Goal: Task Accomplishment & Management: Use online tool/utility

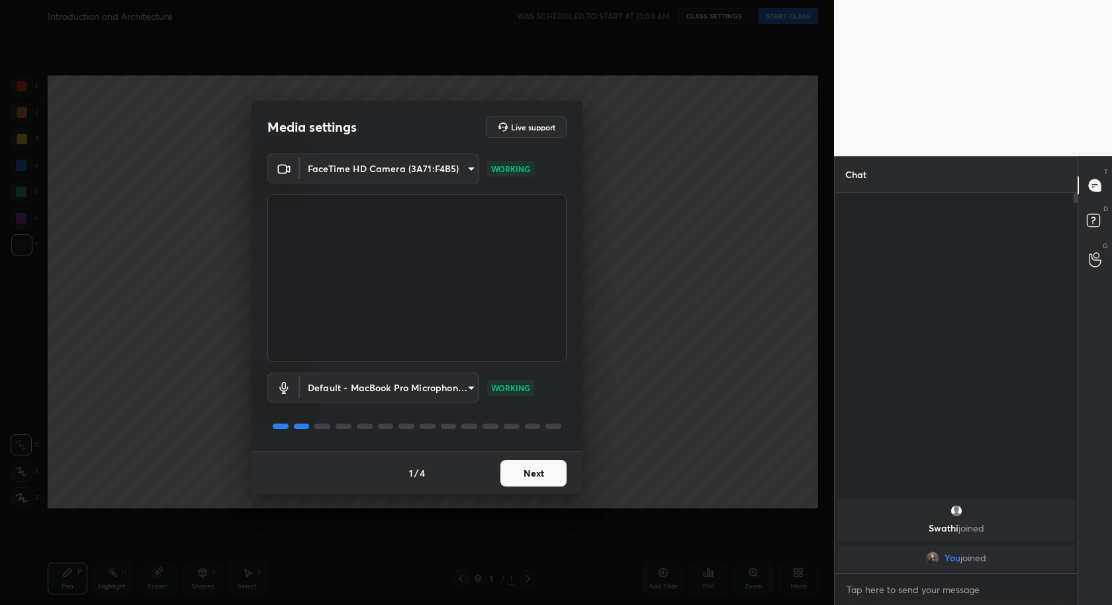
click at [458, 387] on body "1 2 3 4 5 6 7 C X Z C X Z E E Erase all H H Introduction and Architecture WAS S…" at bounding box center [556, 302] width 1112 height 605
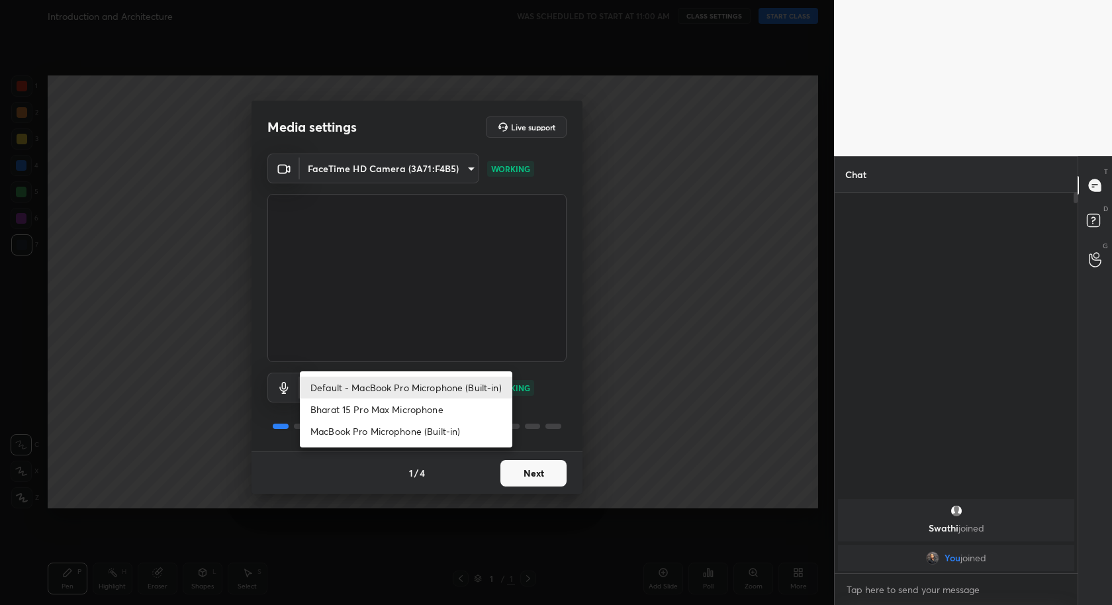
click at [531, 297] on div at bounding box center [556, 302] width 1112 height 605
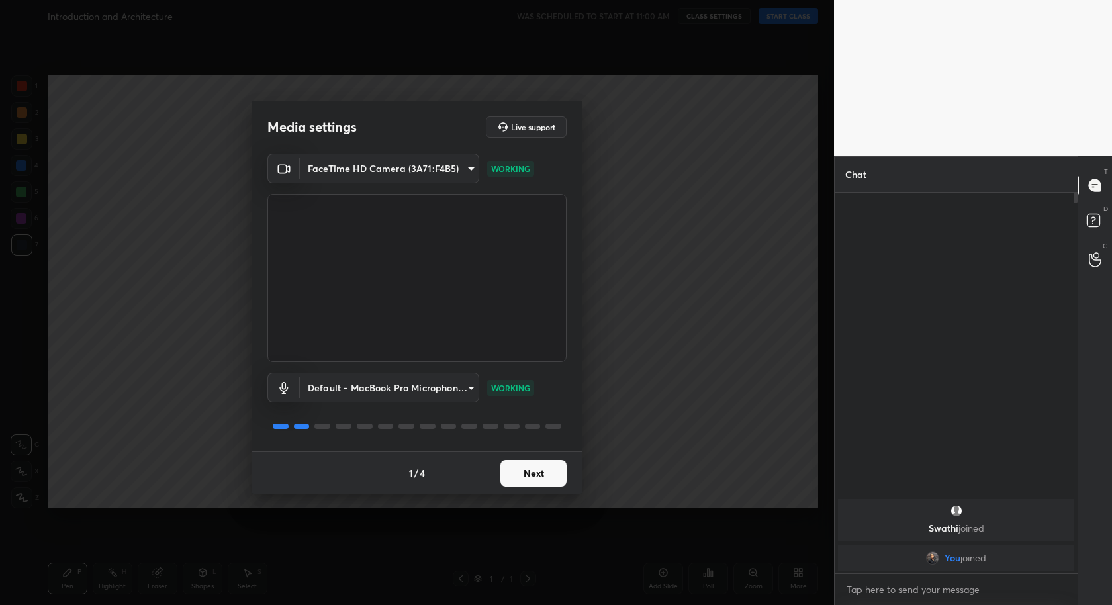
click at [422, 167] on body "1 2 3 4 5 6 7 C X Z C X Z E E Erase all H H Introduction and Architecture WAS S…" at bounding box center [556, 302] width 1112 height 605
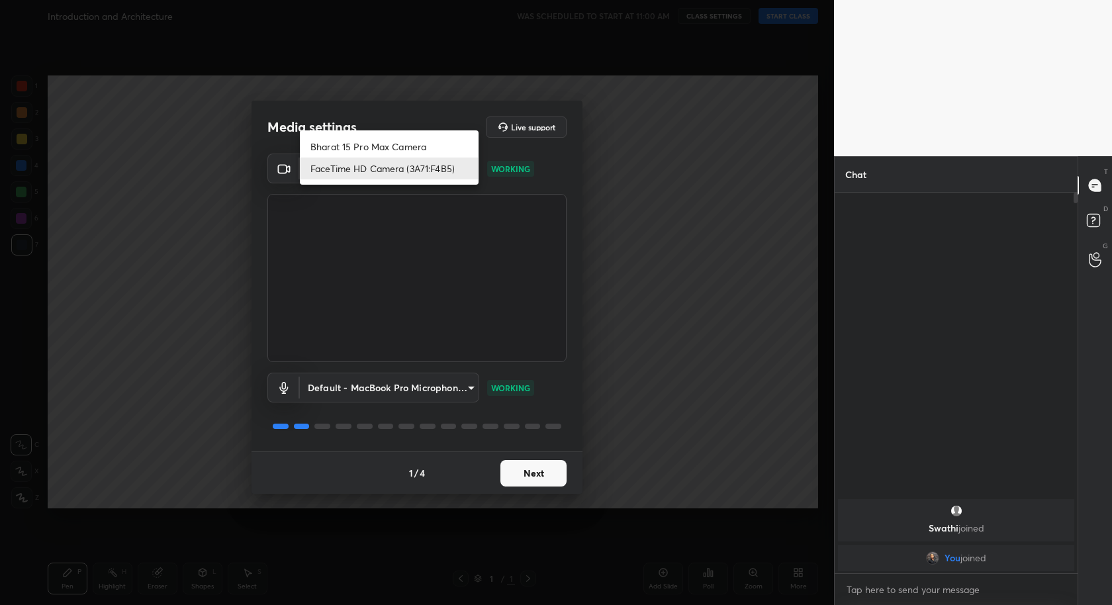
click at [421, 148] on li "Bharat 15 Pro Max Camera" at bounding box center [389, 147] width 179 height 22
type input "5d4e9b852d9e7f3e6dc3206bac3f9d42bdc36b117ec35ef6235f459e6b2b71c7"
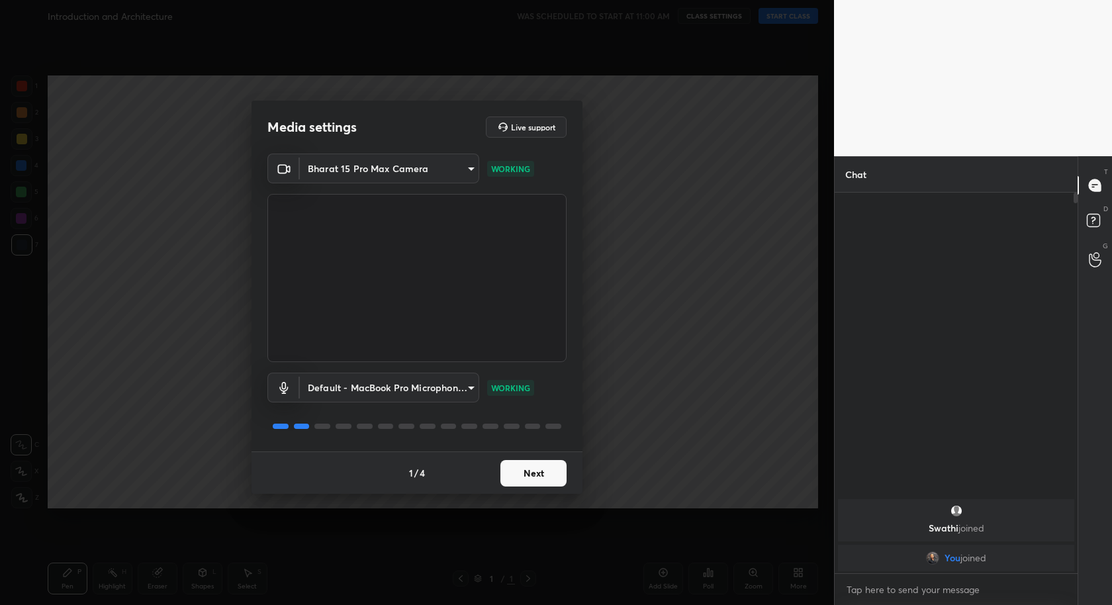
click at [530, 470] on button "Next" at bounding box center [533, 473] width 66 height 26
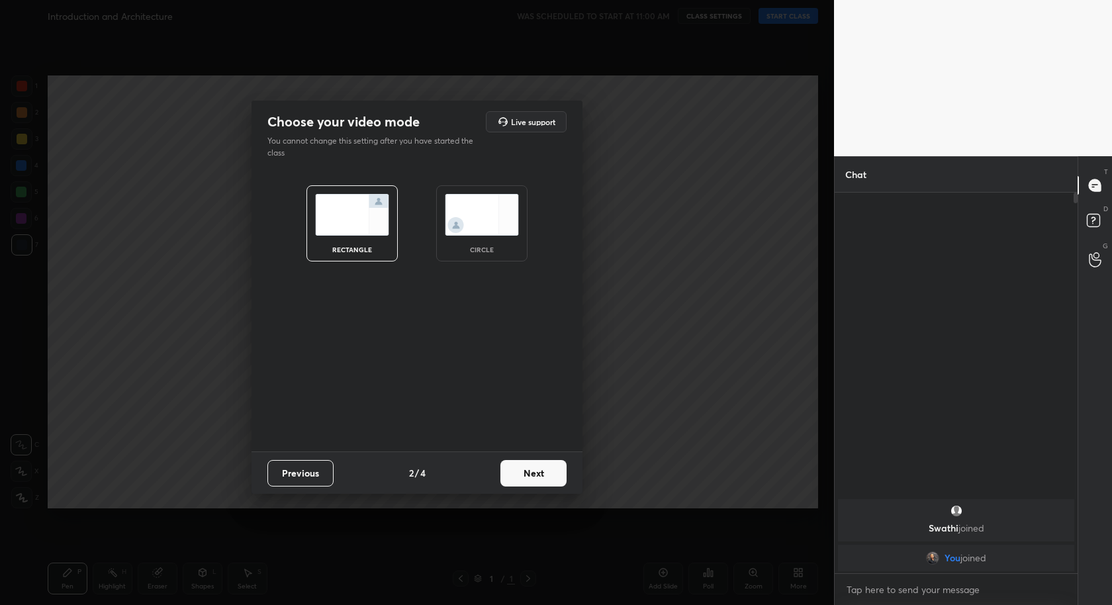
click at [530, 470] on button "Next" at bounding box center [533, 473] width 66 height 26
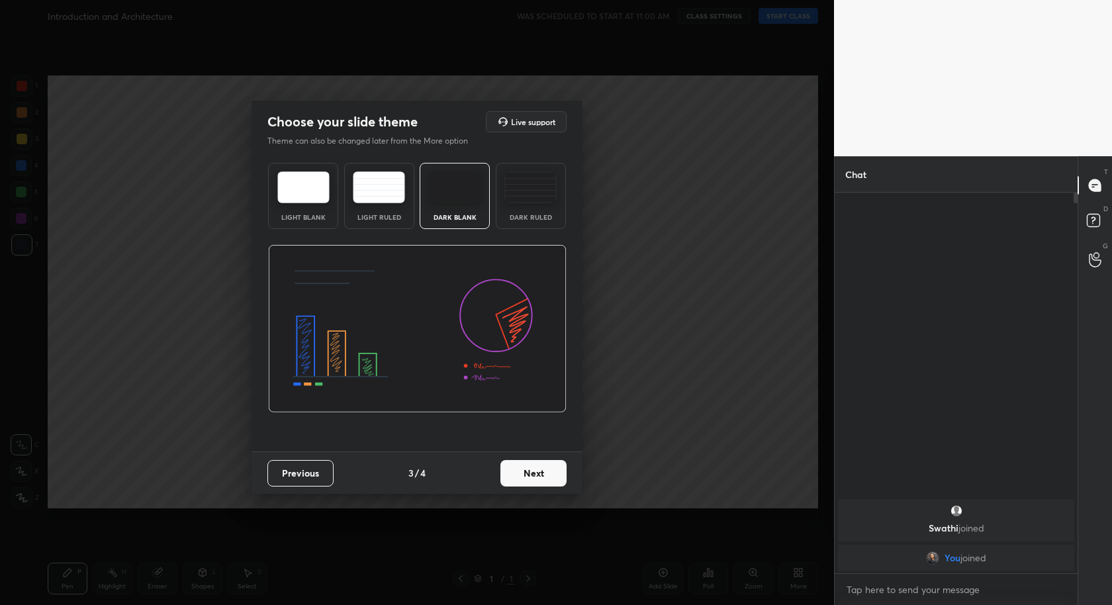
click at [530, 470] on button "Next" at bounding box center [533, 473] width 66 height 26
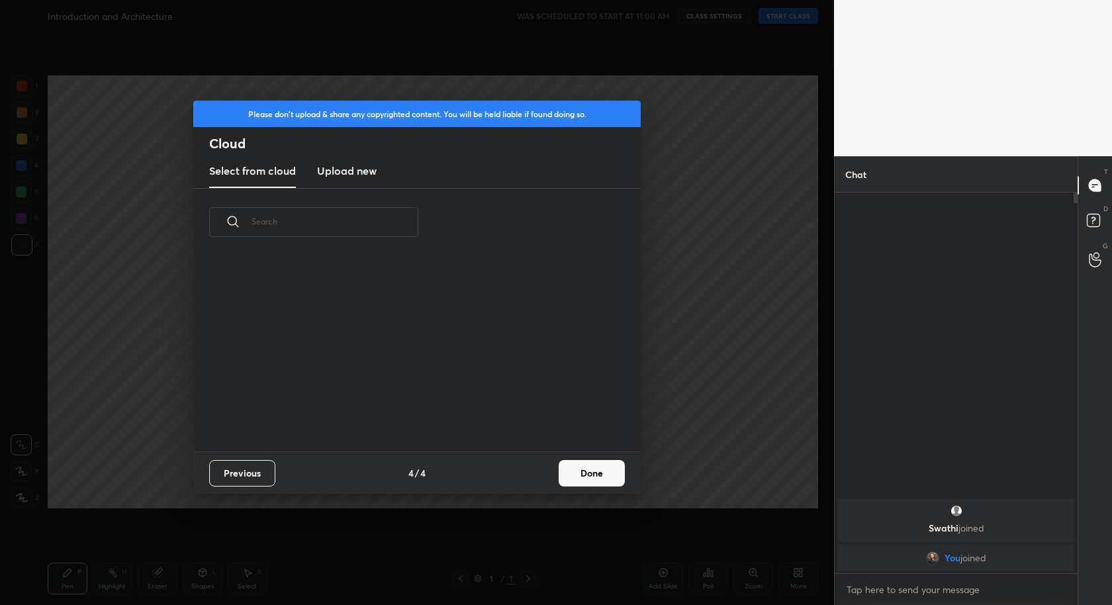
scroll to position [196, 424]
click at [584, 467] on button "Done" at bounding box center [592, 473] width 66 height 26
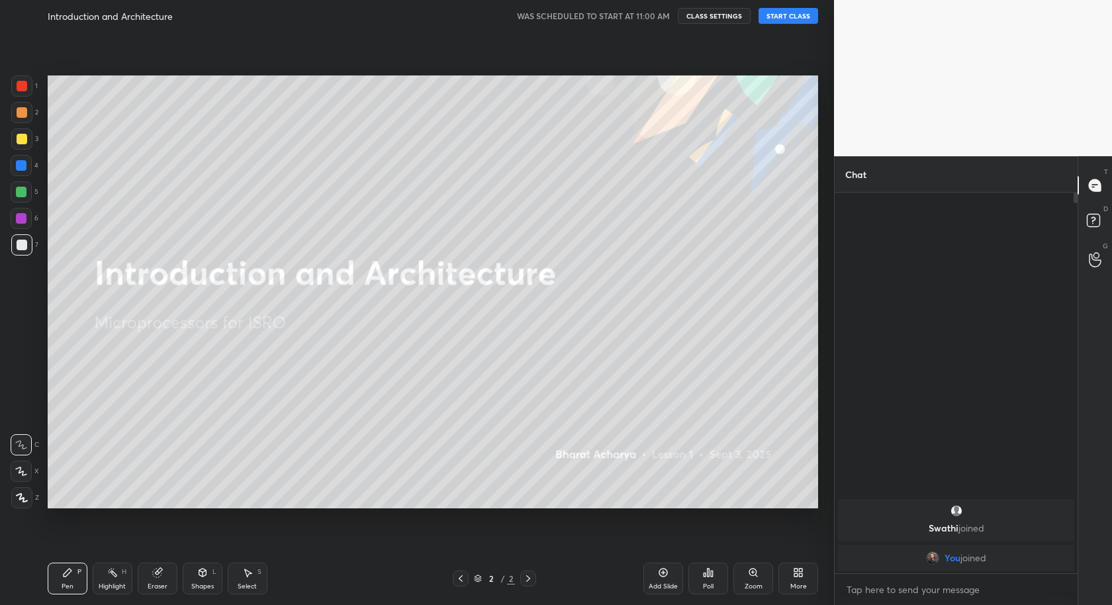
click at [788, 12] on button "START CLASS" at bounding box center [789, 16] width 60 height 16
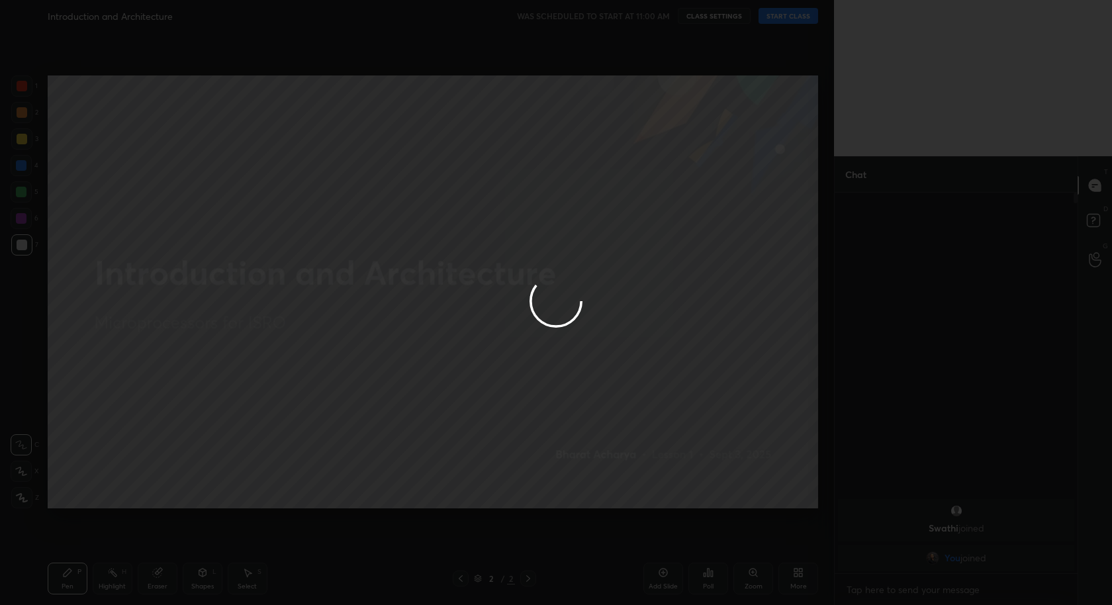
type textarea "x"
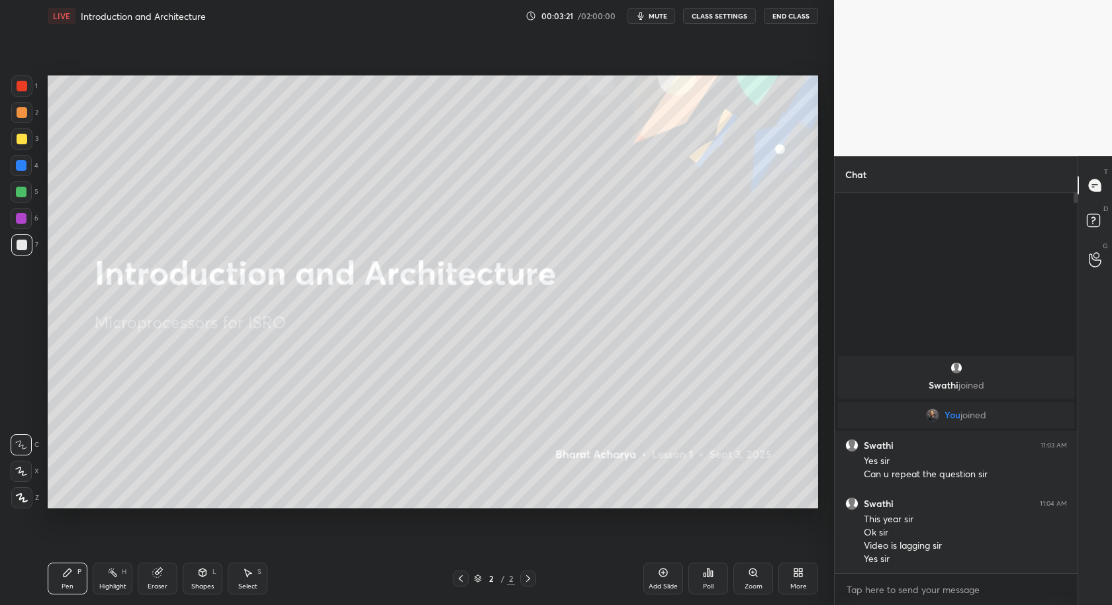
scroll to position [65668, 65408]
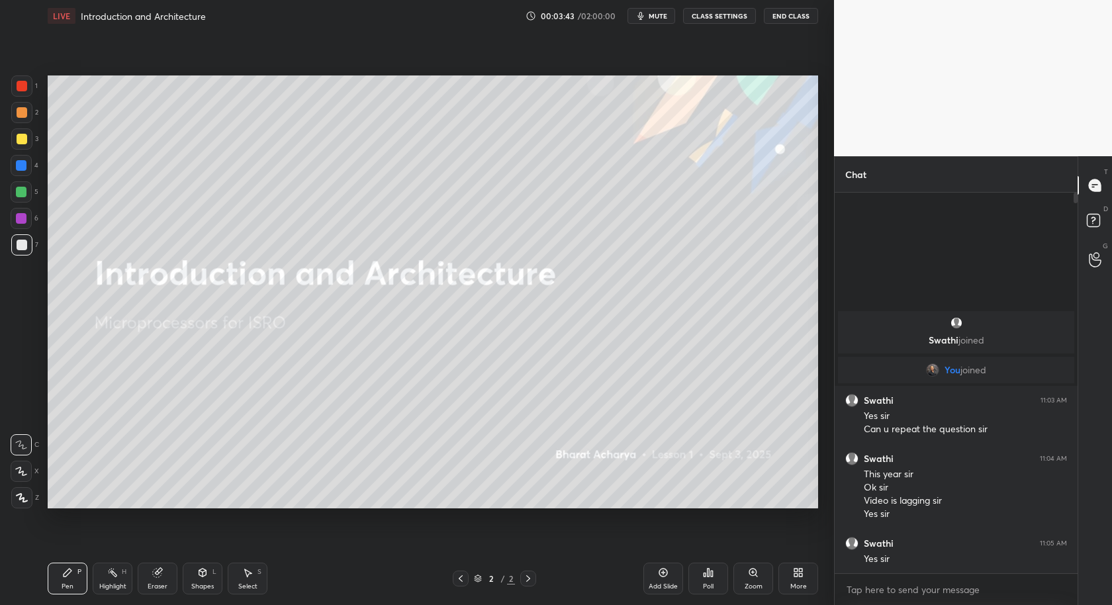
drag, startPoint x: 663, startPoint y: 578, endPoint x: 649, endPoint y: 563, distance: 20.2
click at [659, 581] on div "Add Slide" at bounding box center [663, 579] width 40 height 32
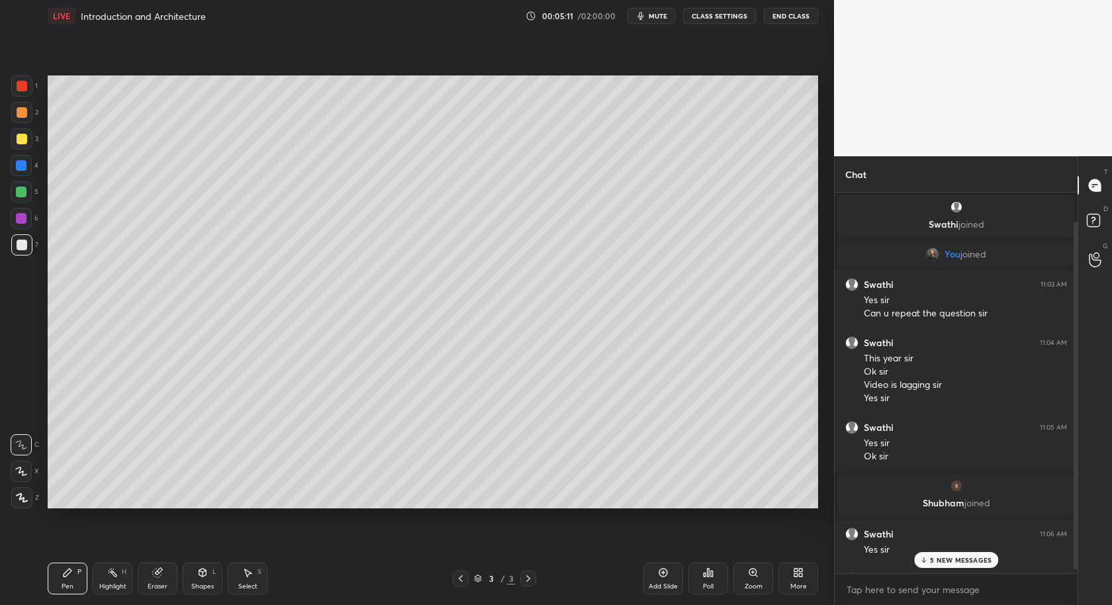
scroll to position [35, 0]
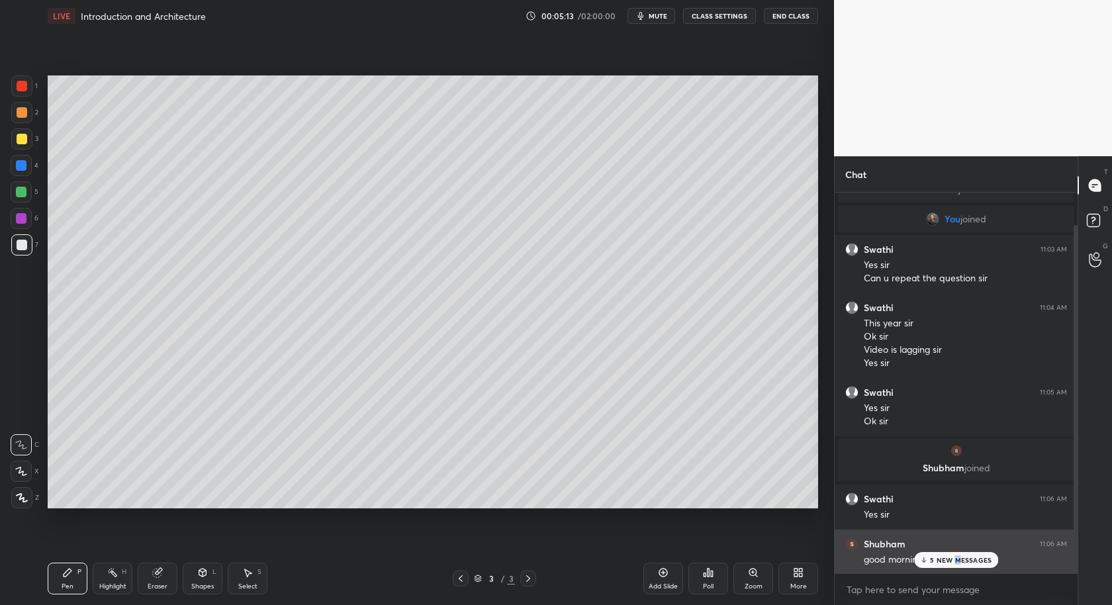
click at [958, 558] on p "5 NEW MESSAGES" at bounding box center [961, 560] width 62 height 8
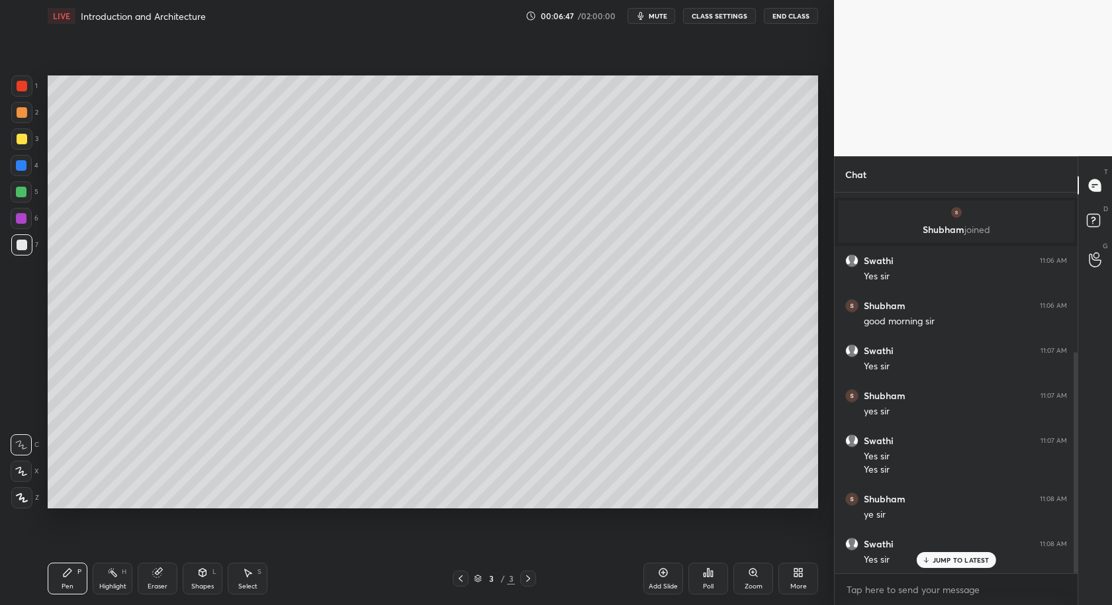
scroll to position [322, 0]
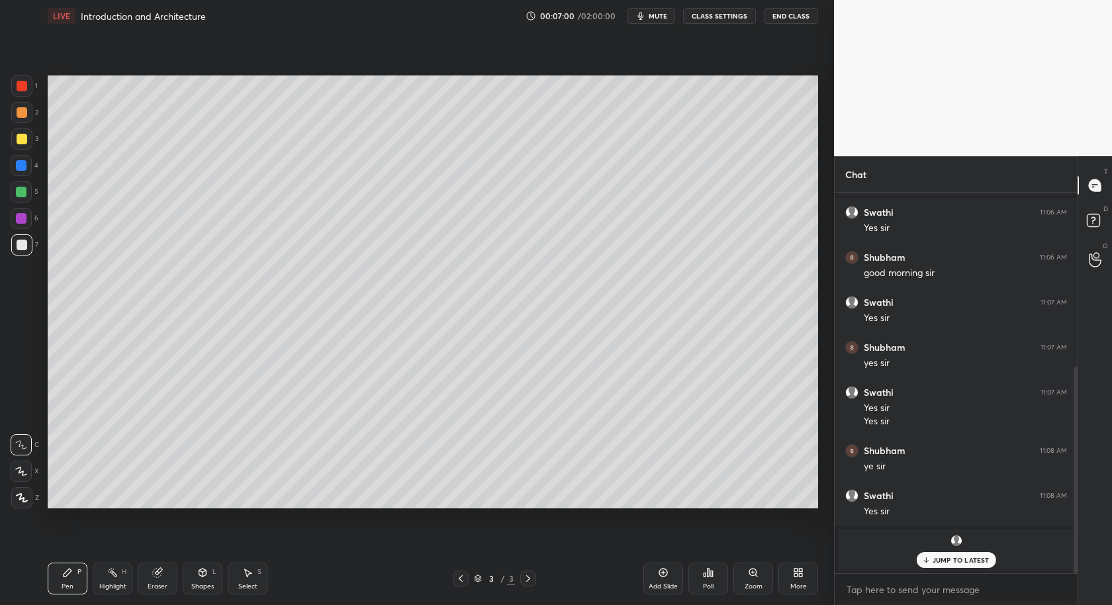
click at [967, 558] on p "JUMP TO LATEST" at bounding box center [961, 560] width 57 height 8
drag, startPoint x: 948, startPoint y: 556, endPoint x: 942, endPoint y: 565, distance: 10.5
click at [950, 559] on p "JUMP TO LATEST" at bounding box center [961, 560] width 57 height 8
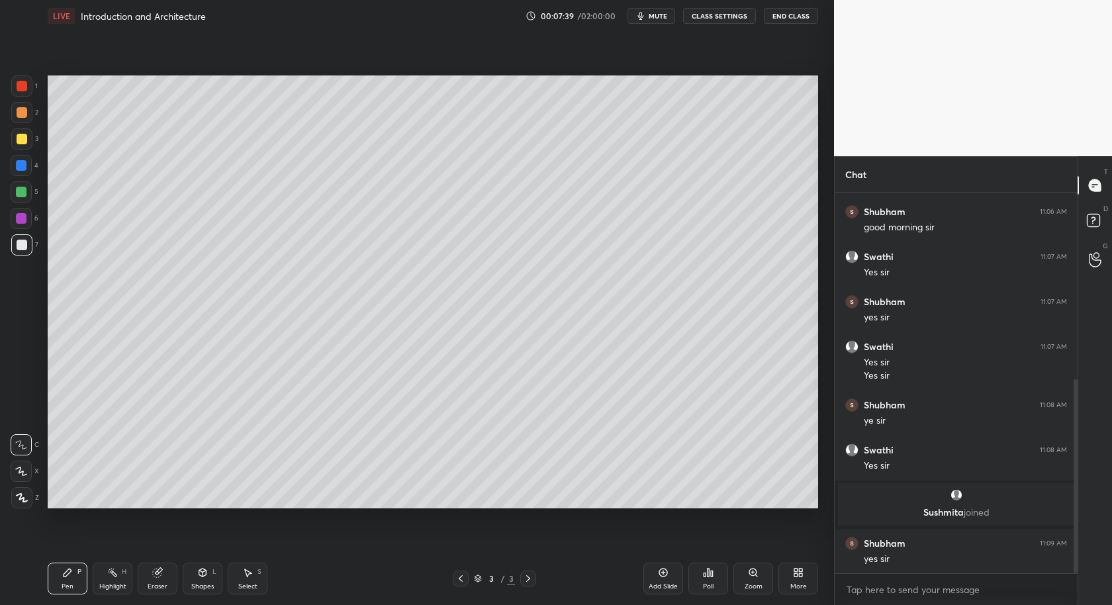
scroll to position [412, 0]
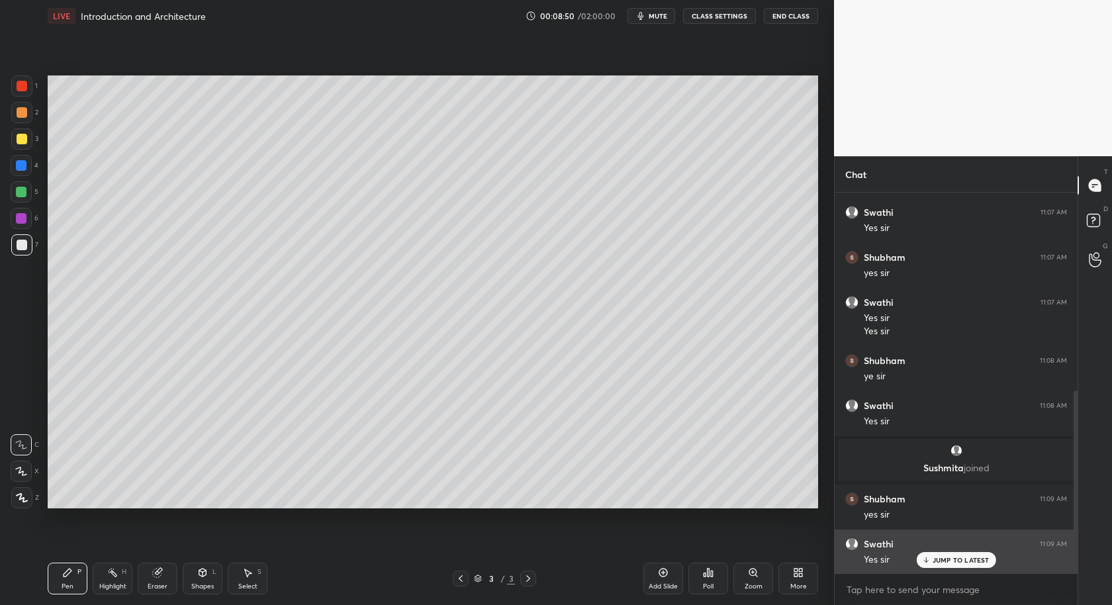
click at [978, 535] on div "Swathi 11:09 AM Yes sir" at bounding box center [956, 552] width 243 height 45
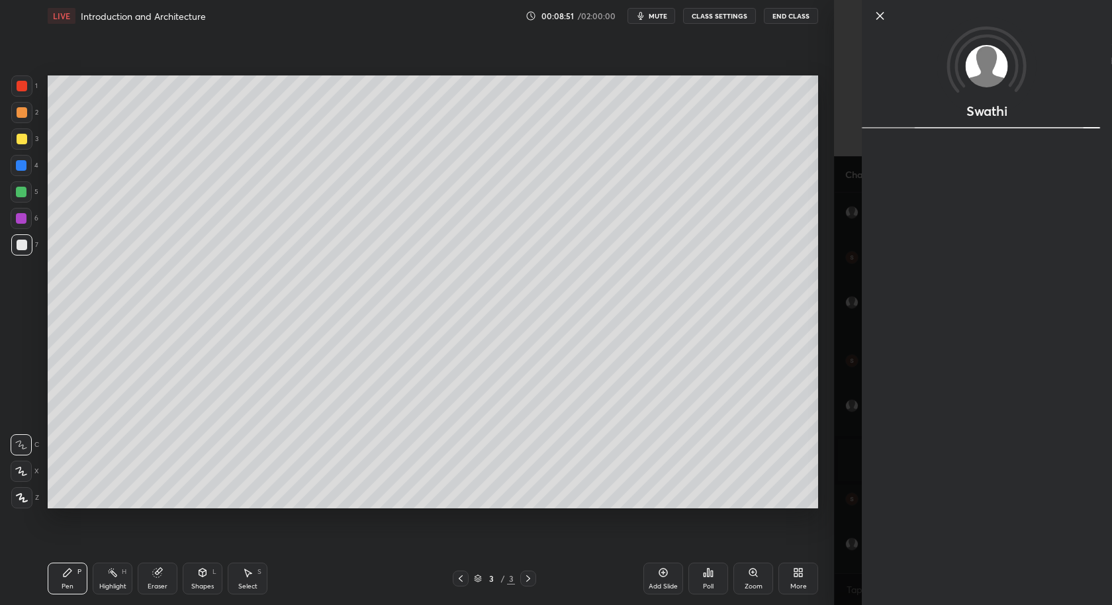
drag, startPoint x: 975, startPoint y: 554, endPoint x: 976, endPoint y: 504, distance: 49.6
click at [976, 553] on div "Swathi" at bounding box center [987, 302] width 250 height 605
drag, startPoint x: 878, startPoint y: 17, endPoint x: 868, endPoint y: 32, distance: 18.5
click at [878, 17] on icon at bounding box center [880, 16] width 16 height 16
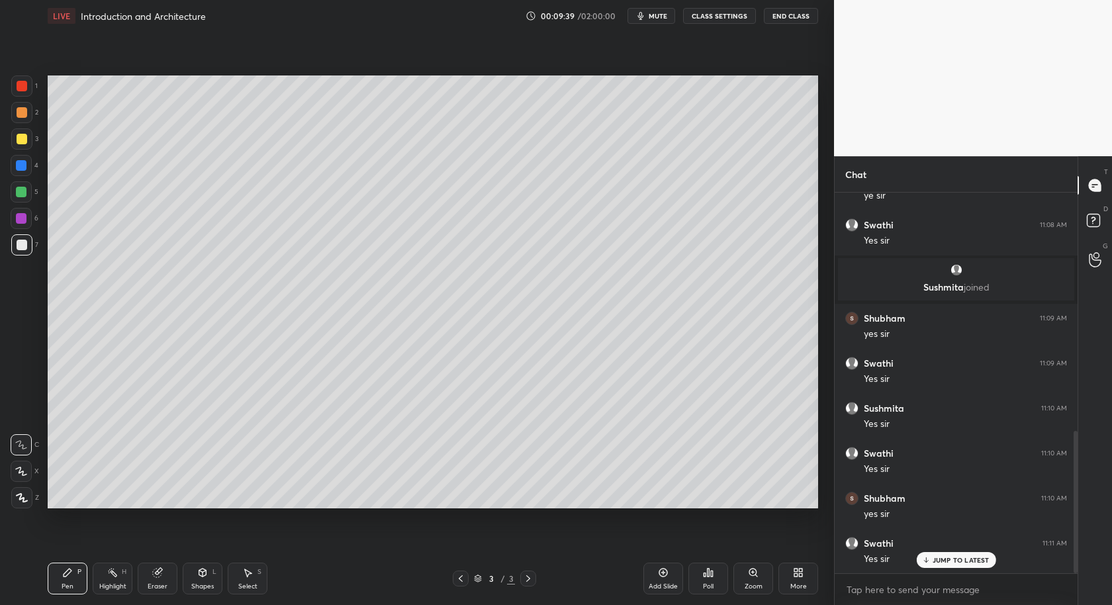
scroll to position [637, 0]
drag, startPoint x: 22, startPoint y: 144, endPoint x: 43, endPoint y: 167, distance: 31.4
click at [22, 145] on div at bounding box center [21, 138] width 21 height 21
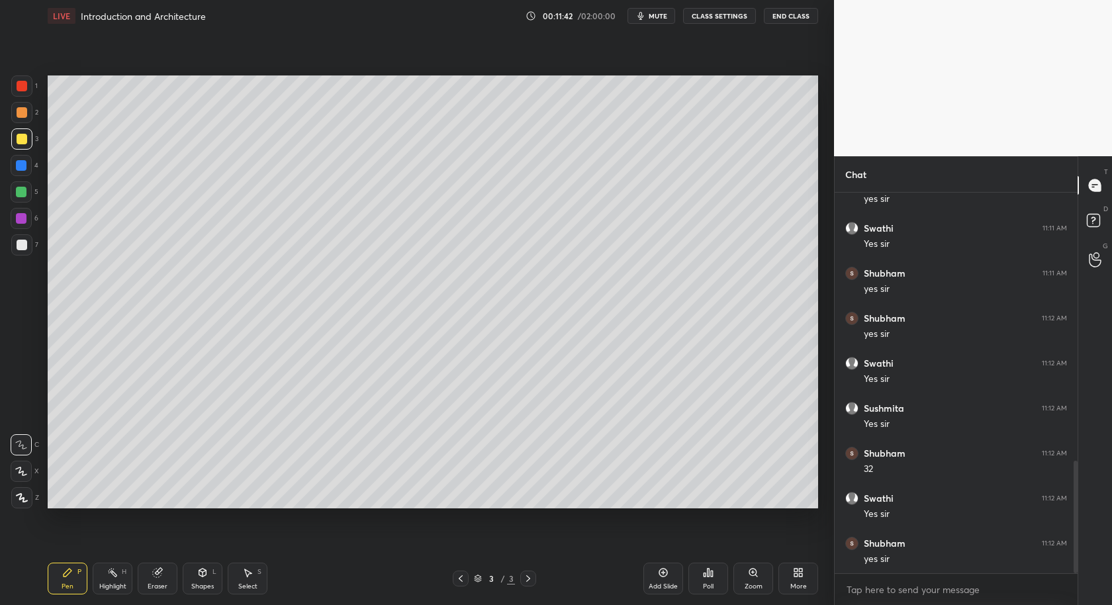
drag, startPoint x: 663, startPoint y: 580, endPoint x: 649, endPoint y: 562, distance: 22.2
click at [663, 580] on div "Add Slide" at bounding box center [663, 579] width 40 height 32
click at [21, 222] on div at bounding box center [21, 218] width 11 height 11
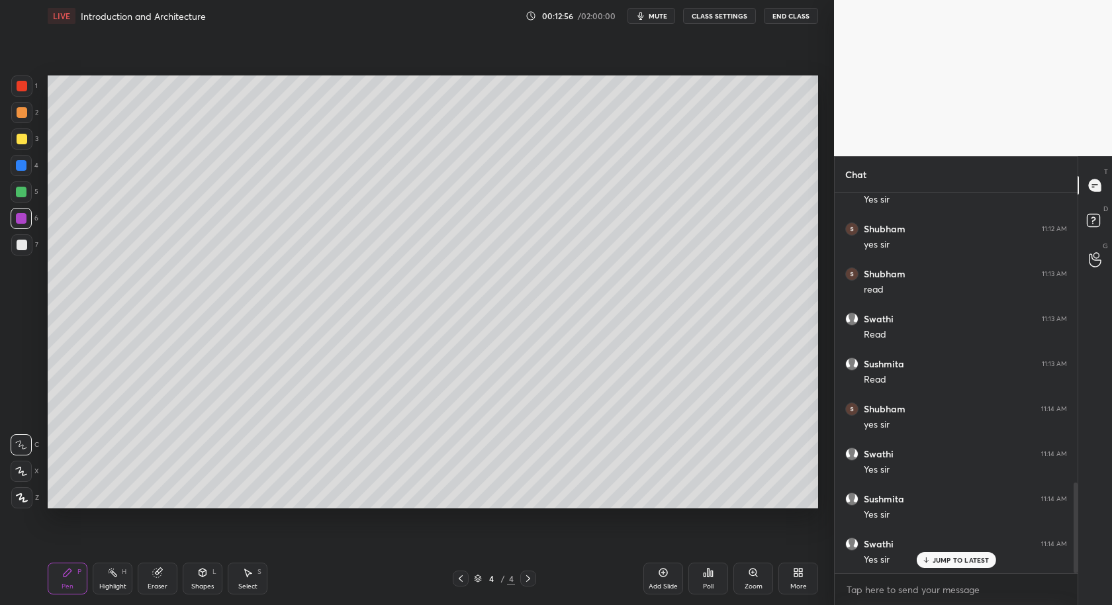
click at [28, 191] on div at bounding box center [21, 191] width 21 height 21
drag, startPoint x: 19, startPoint y: 218, endPoint x: 47, endPoint y: 195, distance: 36.2
click at [19, 220] on div at bounding box center [21, 218] width 11 height 11
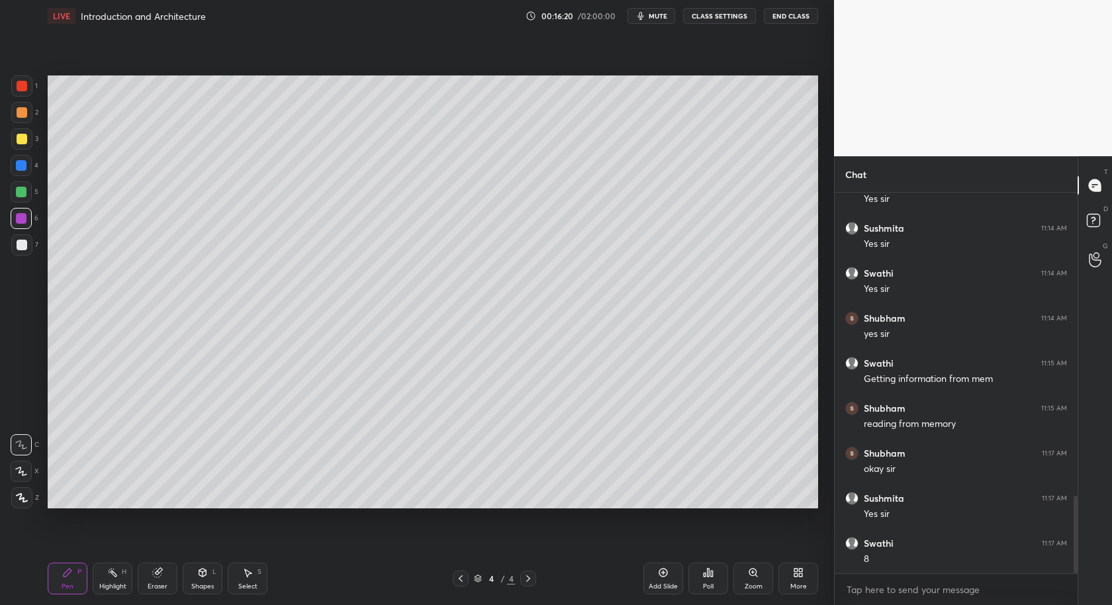
click at [23, 247] on div at bounding box center [22, 245] width 11 height 11
drag, startPoint x: 24, startPoint y: 220, endPoint x: 36, endPoint y: 223, distance: 11.7
click at [24, 220] on div at bounding box center [21, 218] width 11 height 11
click at [23, 199] on div at bounding box center [21, 191] width 21 height 21
click at [21, 146] on div at bounding box center [21, 138] width 21 height 21
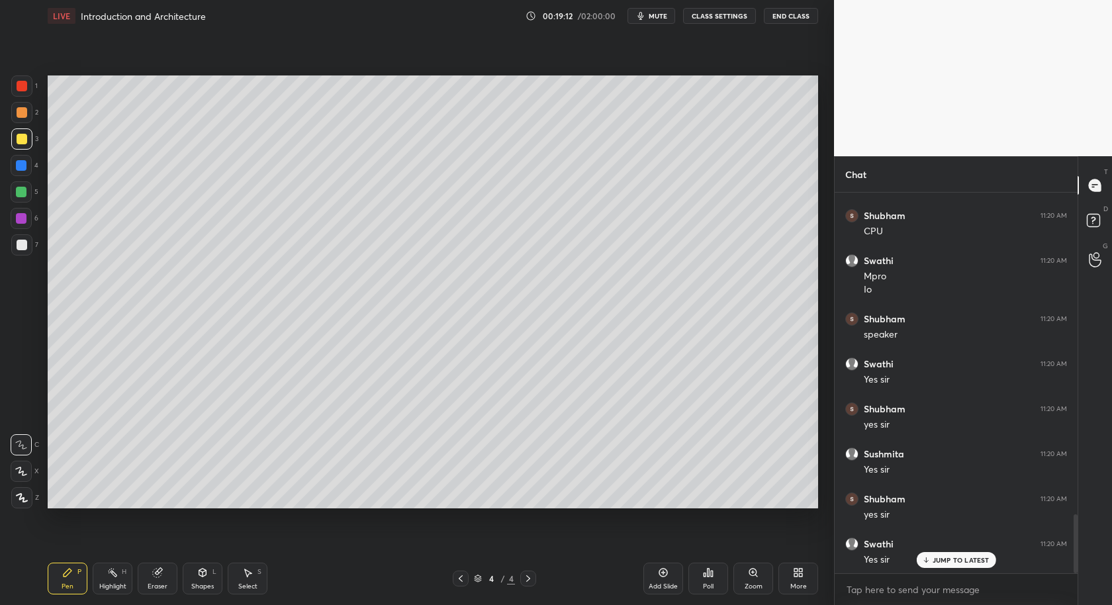
scroll to position [2135, 0]
drag, startPoint x: 530, startPoint y: 580, endPoint x: 559, endPoint y: 565, distance: 33.2
click at [530, 579] on icon at bounding box center [528, 578] width 11 height 11
drag, startPoint x: 665, startPoint y: 583, endPoint x: 659, endPoint y: 584, distance: 6.7
click at [661, 584] on div "Add Slide" at bounding box center [663, 586] width 29 height 7
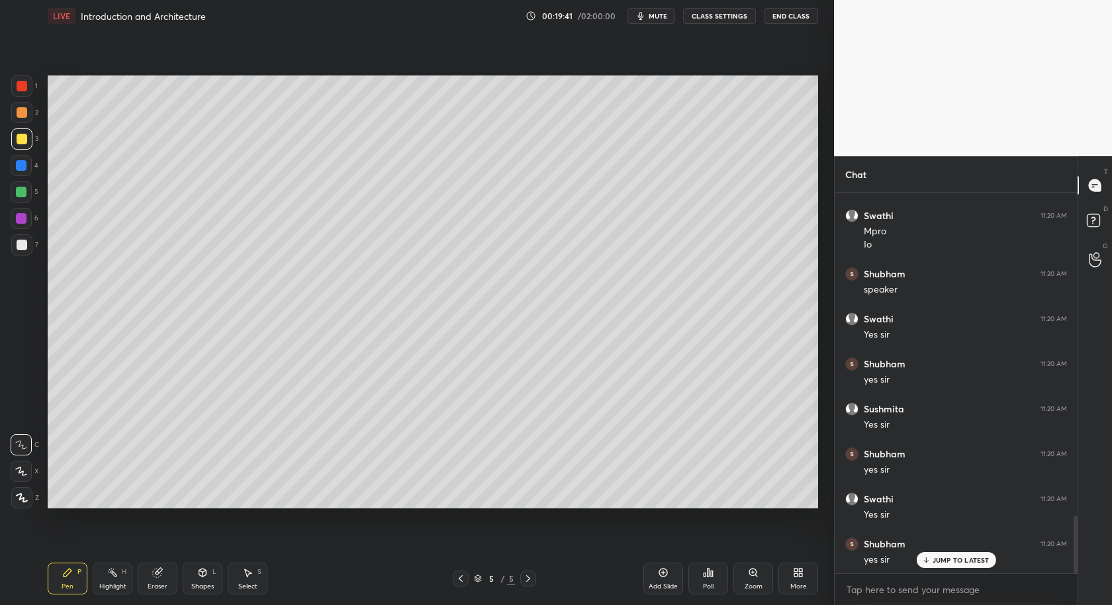
drag, startPoint x: 20, startPoint y: 238, endPoint x: 19, endPoint y: 245, distance: 6.7
click at [21, 239] on div at bounding box center [21, 244] width 21 height 21
click at [465, 588] on div "Pen P Highlight H Eraser Shapes L Select S 5 / 5 Add Slide Poll Zoom More" at bounding box center [433, 578] width 770 height 53
click at [463, 584] on div at bounding box center [461, 579] width 16 height 16
click at [460, 582] on icon at bounding box center [460, 578] width 11 height 11
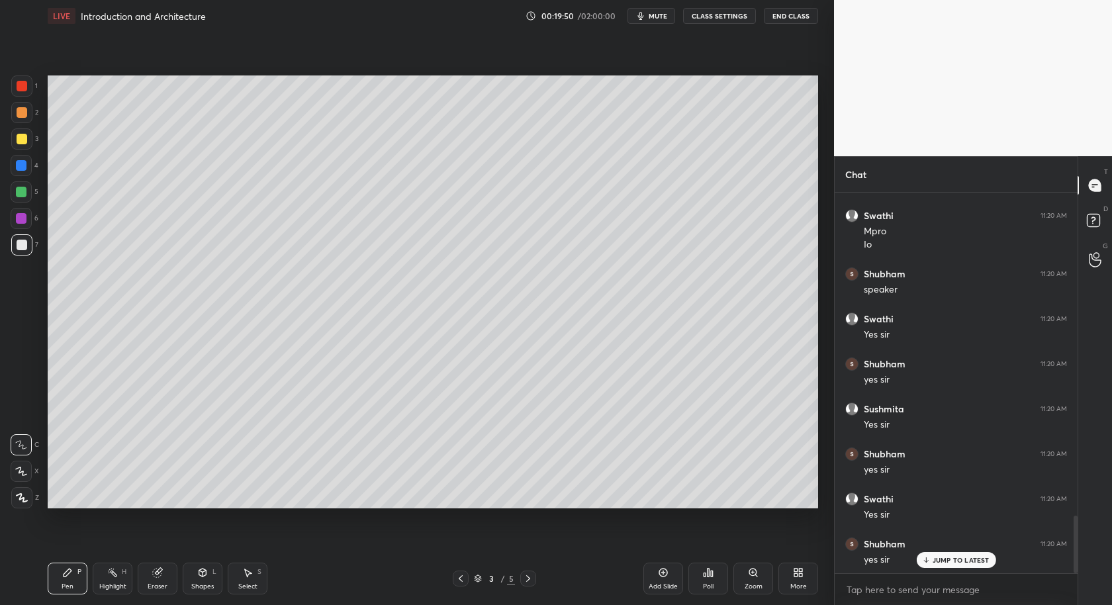
click at [457, 582] on icon at bounding box center [460, 578] width 11 height 11
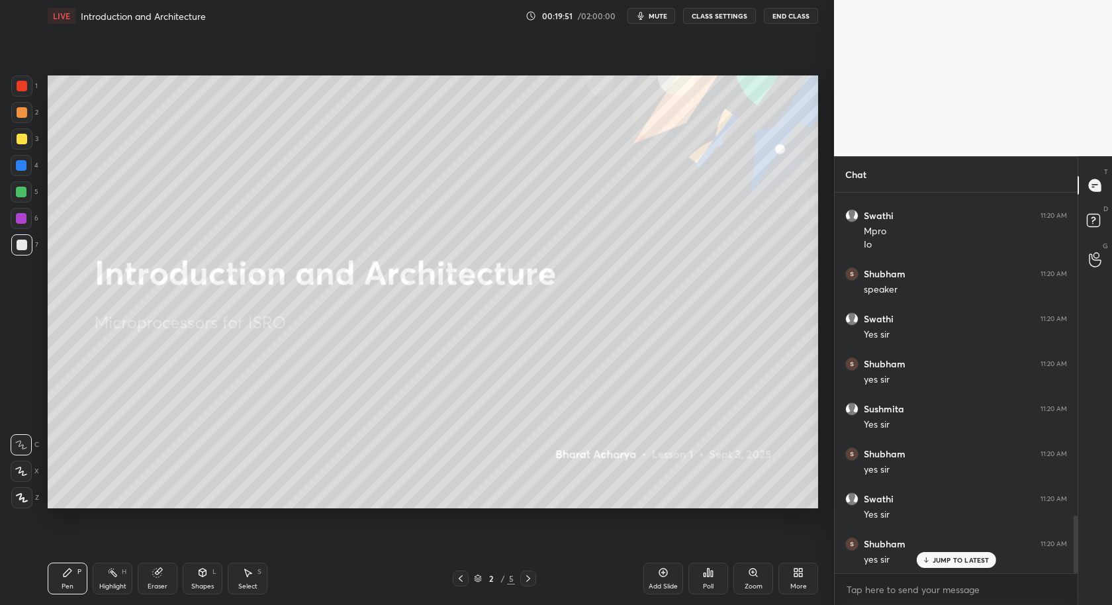
click at [526, 580] on icon at bounding box center [528, 578] width 11 height 11
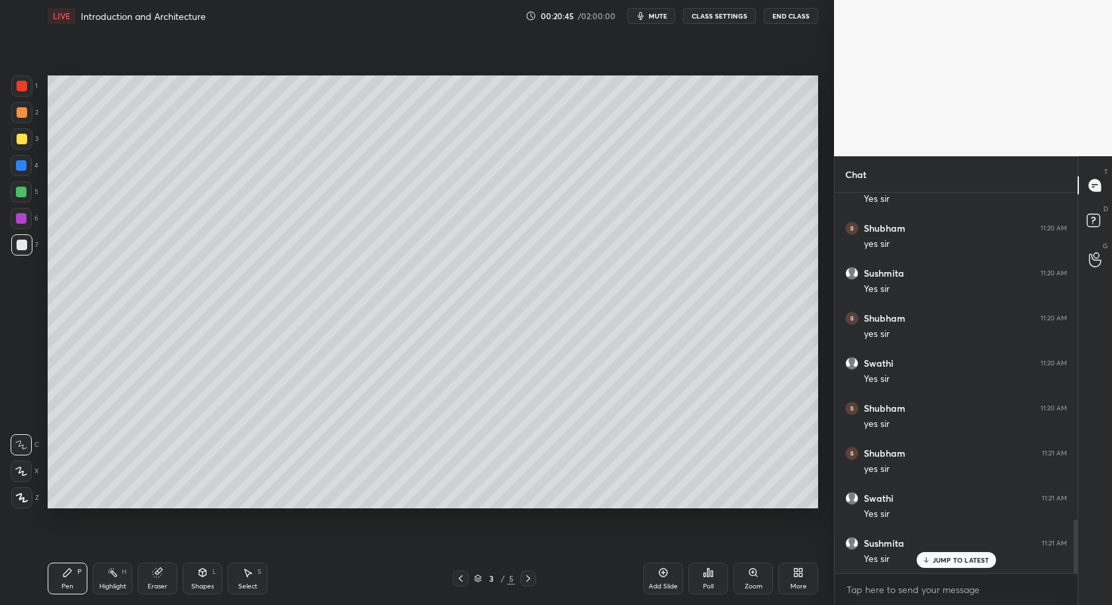
scroll to position [2315, 0]
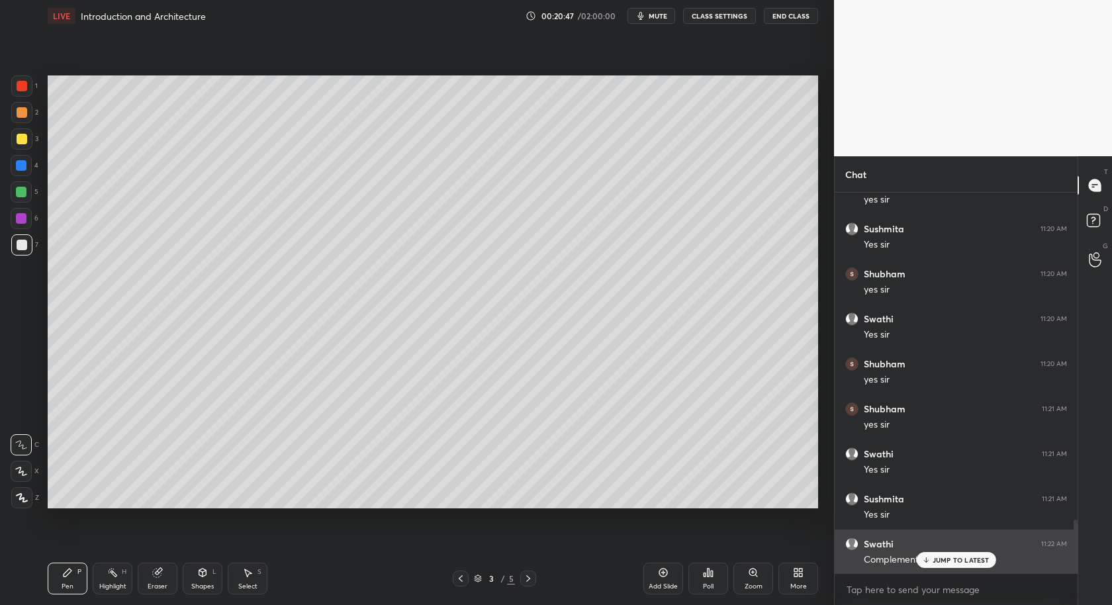
click at [970, 558] on p "JUMP TO LATEST" at bounding box center [961, 560] width 57 height 8
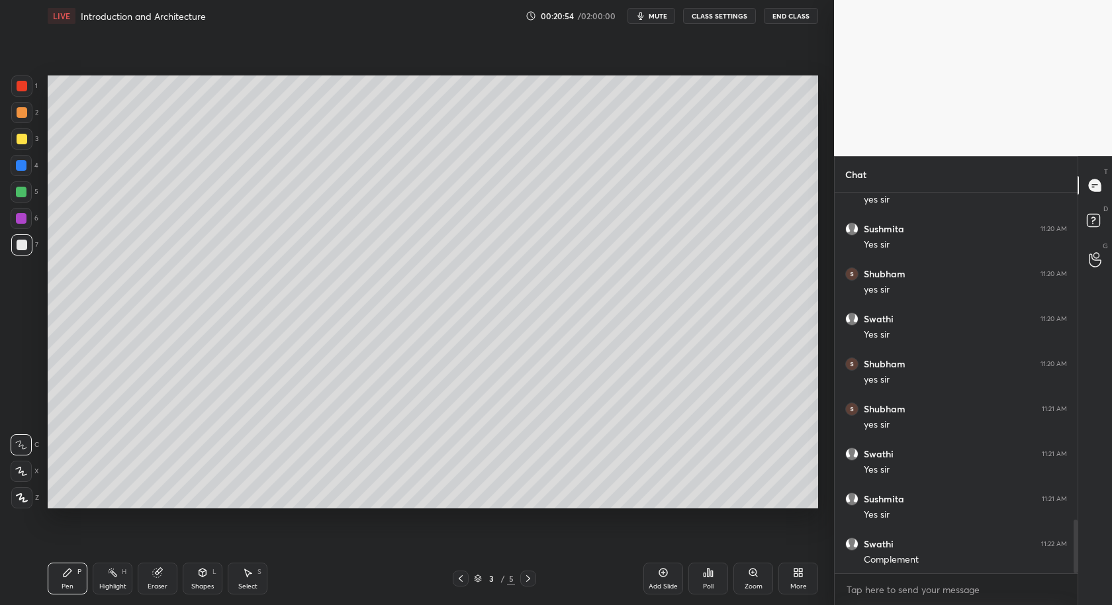
click at [671, 578] on div "Add Slide" at bounding box center [663, 579] width 40 height 32
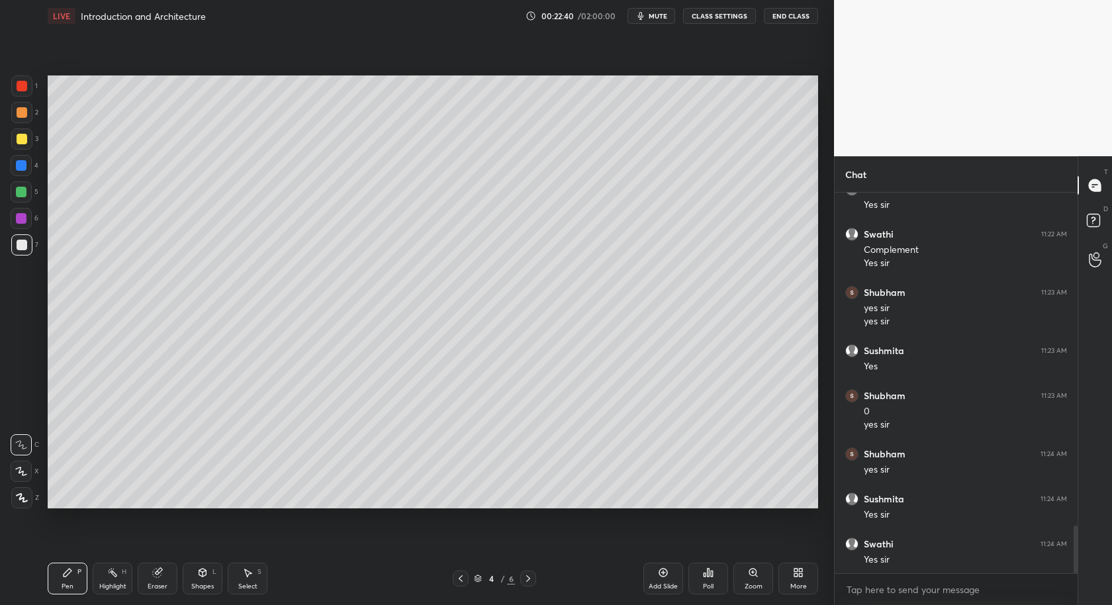
scroll to position [2671, 0]
drag, startPoint x: 17, startPoint y: 140, endPoint x: 24, endPoint y: 140, distance: 7.3
click at [24, 140] on div at bounding box center [22, 139] width 11 height 11
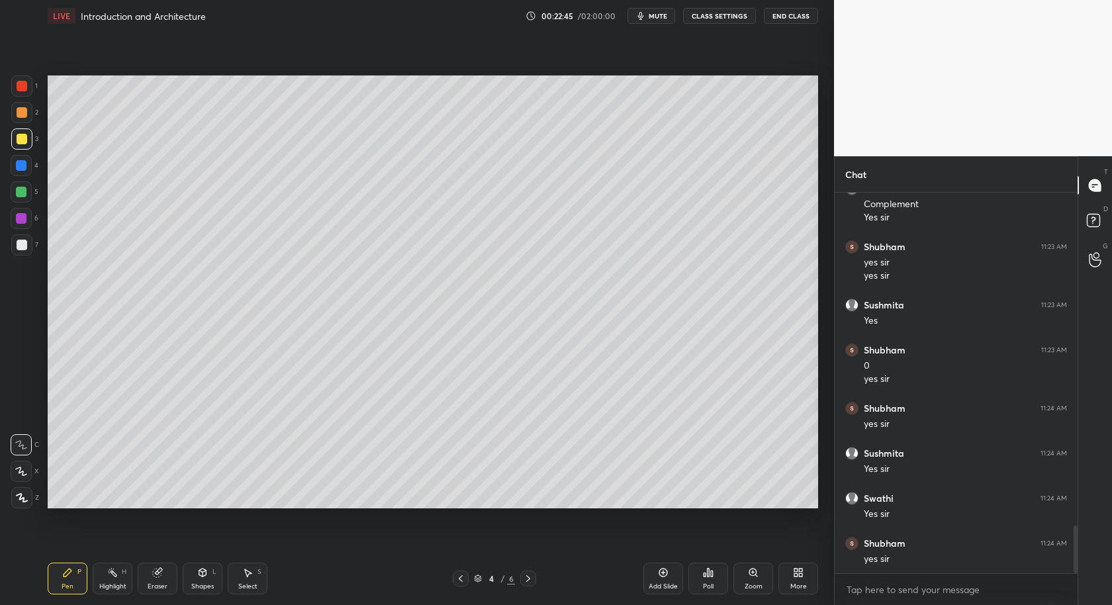
click at [23, 496] on div at bounding box center [21, 497] width 21 height 21
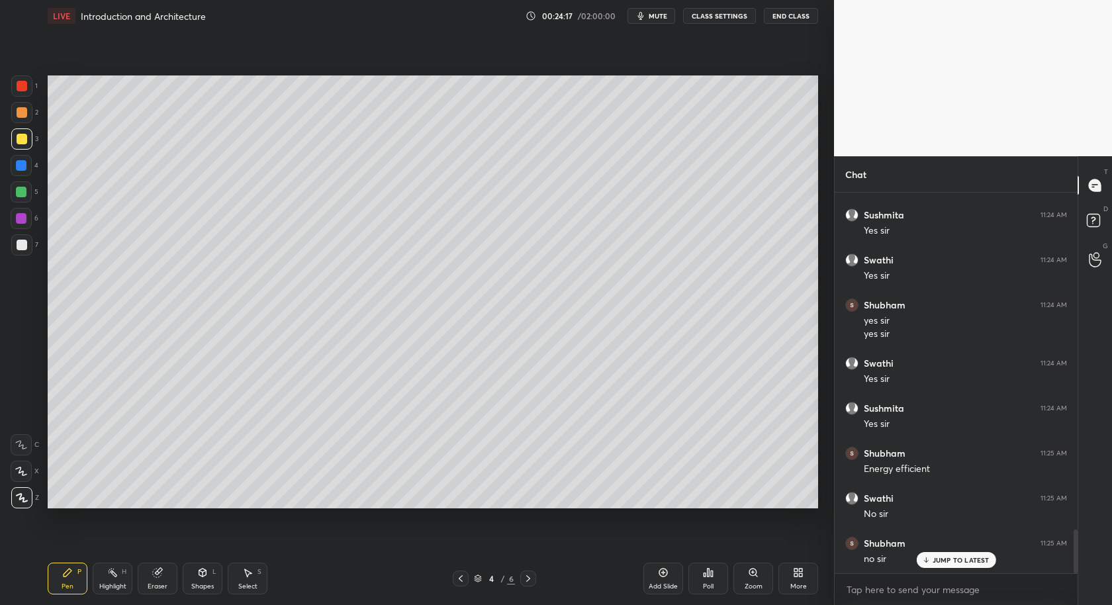
scroll to position [2953, 0]
click at [515, 585] on div "4 / 6" at bounding box center [494, 579] width 83 height 16
drag, startPoint x: 525, startPoint y: 586, endPoint x: 530, endPoint y: 565, distance: 22.5
click at [522, 587] on div "Pen P Highlight H Eraser Shapes L Select S 4 / 6 Add Slide Poll Zoom More" at bounding box center [433, 578] width 770 height 53
drag, startPoint x: 660, startPoint y: 584, endPoint x: 645, endPoint y: 562, distance: 26.6
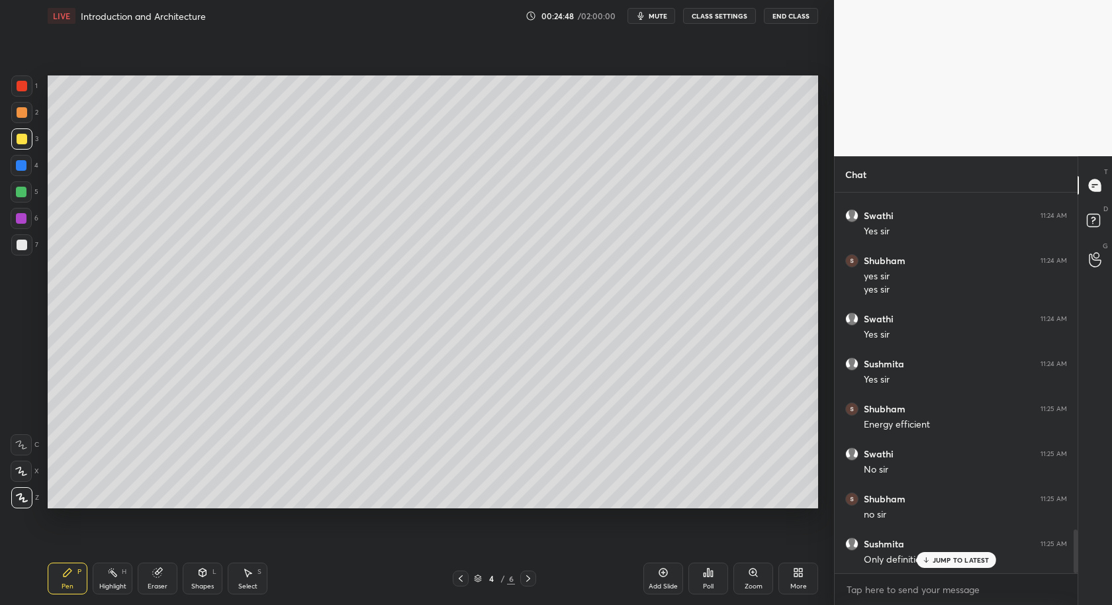
click at [655, 586] on div "Add Slide" at bounding box center [663, 586] width 29 height 7
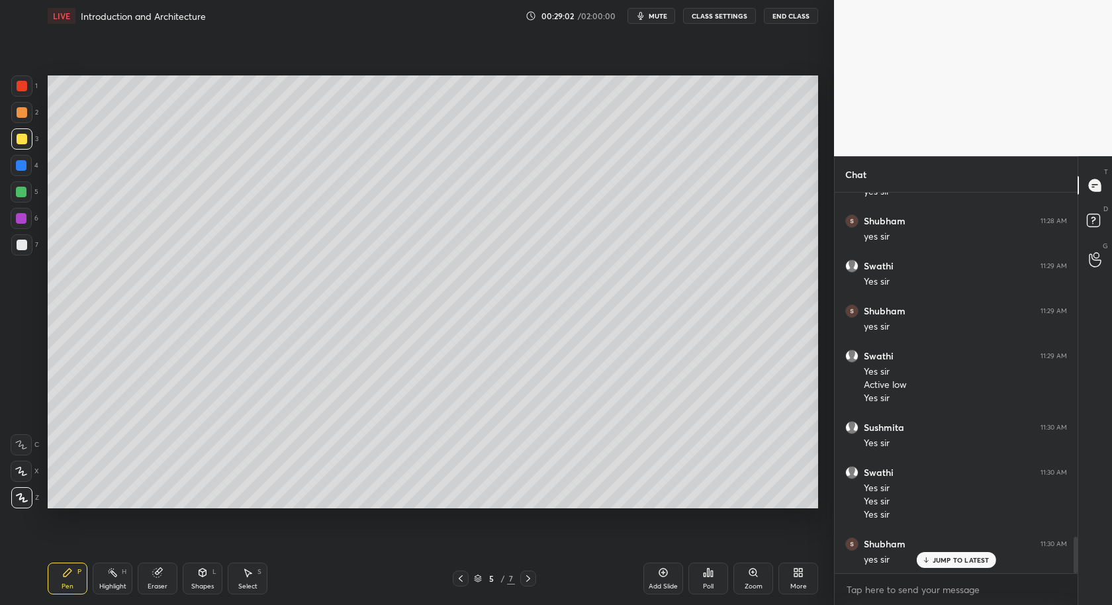
scroll to position [3618, 0]
drag, startPoint x: 23, startPoint y: 445, endPoint x: 29, endPoint y: 402, distance: 43.4
click at [24, 448] on icon at bounding box center [21, 444] width 12 height 9
click at [15, 193] on div at bounding box center [21, 191] width 21 height 21
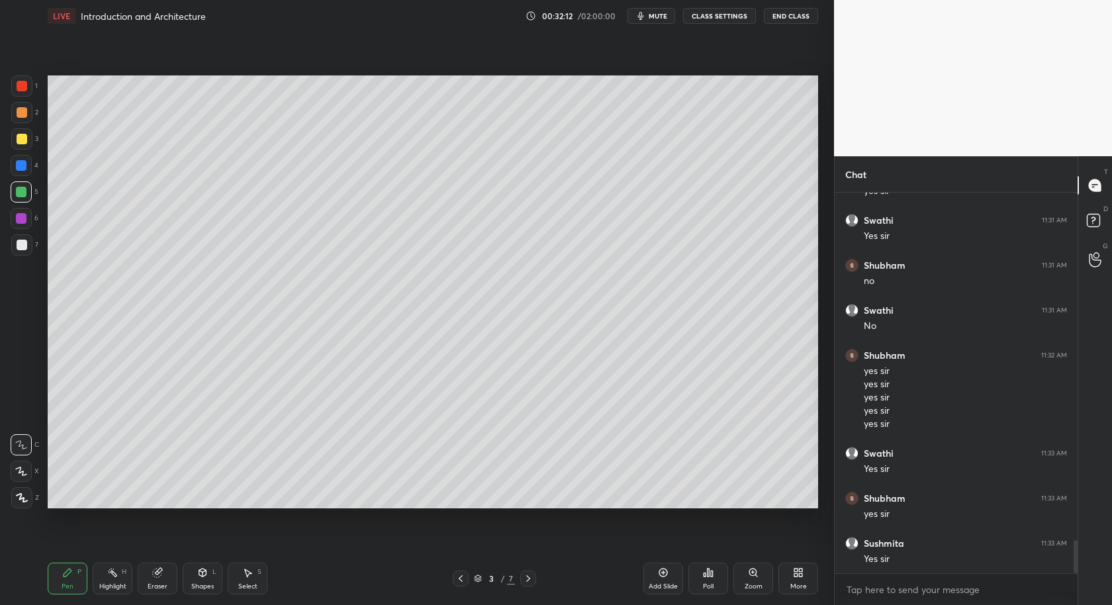
click at [526, 584] on div at bounding box center [528, 579] width 16 height 16
click at [525, 586] on div at bounding box center [528, 579] width 16 height 16
click at [526, 585] on div at bounding box center [528, 579] width 16 height 16
click at [525, 586] on div at bounding box center [528, 579] width 16 height 16
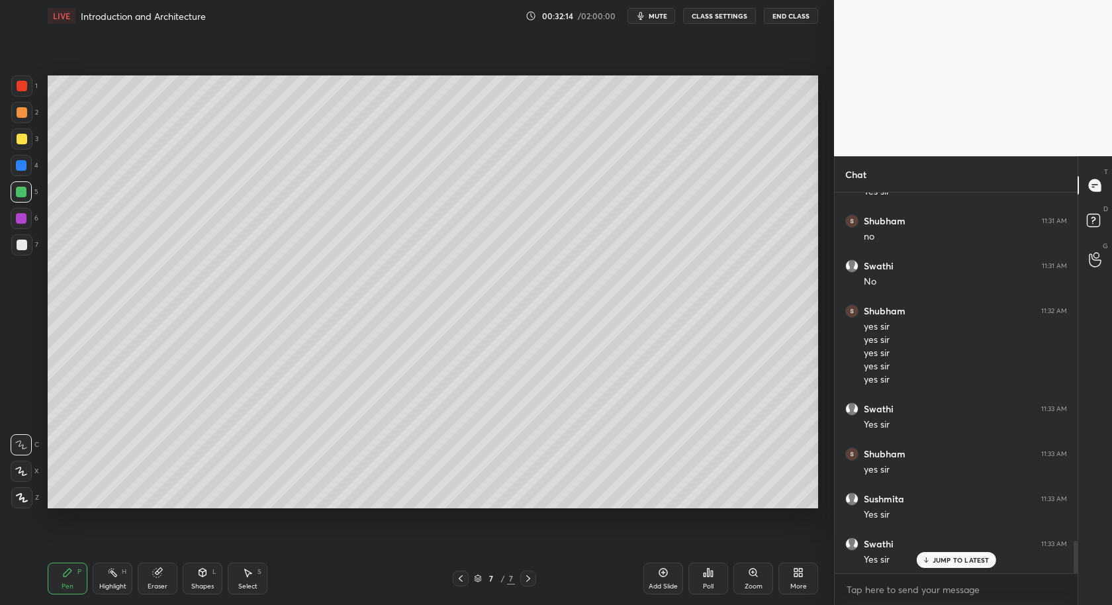
scroll to position [4121, 0]
click at [24, 146] on div at bounding box center [21, 138] width 21 height 21
click at [19, 218] on div at bounding box center [21, 218] width 11 height 11
click at [20, 189] on div at bounding box center [21, 192] width 11 height 11
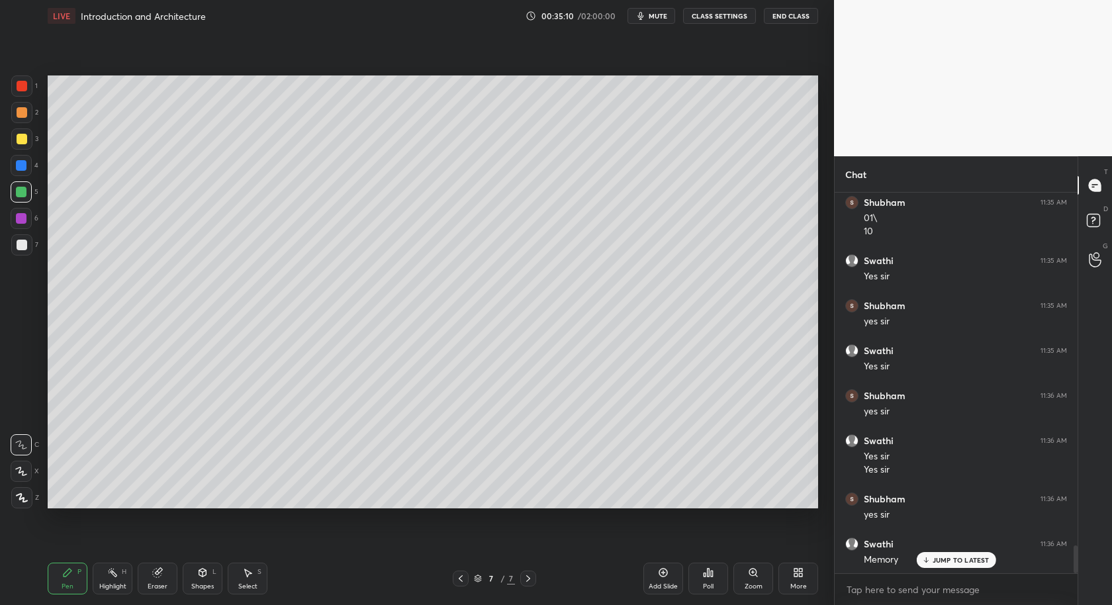
scroll to position [4823, 0]
drag, startPoint x: 16, startPoint y: 219, endPoint x: 28, endPoint y: 222, distance: 12.4
click at [20, 220] on div at bounding box center [21, 218] width 11 height 11
drag, startPoint x: 17, startPoint y: 185, endPoint x: 44, endPoint y: 210, distance: 37.5
click at [17, 185] on div at bounding box center [21, 191] width 21 height 21
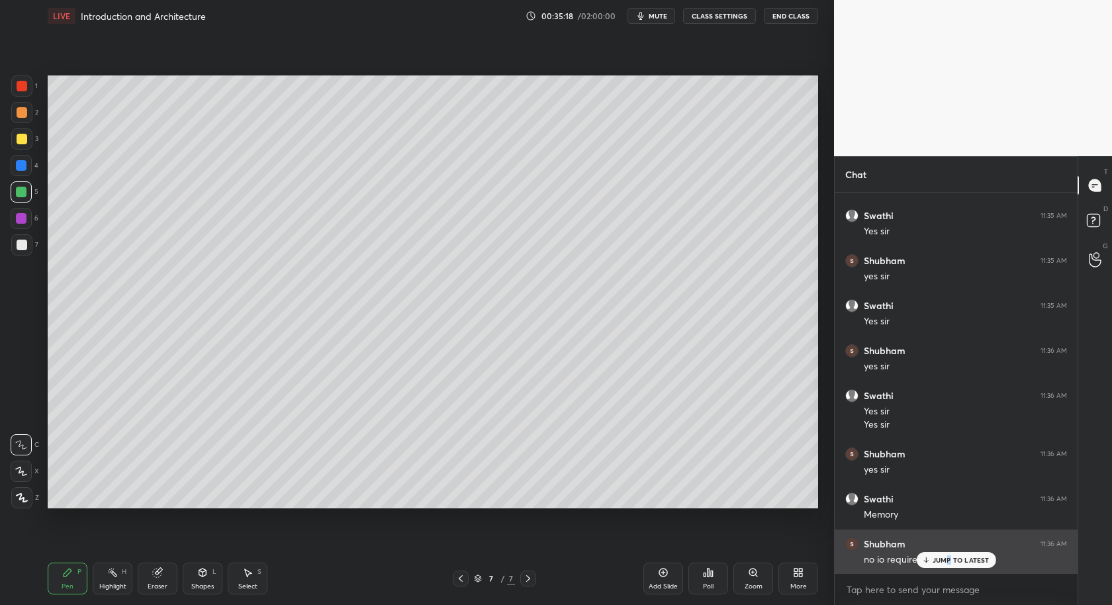
drag, startPoint x: 949, startPoint y: 563, endPoint x: 892, endPoint y: 547, distance: 59.3
click at [949, 563] on p "JUMP TO LATEST" at bounding box center [961, 560] width 57 height 8
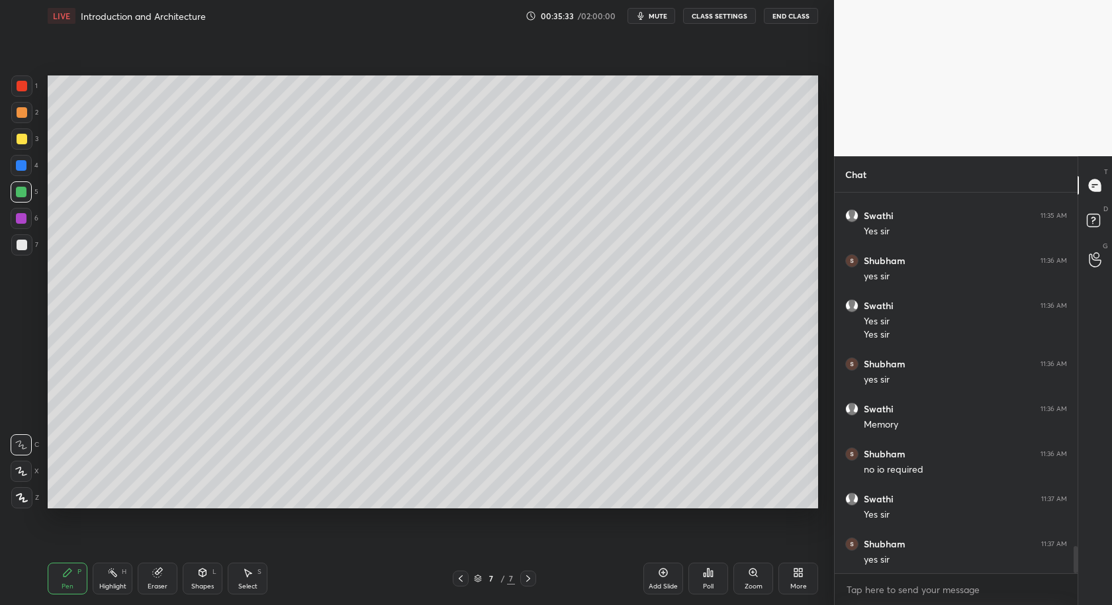
scroll to position [4958, 0]
drag, startPoint x: 158, startPoint y: 572, endPoint x: 173, endPoint y: 514, distance: 60.4
click at [157, 572] on icon at bounding box center [157, 573] width 9 height 9
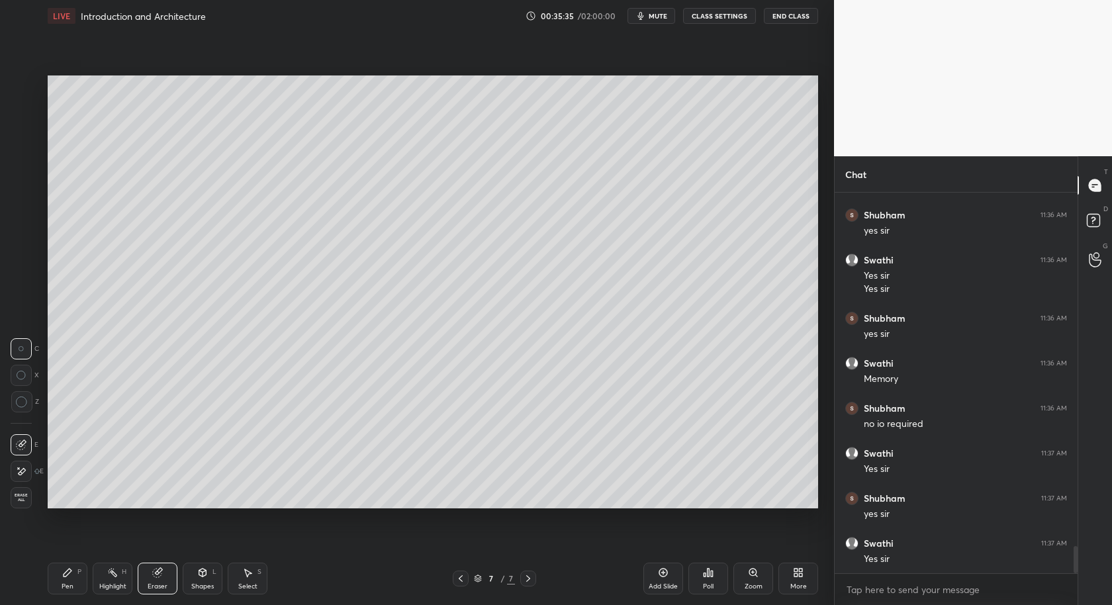
click at [16, 410] on div "C X Z" at bounding box center [25, 381] width 28 height 96
drag, startPoint x: 15, startPoint y: 401, endPoint x: 38, endPoint y: 381, distance: 30.5
click at [17, 400] on div at bounding box center [21, 401] width 21 height 21
drag, startPoint x: 62, startPoint y: 571, endPoint x: 79, endPoint y: 510, distance: 62.6
click at [63, 570] on icon at bounding box center [67, 572] width 11 height 11
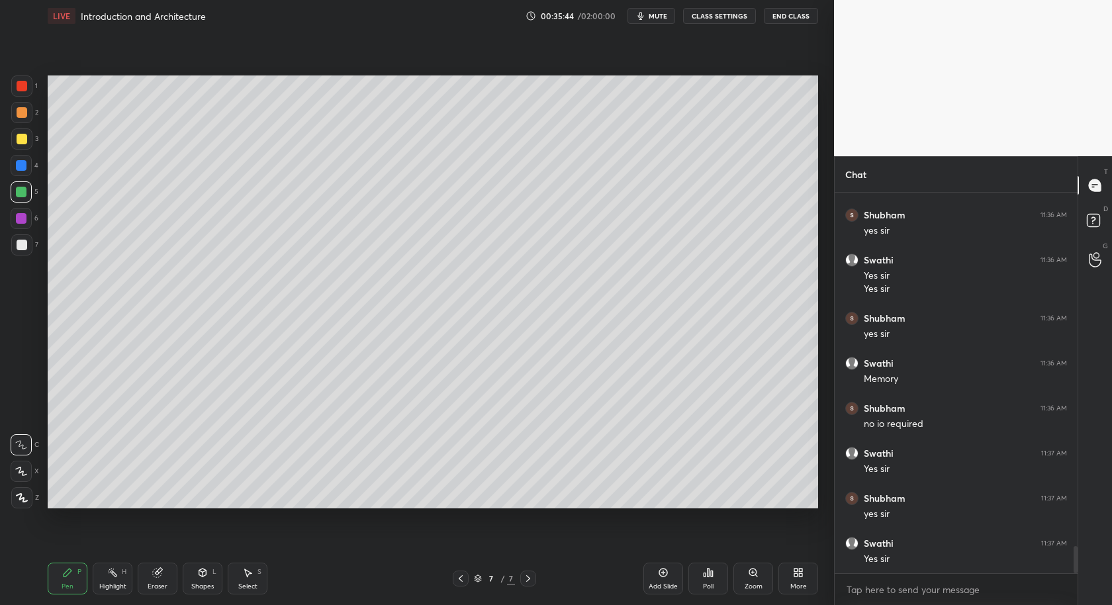
click at [22, 247] on div at bounding box center [22, 245] width 11 height 11
drag, startPoint x: 23, startPoint y: 502, endPoint x: 32, endPoint y: 442, distance: 60.9
click at [21, 501] on icon at bounding box center [22, 497] width 12 height 9
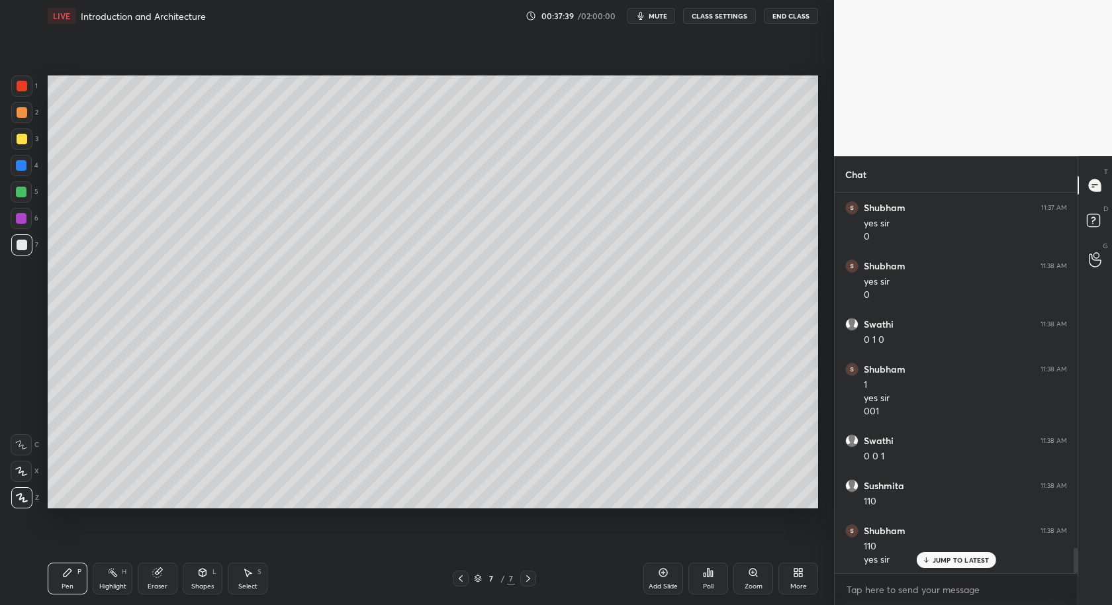
scroll to position [5475, 0]
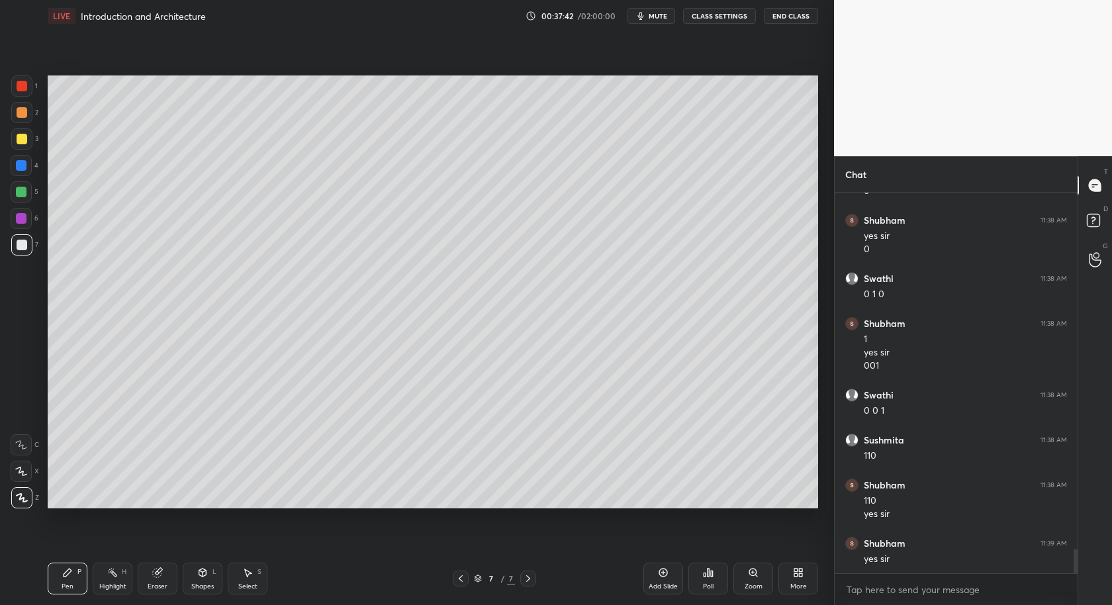
drag, startPoint x: 22, startPoint y: 195, endPoint x: 19, endPoint y: 188, distance: 7.7
click at [18, 195] on div at bounding box center [21, 192] width 11 height 11
click at [20, 165] on div at bounding box center [21, 165] width 11 height 11
click at [28, 242] on div at bounding box center [21, 244] width 21 height 21
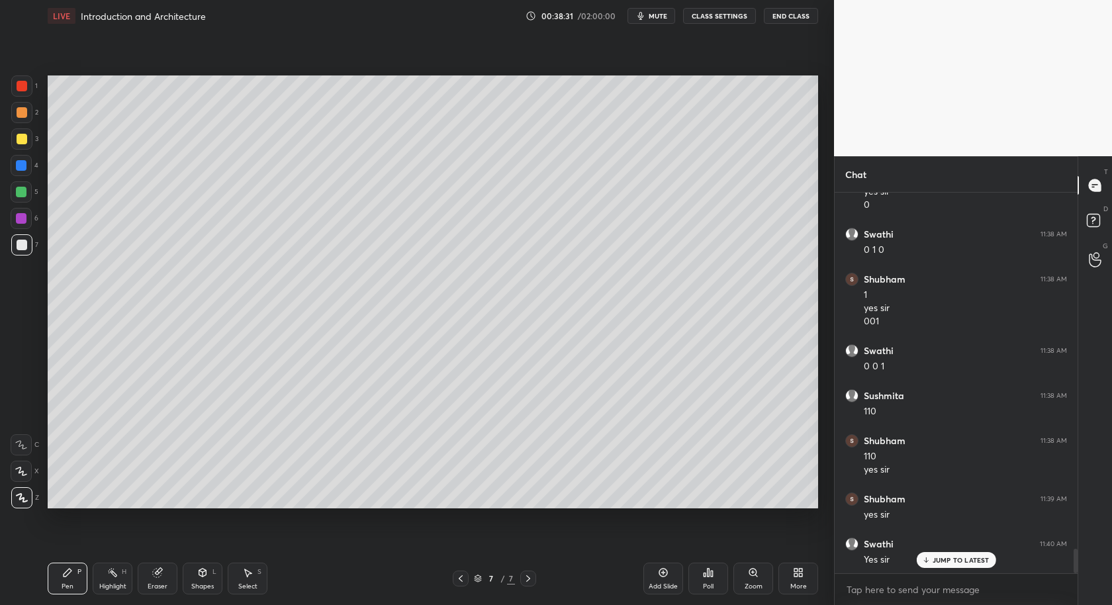
click at [159, 578] on div "Eraser" at bounding box center [158, 579] width 40 height 32
drag, startPoint x: 28, startPoint y: 352, endPoint x: 44, endPoint y: 339, distance: 21.2
click at [28, 351] on div at bounding box center [21, 348] width 21 height 21
drag, startPoint x: 66, startPoint y: 578, endPoint x: 39, endPoint y: 577, distance: 27.2
click at [65, 583] on div "Pen P" at bounding box center [68, 579] width 40 height 32
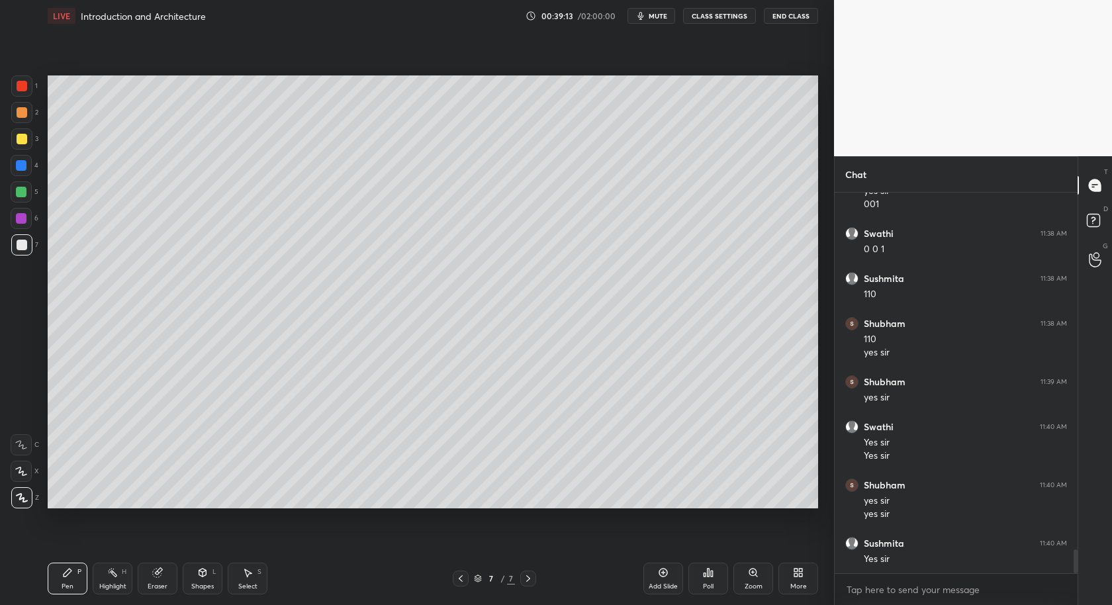
scroll to position [5680, 0]
click at [465, 575] on div at bounding box center [461, 579] width 16 height 16
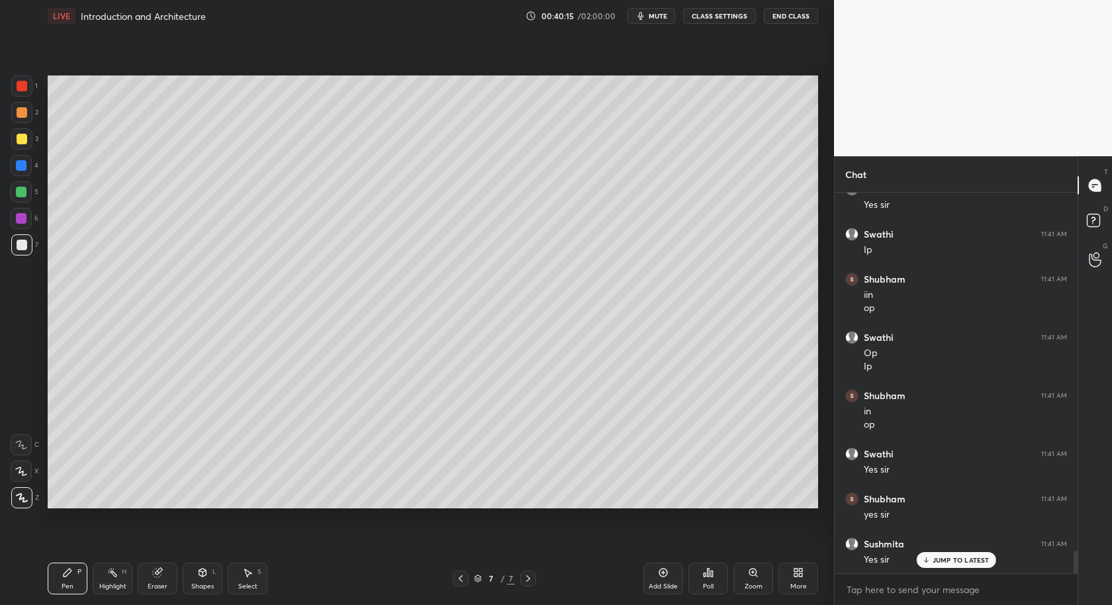
scroll to position [6080, 0]
click at [676, 586] on div "Add Slide" at bounding box center [663, 586] width 29 height 7
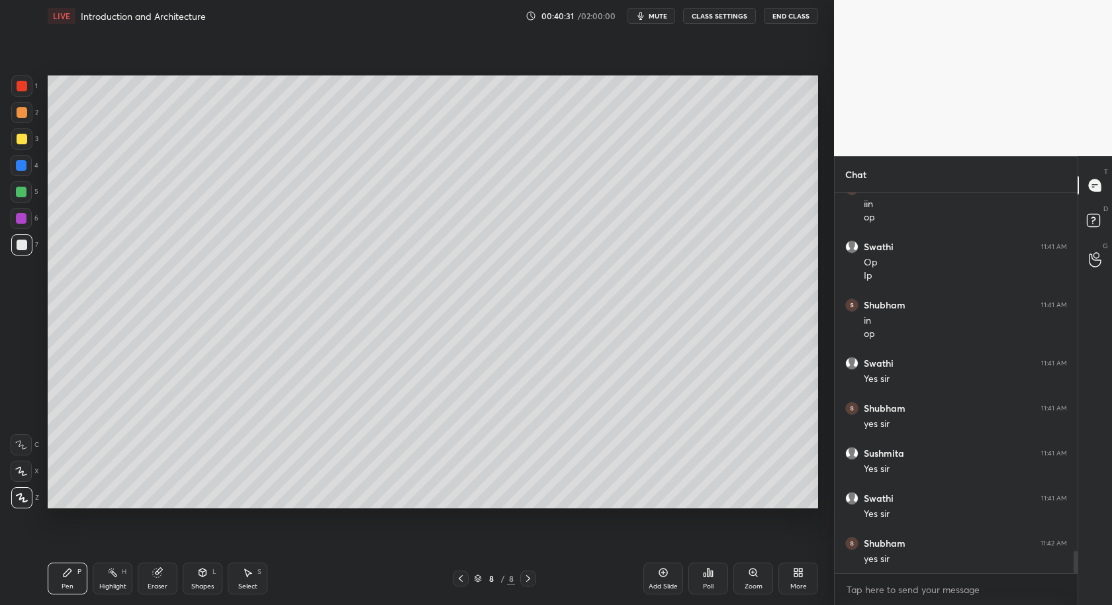
click at [205, 584] on div "Shapes" at bounding box center [202, 586] width 23 height 7
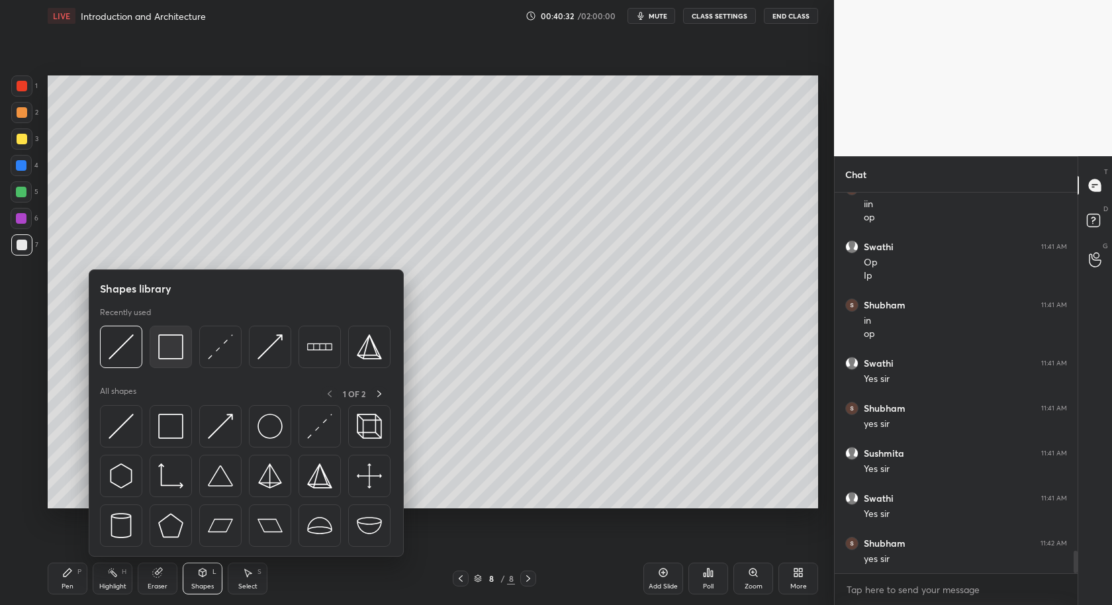
click at [165, 348] on img at bounding box center [170, 346] width 25 height 25
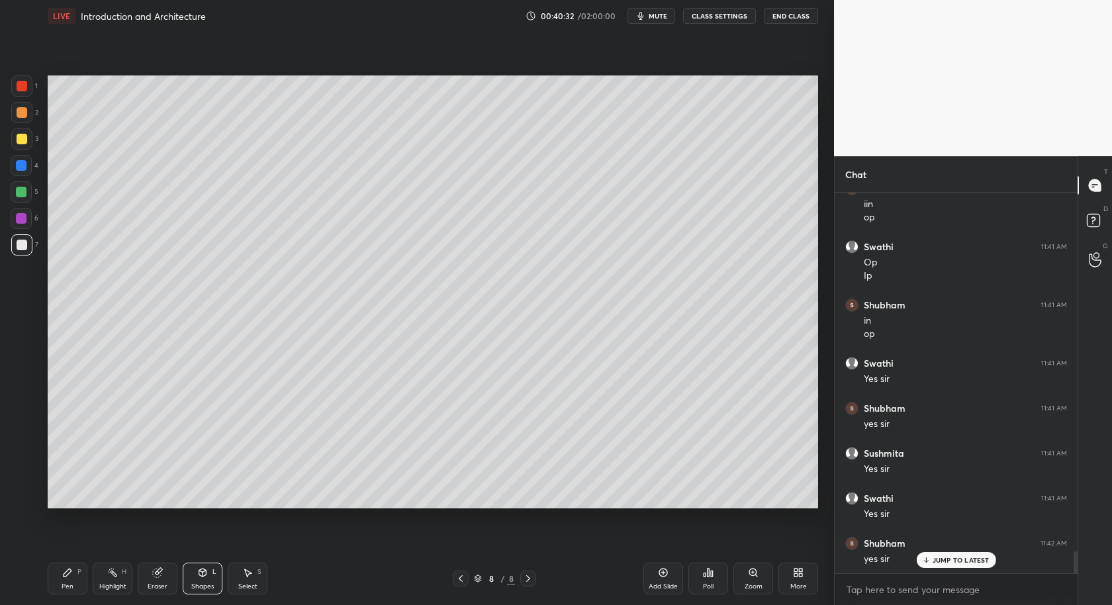
scroll to position [6170, 0]
drag, startPoint x: 207, startPoint y: 580, endPoint x: 211, endPoint y: 557, distance: 23.0
click at [206, 578] on div "Shapes L" at bounding box center [203, 579] width 40 height 32
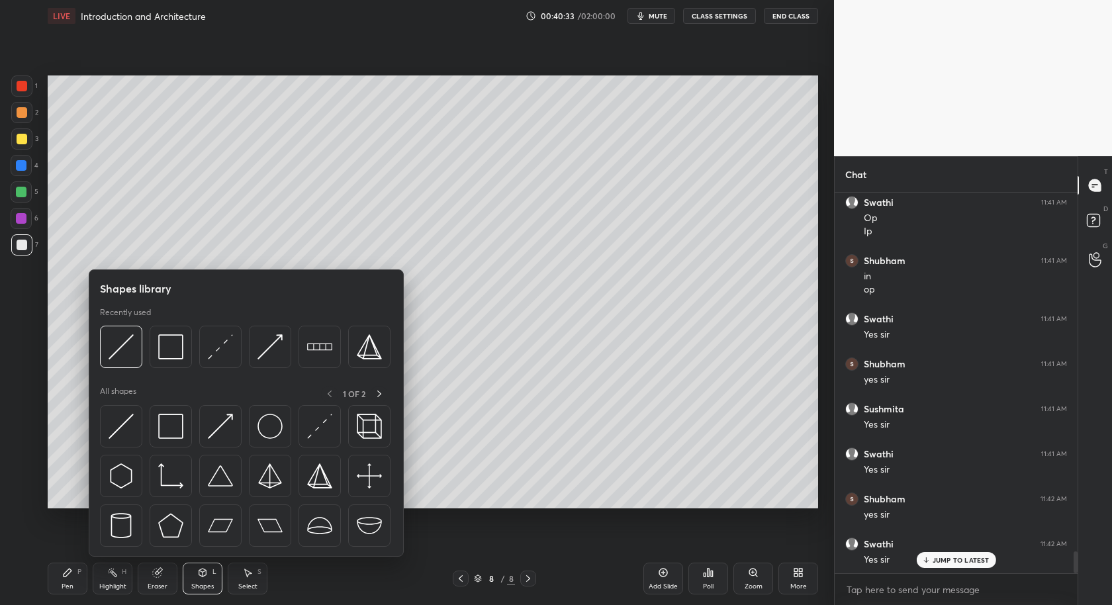
drag, startPoint x: 205, startPoint y: 589, endPoint x: 226, endPoint y: 510, distance: 81.7
click at [205, 589] on div "Shapes" at bounding box center [202, 586] width 23 height 7
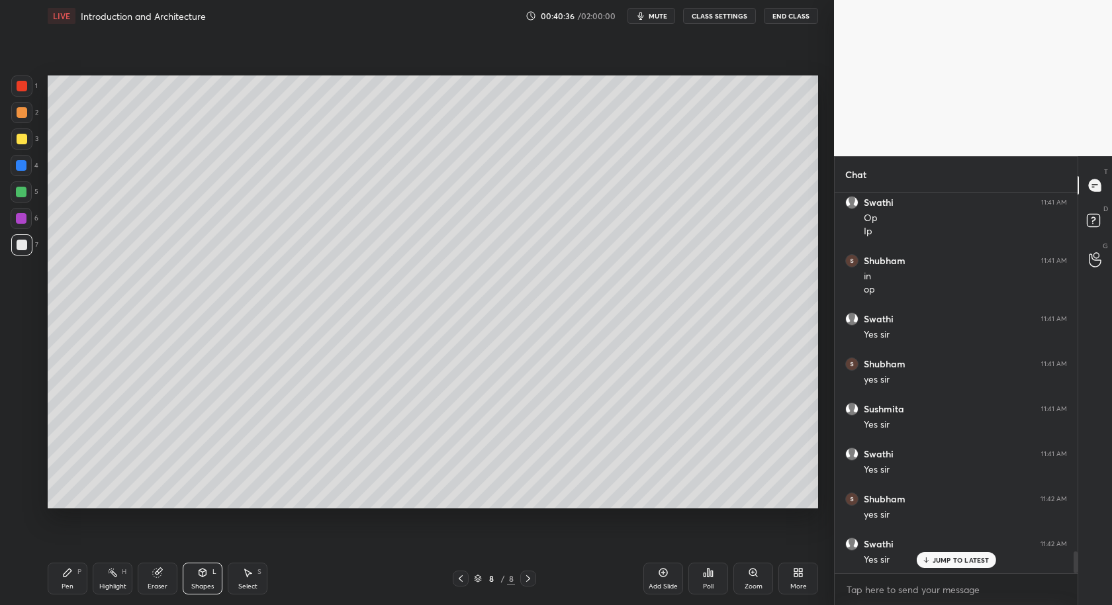
click at [196, 578] on div "Shapes L" at bounding box center [203, 579] width 40 height 32
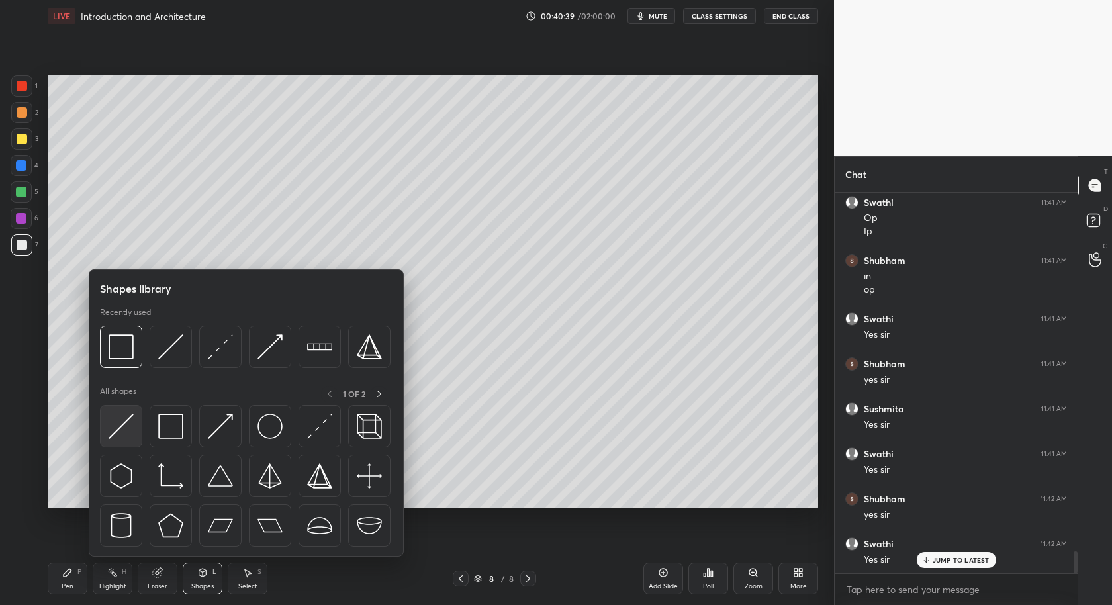
click at [124, 425] on img at bounding box center [121, 426] width 25 height 25
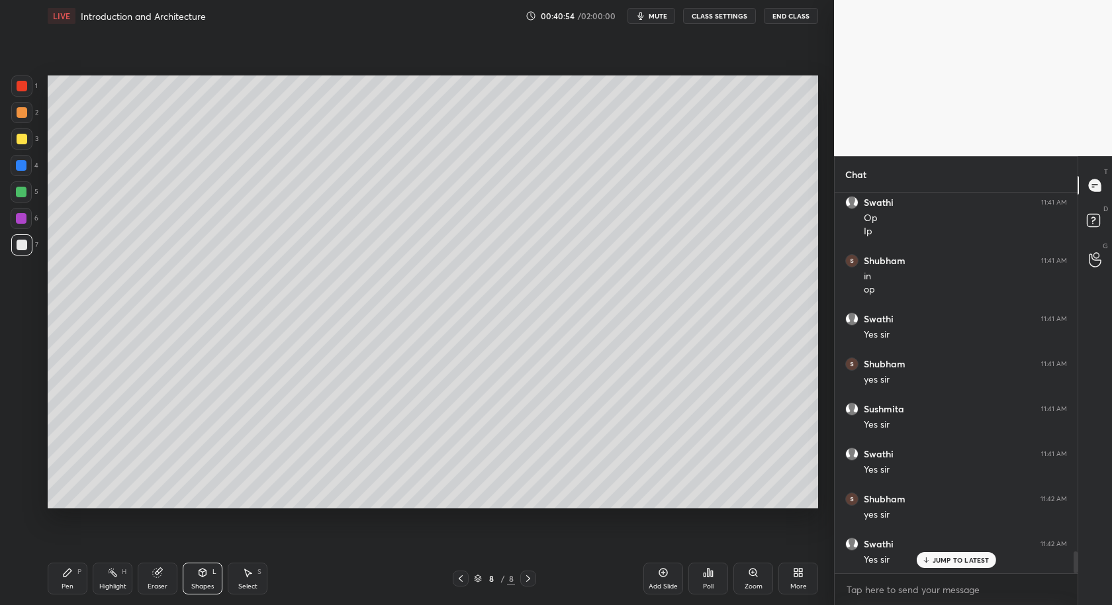
drag, startPoint x: 63, startPoint y: 573, endPoint x: 68, endPoint y: 554, distance: 19.7
click at [63, 571] on icon at bounding box center [67, 572] width 11 height 11
drag, startPoint x: 250, startPoint y: 582, endPoint x: 246, endPoint y: 555, distance: 27.4
click at [248, 579] on div "Select S" at bounding box center [248, 579] width 40 height 32
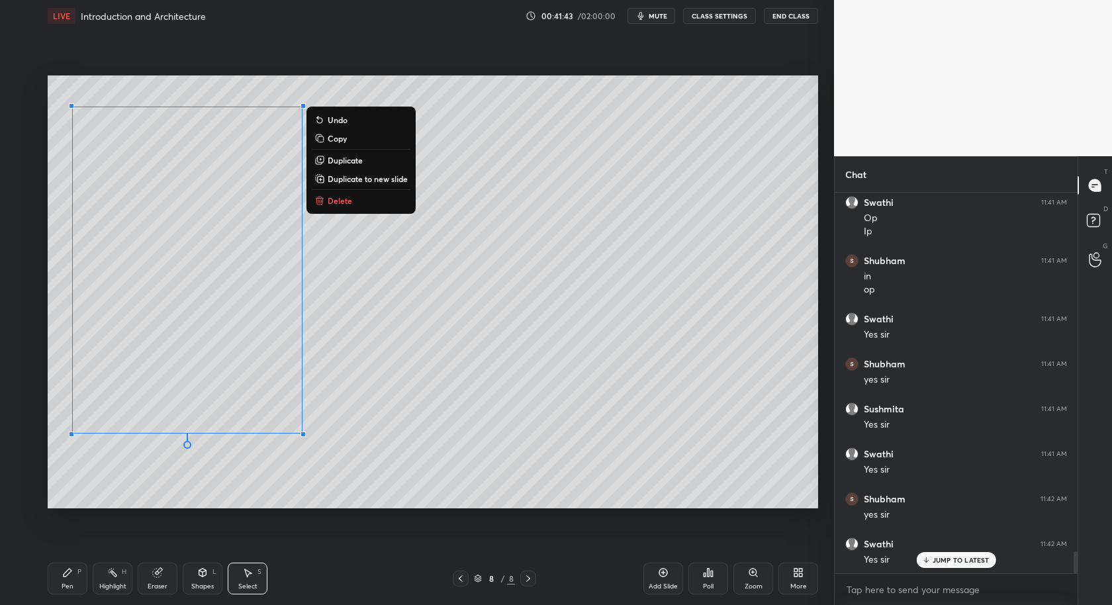
drag, startPoint x: 59, startPoint y: 93, endPoint x: 598, endPoint y: 528, distance: 692.0
click at [614, 535] on div "0 ° Undo Copy Duplicate Duplicate to new slide Delete Setting up your live clas…" at bounding box center [432, 292] width 781 height 520
click at [75, 88] on div "0 ° Undo Copy Duplicate Duplicate to new slide Delete" at bounding box center [433, 292] width 770 height 434
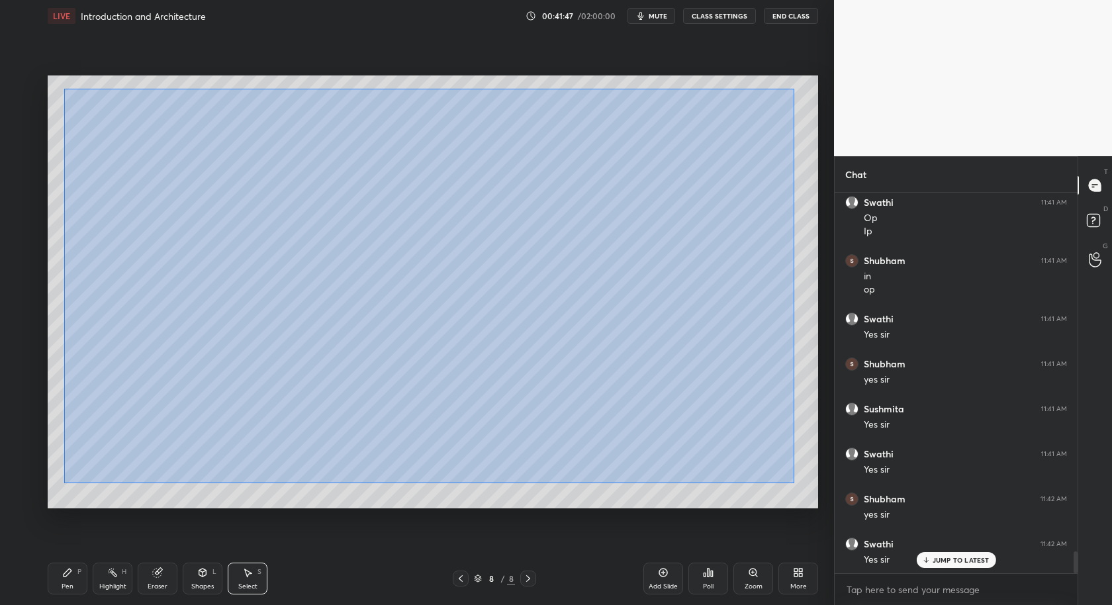
drag, startPoint x: 69, startPoint y: 99, endPoint x: 749, endPoint y: 465, distance: 772.0
click at [794, 483] on div "0 ° Undo Copy Duplicate Duplicate to new slide Delete" at bounding box center [433, 292] width 770 height 434
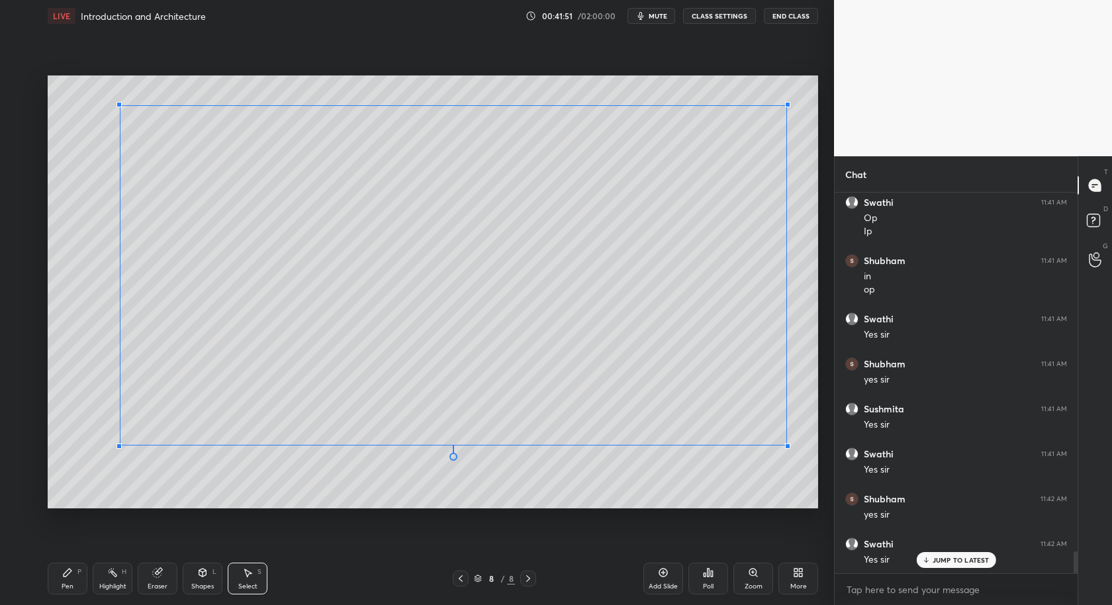
drag, startPoint x: 76, startPoint y: 430, endPoint x: 119, endPoint y: 446, distance: 46.1
click at [120, 444] on div at bounding box center [118, 445] width 5 height 5
click at [224, 481] on div "0 ° Undo Copy Duplicate Duplicate to new slide Delete" at bounding box center [433, 292] width 770 height 434
click at [62, 578] on div "Pen P" at bounding box center [68, 579] width 40 height 32
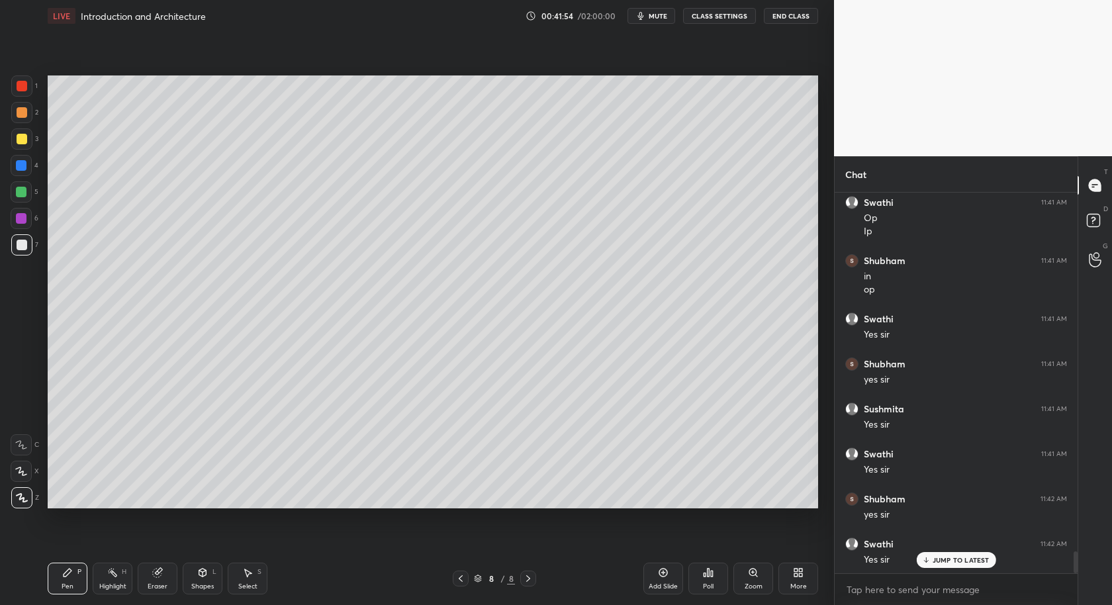
click at [23, 142] on div at bounding box center [22, 139] width 11 height 11
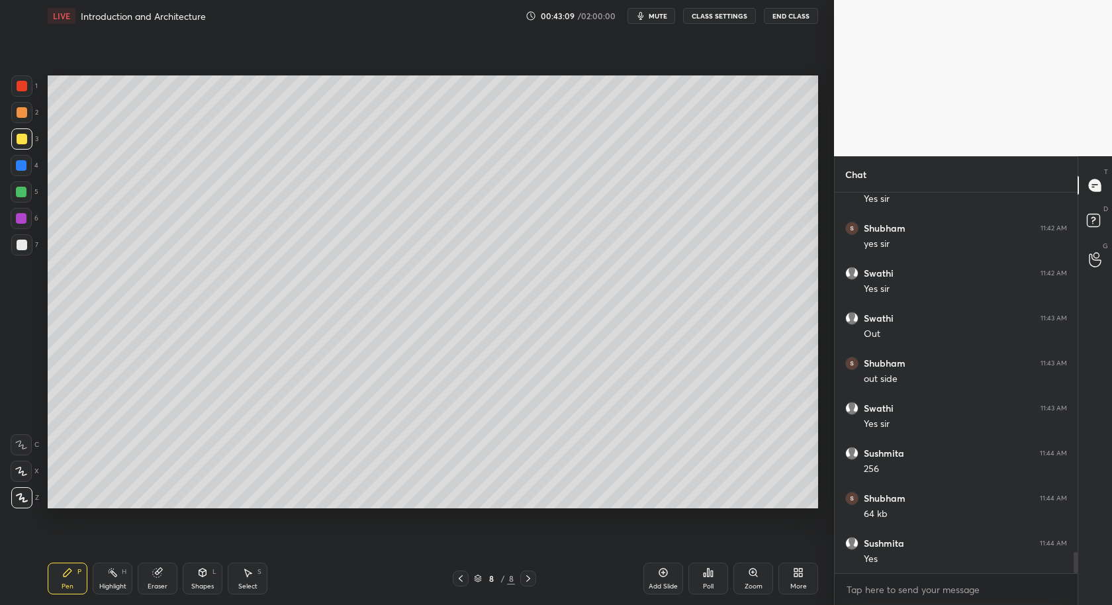
click at [15, 438] on div at bounding box center [21, 444] width 21 height 21
drag, startPoint x: 155, startPoint y: 576, endPoint x: 160, endPoint y: 557, distance: 19.9
click at [154, 575] on icon at bounding box center [157, 573] width 9 height 9
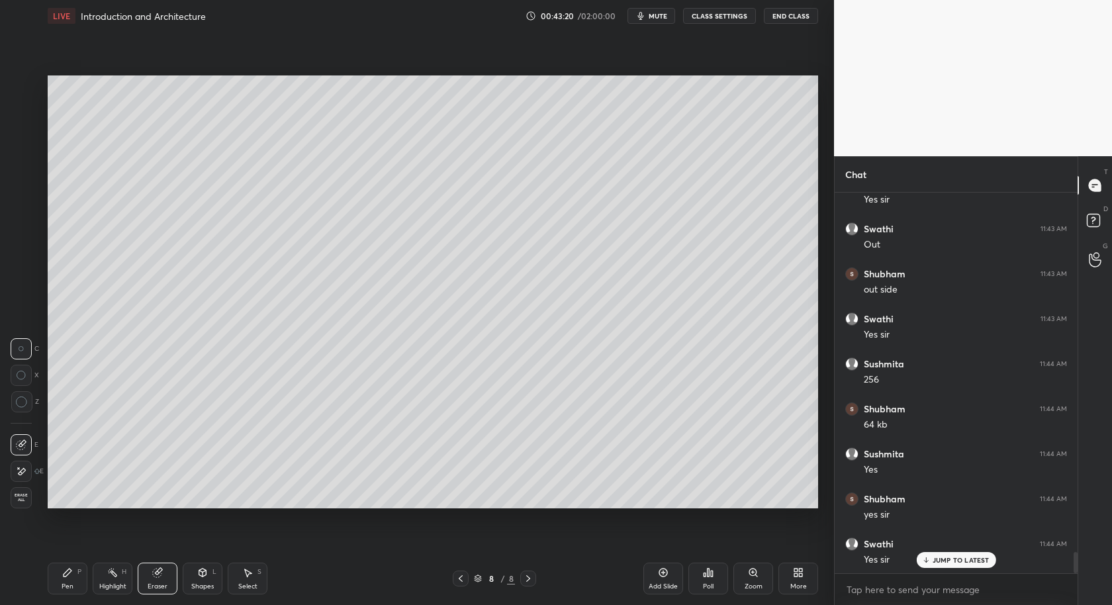
click at [69, 577] on icon at bounding box center [67, 572] width 11 height 11
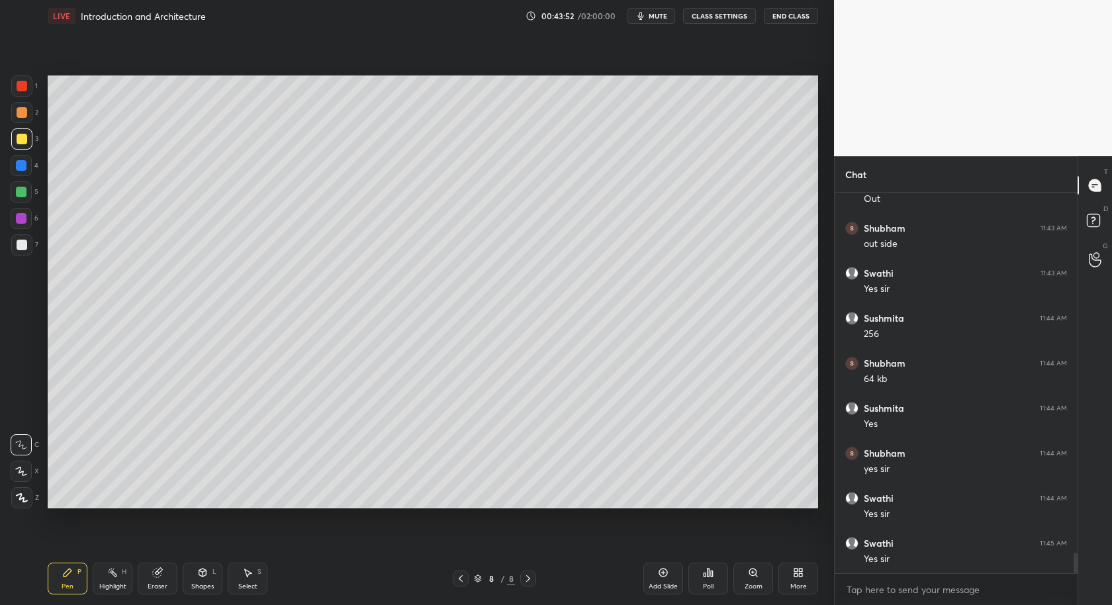
scroll to position [6620, 0]
click at [666, 576] on icon at bounding box center [663, 572] width 11 height 11
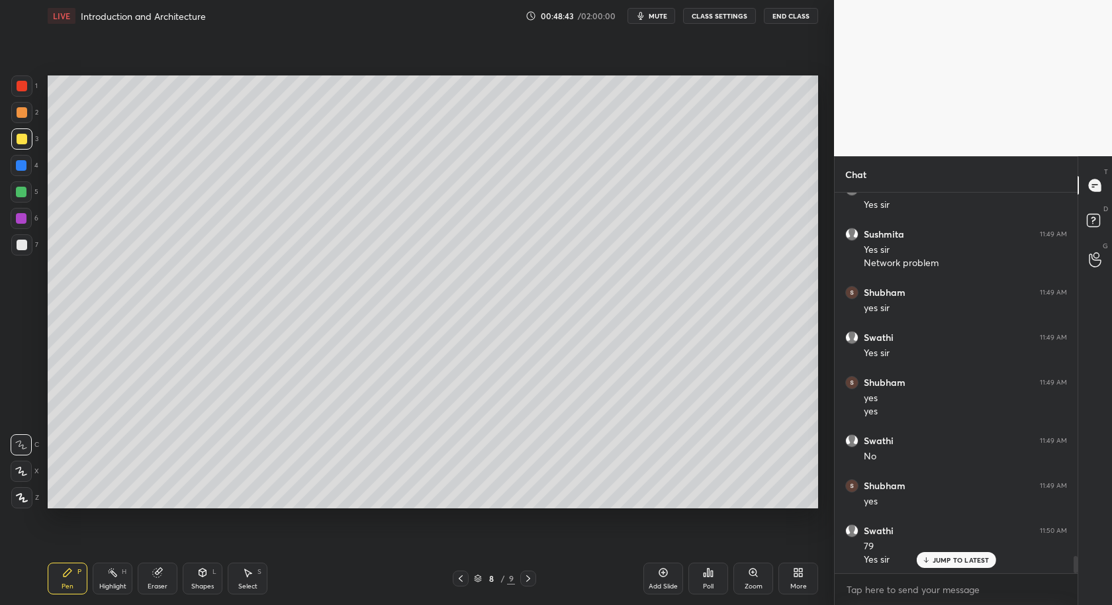
scroll to position [7986, 0]
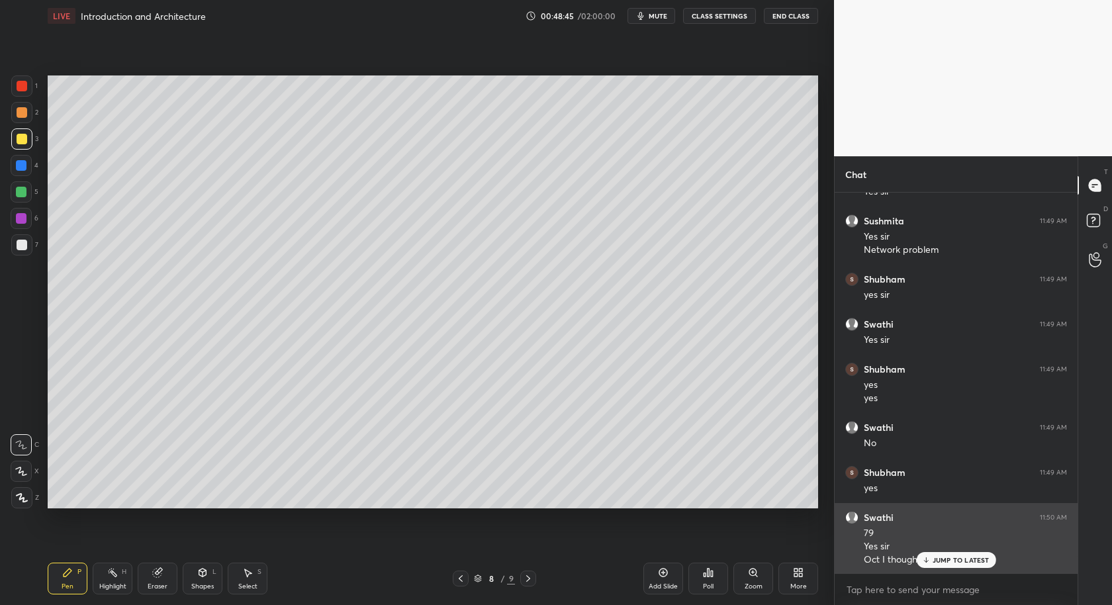
click at [943, 565] on div "JUMP TO LATEST" at bounding box center [955, 560] width 79 height 16
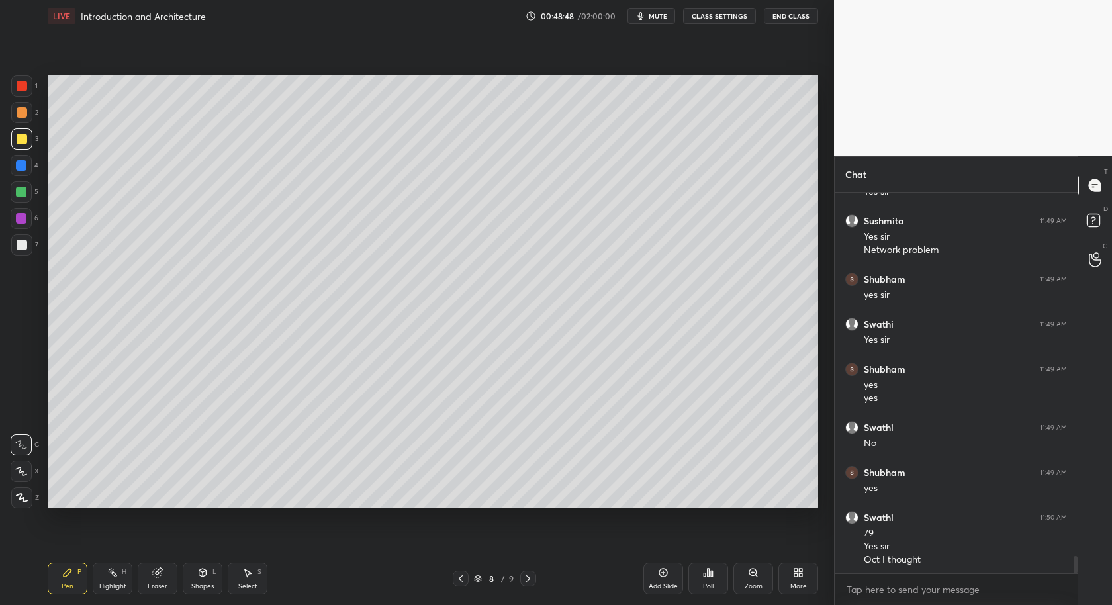
click at [725, 524] on div "Setting up your live class Poll for secs No correct answer Start poll" at bounding box center [432, 292] width 781 height 520
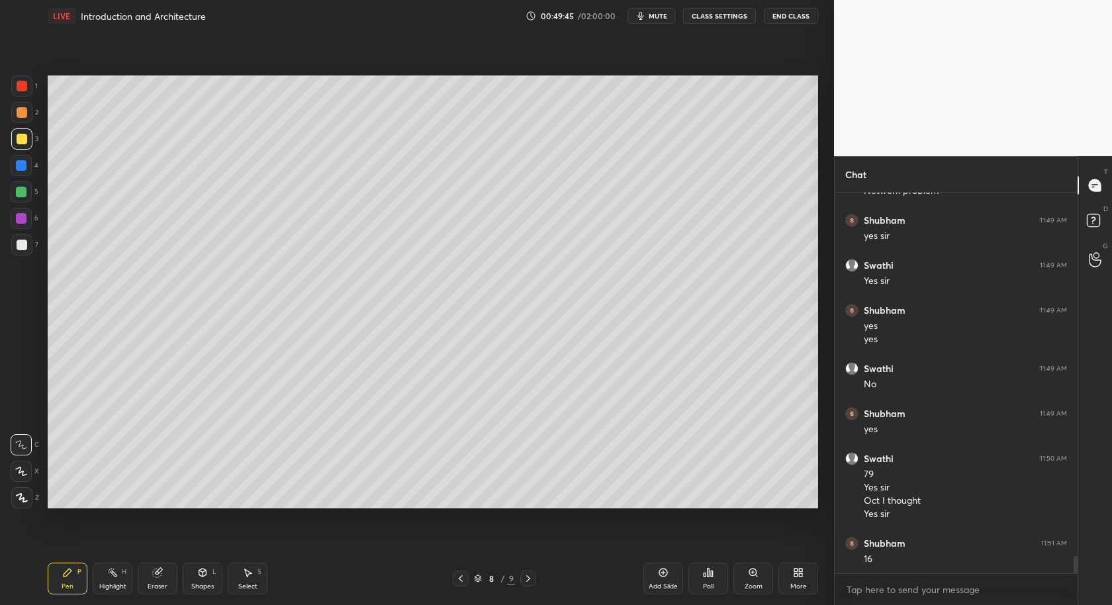
scroll to position [8090, 0]
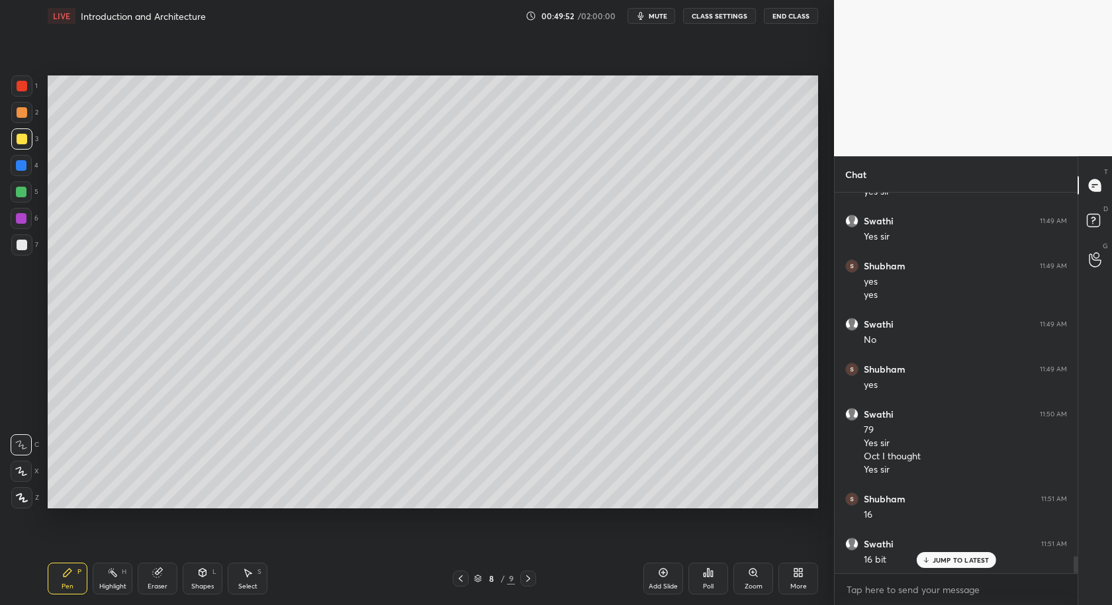
drag, startPoint x: 247, startPoint y: 573, endPoint x: 346, endPoint y: 523, distance: 111.0
click at [248, 574] on icon at bounding box center [248, 573] width 7 height 8
drag, startPoint x: 632, startPoint y: 361, endPoint x: 724, endPoint y: 387, distance: 95.6
click at [726, 385] on div "0 ° Undo Copy Duplicate Duplicate to new slide Delete" at bounding box center [433, 292] width 770 height 434
drag, startPoint x: 696, startPoint y: 368, endPoint x: 693, endPoint y: 396, distance: 27.9
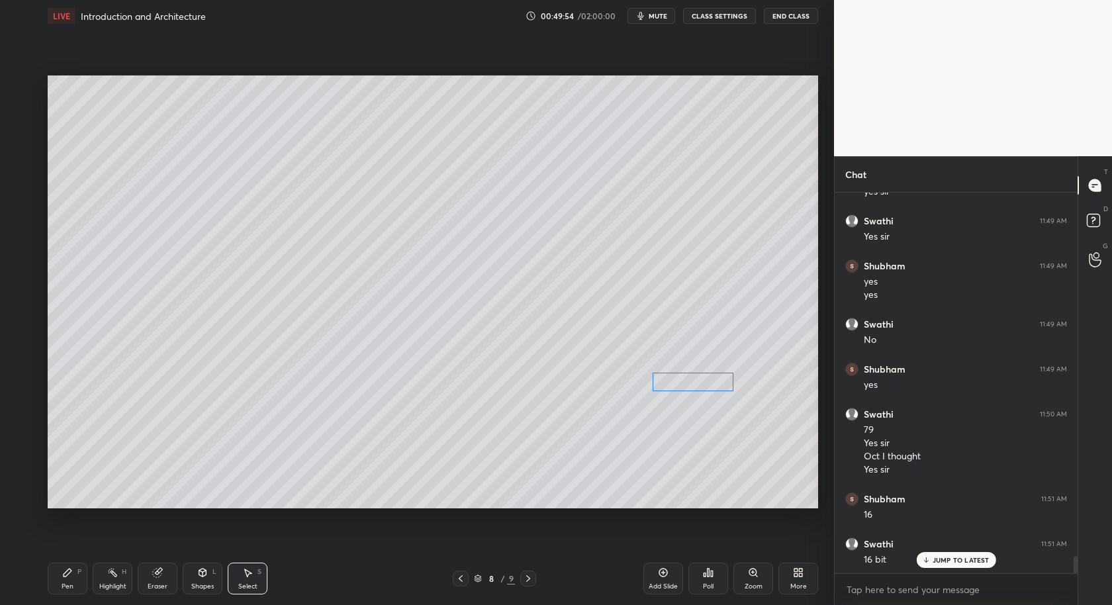
click at [706, 385] on div "0 ° Undo Copy Duplicate Duplicate to new slide Delete" at bounding box center [433, 292] width 770 height 434
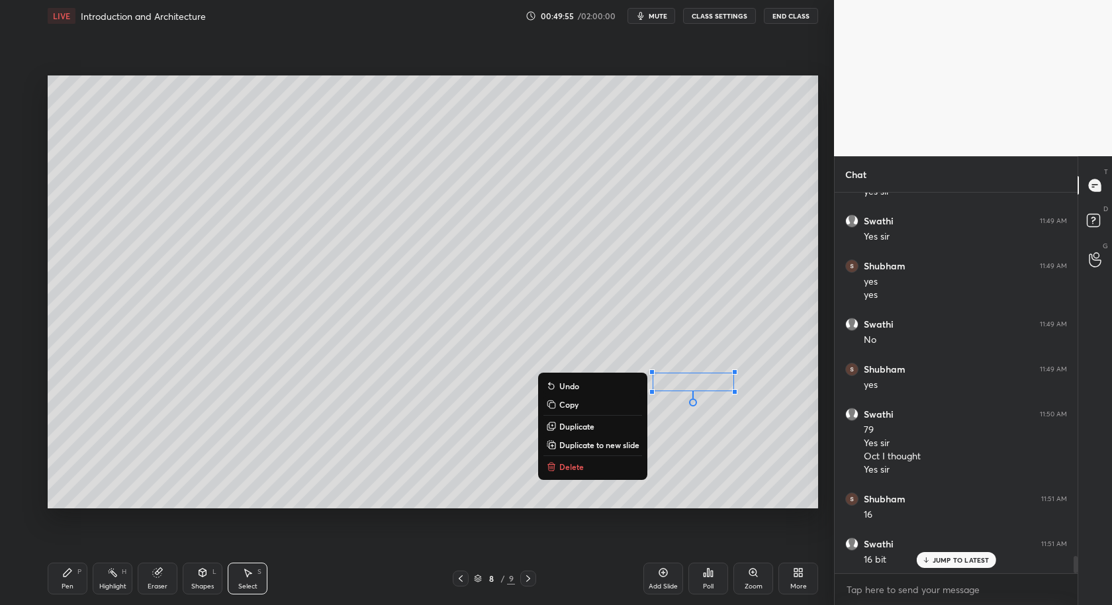
click at [697, 469] on div "0 ° Undo Copy Duplicate Duplicate to new slide Delete" at bounding box center [433, 292] width 770 height 434
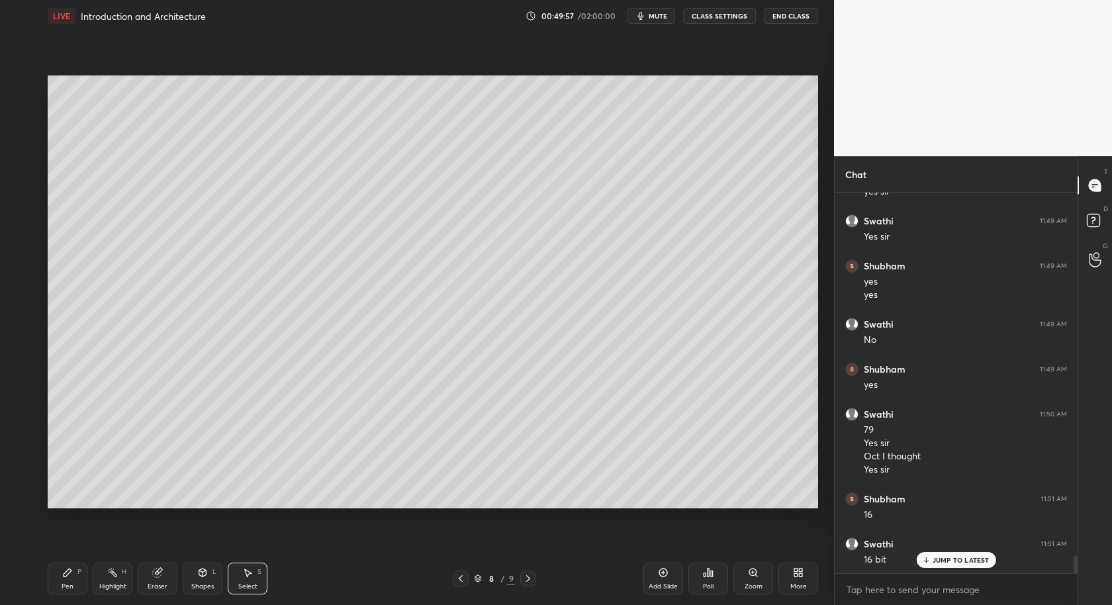
drag, startPoint x: 68, startPoint y: 584, endPoint x: 81, endPoint y: 563, distance: 24.8
click at [68, 584] on div "Pen" at bounding box center [68, 586] width 12 height 7
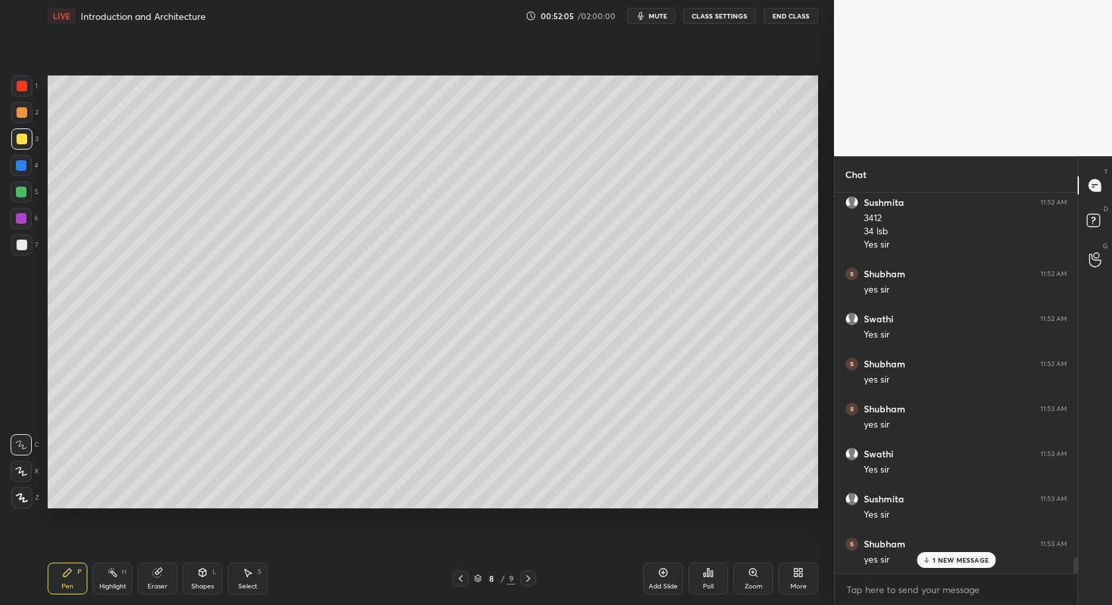
scroll to position [8747, 0]
drag, startPoint x: 528, startPoint y: 577, endPoint x: 540, endPoint y: 587, distance: 15.9
click at [530, 577] on icon at bounding box center [528, 578] width 11 height 11
drag, startPoint x: 658, startPoint y: 579, endPoint x: 642, endPoint y: 583, distance: 16.4
click at [658, 578] on div "Add Slide" at bounding box center [663, 579] width 40 height 32
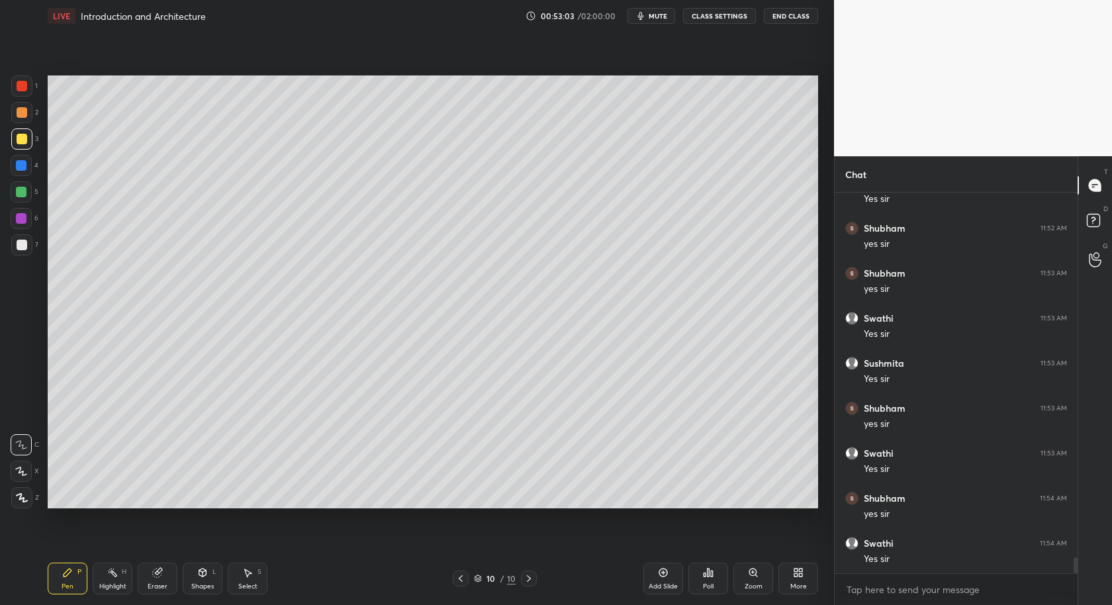
scroll to position [8881, 0]
click at [794, 580] on div "More" at bounding box center [798, 579] width 40 height 32
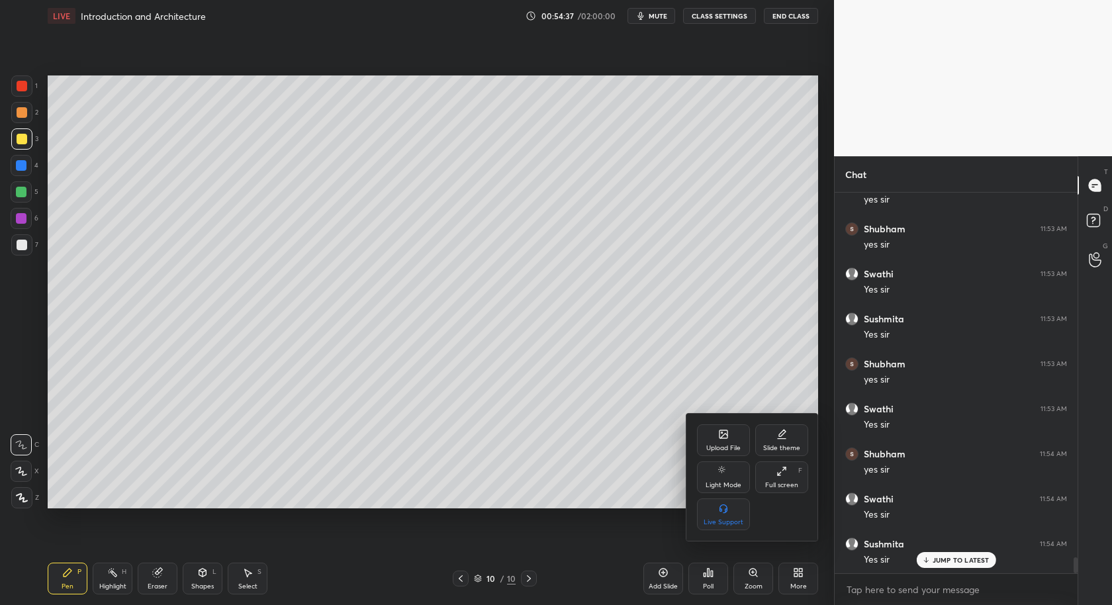
click at [720, 445] on div "Upload File" at bounding box center [723, 448] width 34 height 7
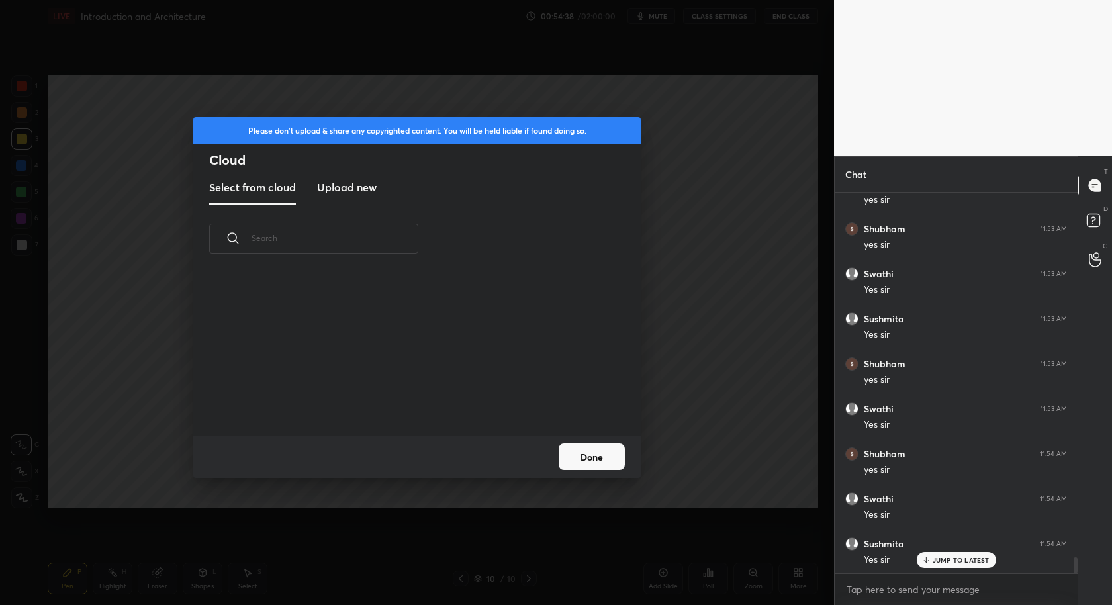
scroll to position [163, 424]
click at [340, 189] on h3 "Upload new" at bounding box center [347, 187] width 60 height 16
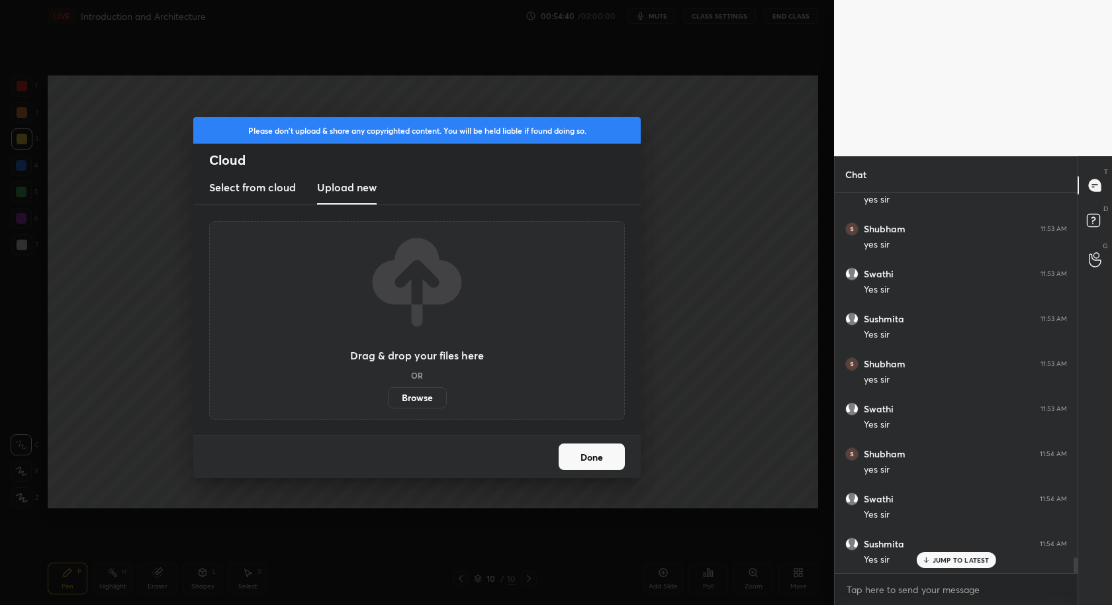
click at [426, 392] on label "Browse" at bounding box center [417, 397] width 59 height 21
click at [388, 392] on input "Browse" at bounding box center [388, 397] width 0 height 21
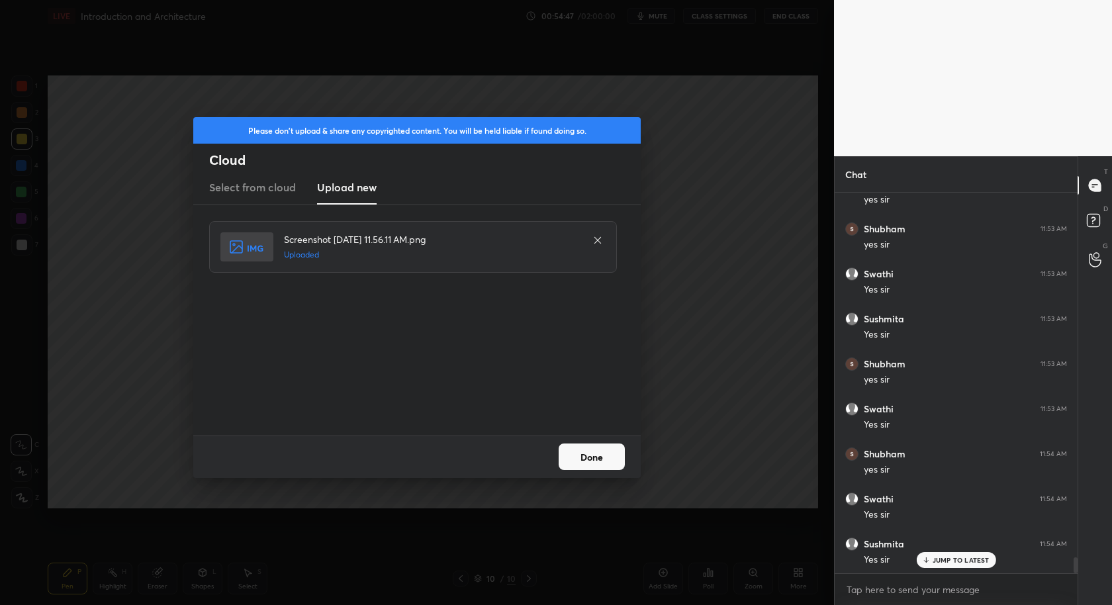
click at [598, 451] on button "Done" at bounding box center [592, 456] width 66 height 26
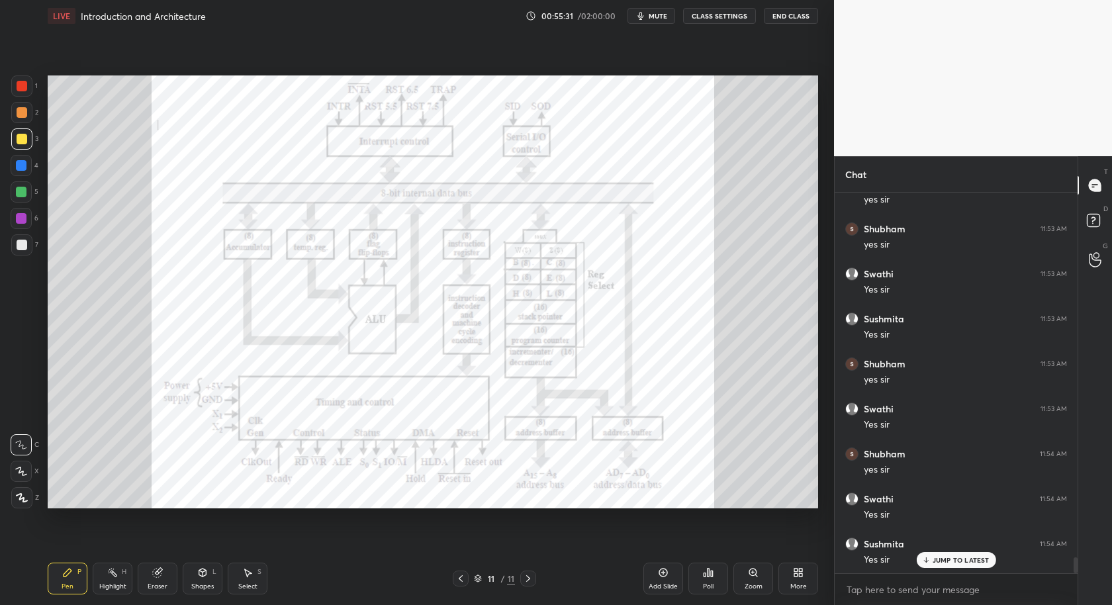
scroll to position [8926, 0]
click at [21, 498] on icon at bounding box center [22, 498] width 11 height 8
drag, startPoint x: 22, startPoint y: 219, endPoint x: 43, endPoint y: 210, distance: 22.9
click at [22, 219] on div at bounding box center [21, 218] width 11 height 11
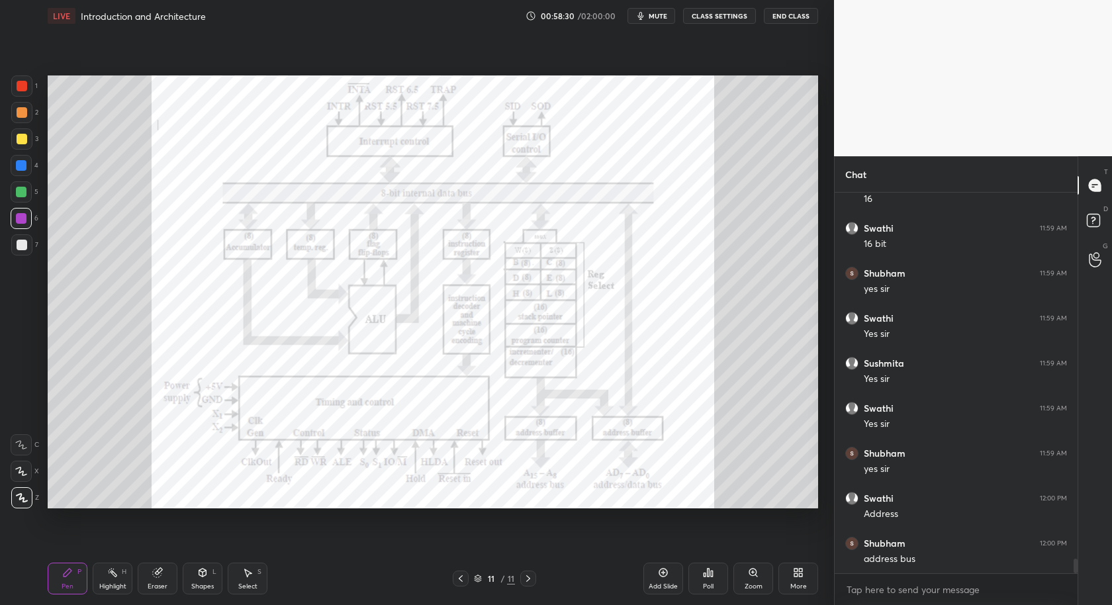
click at [655, 571] on div "Add Slide" at bounding box center [663, 579] width 40 height 32
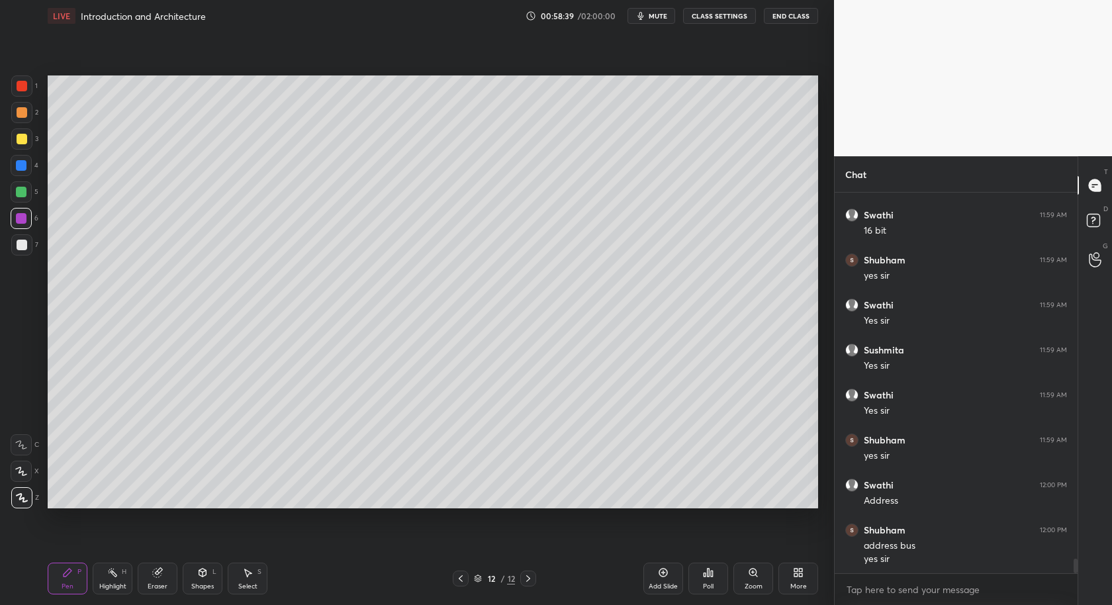
scroll to position [9718, 0]
click at [14, 246] on div at bounding box center [21, 244] width 21 height 21
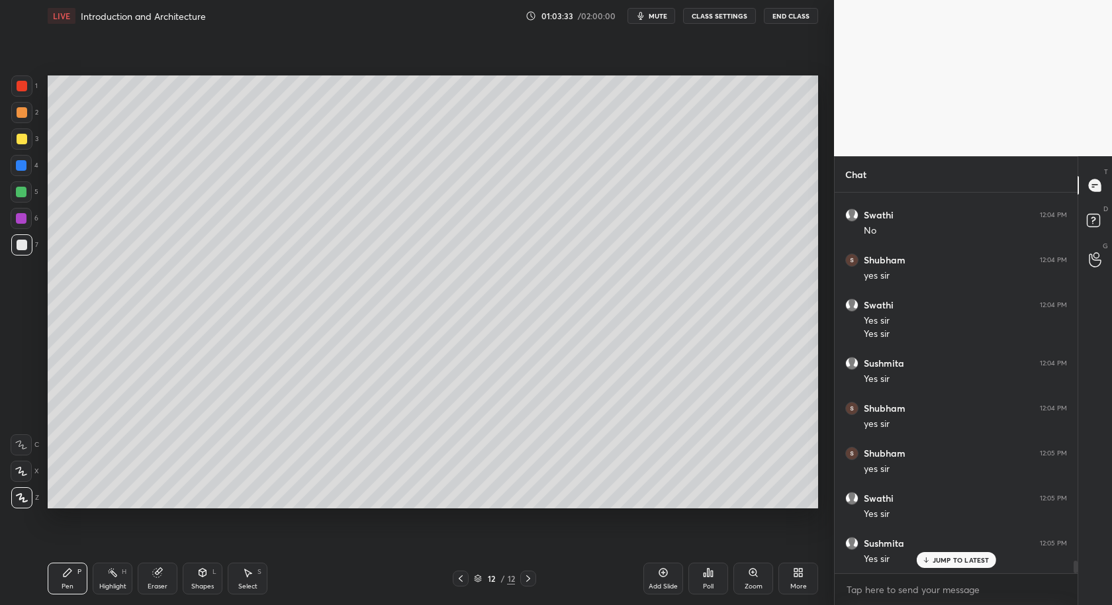
scroll to position [11346, 0]
drag, startPoint x: 245, startPoint y: 585, endPoint x: 250, endPoint y: 535, distance: 50.5
click at [246, 586] on div "Select" at bounding box center [247, 586] width 19 height 7
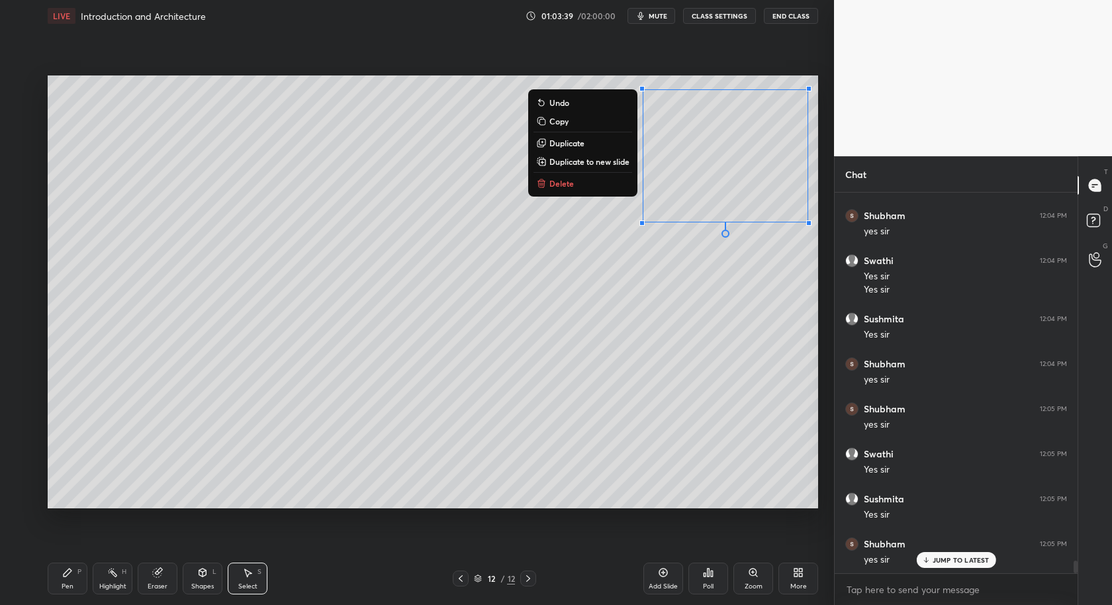
drag, startPoint x: 622, startPoint y: 101, endPoint x: 789, endPoint y: 211, distance: 200.7
click at [819, 219] on div "0 ° Undo Copy Duplicate Duplicate to new slide Delete Setting up your live clas…" at bounding box center [432, 292] width 781 height 520
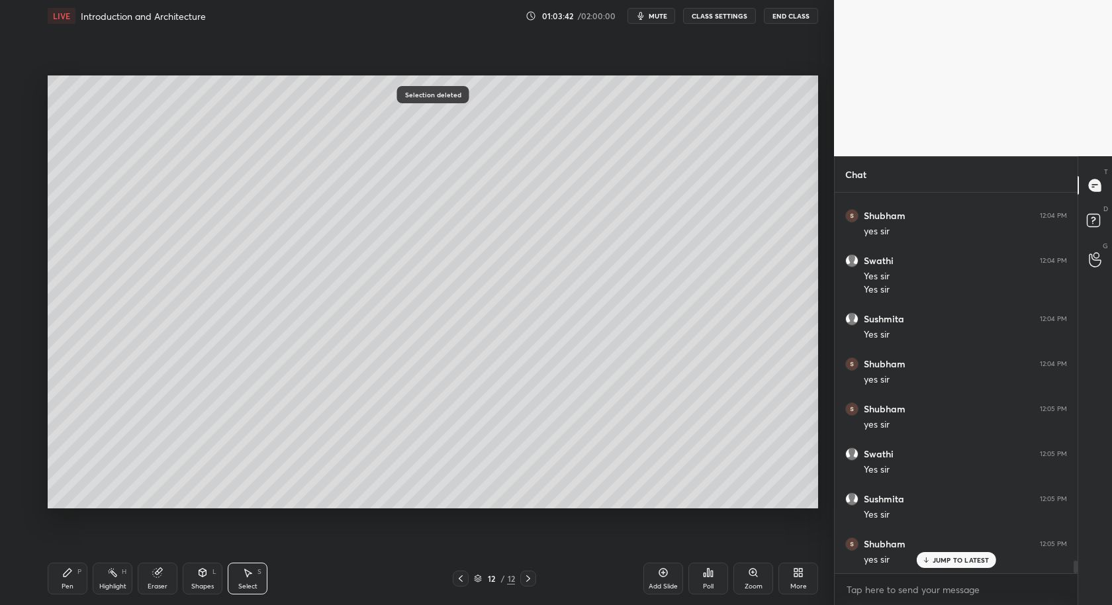
click at [77, 577] on div "Pen P" at bounding box center [68, 579] width 40 height 32
drag, startPoint x: 23, startPoint y: 136, endPoint x: 40, endPoint y: 167, distance: 35.6
click at [18, 146] on div at bounding box center [21, 138] width 21 height 21
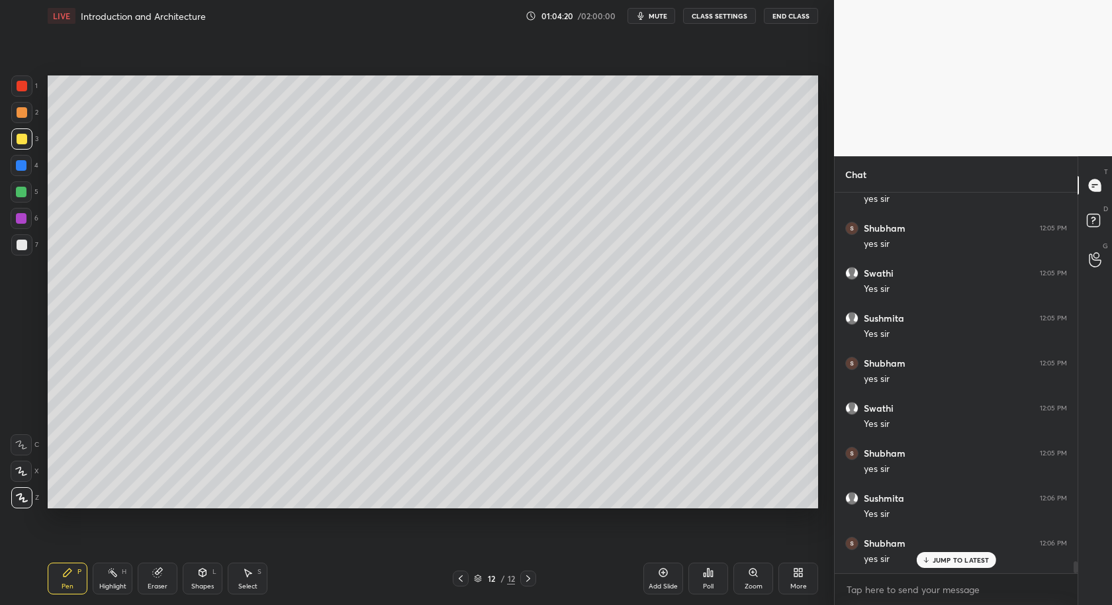
scroll to position [11571, 0]
drag, startPoint x: 162, startPoint y: 579, endPoint x: 240, endPoint y: 518, distance: 98.5
click at [164, 577] on div "Eraser" at bounding box center [158, 579] width 40 height 32
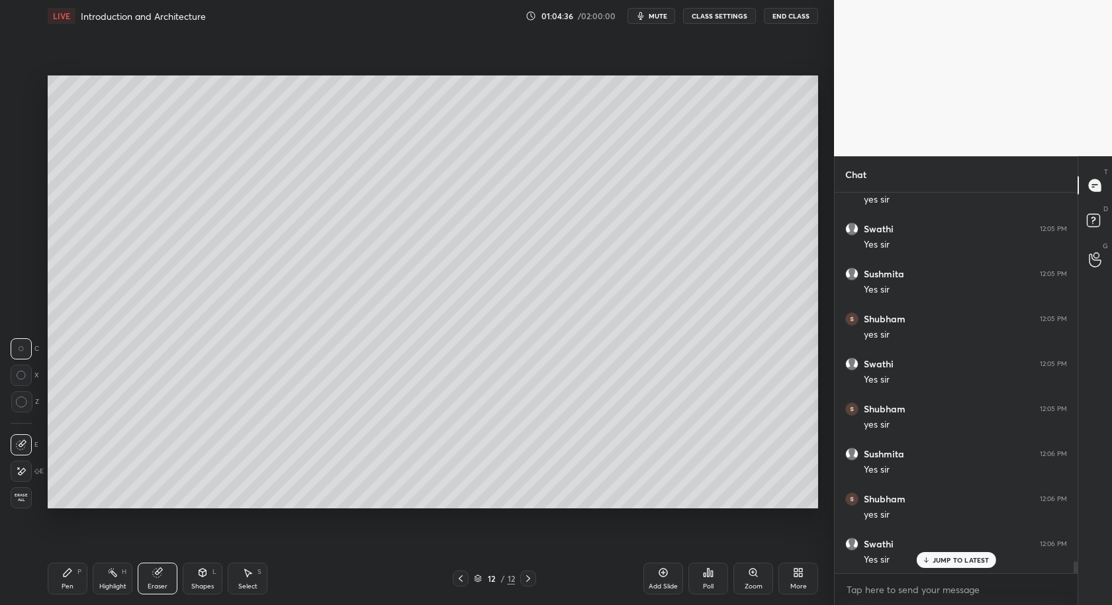
click at [73, 580] on div "Pen P" at bounding box center [68, 579] width 40 height 32
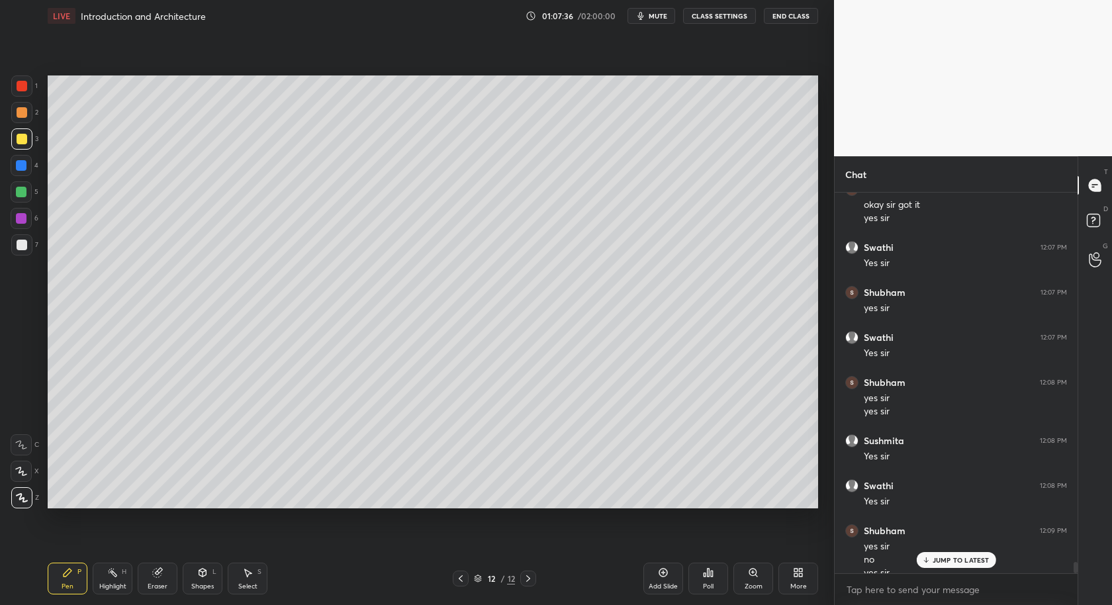
scroll to position [12177, 0]
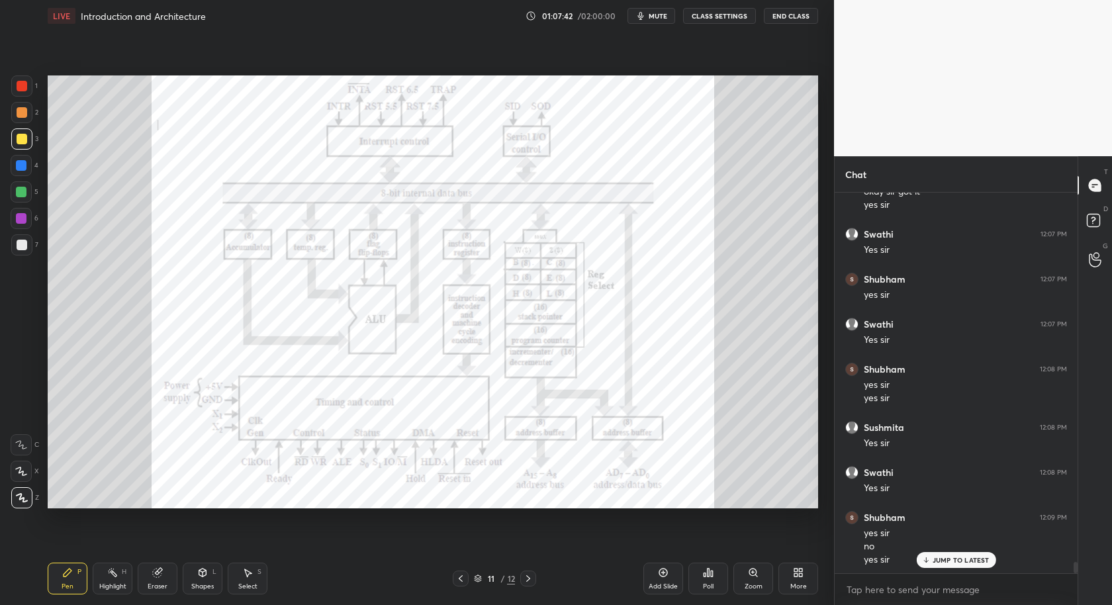
click at [15, 224] on div at bounding box center [21, 218] width 21 height 21
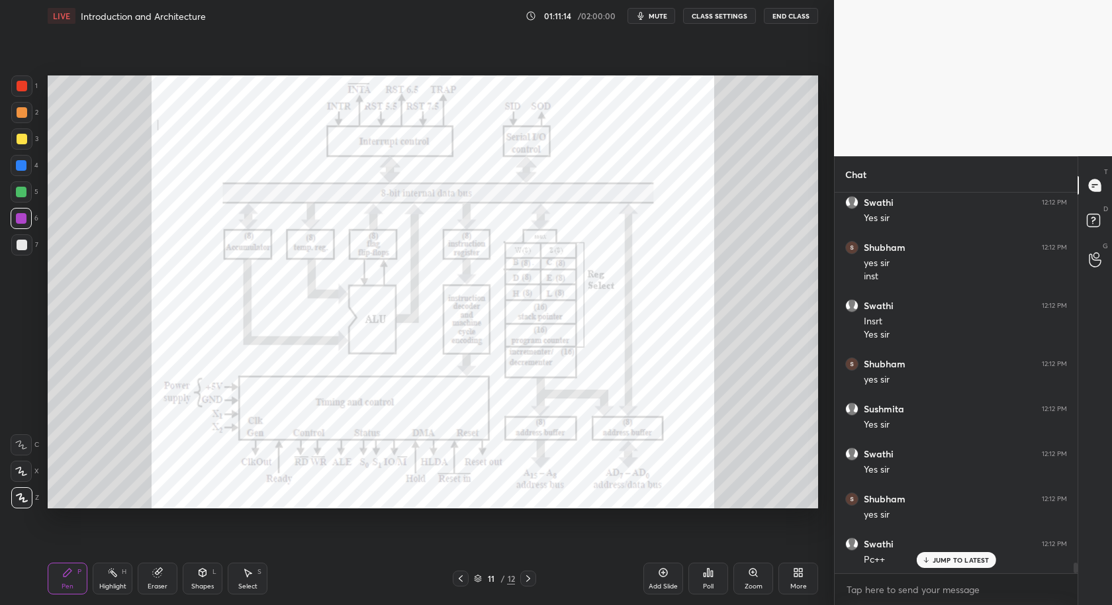
scroll to position [12964, 0]
click at [753, 579] on div "Zoom" at bounding box center [753, 579] width 40 height 32
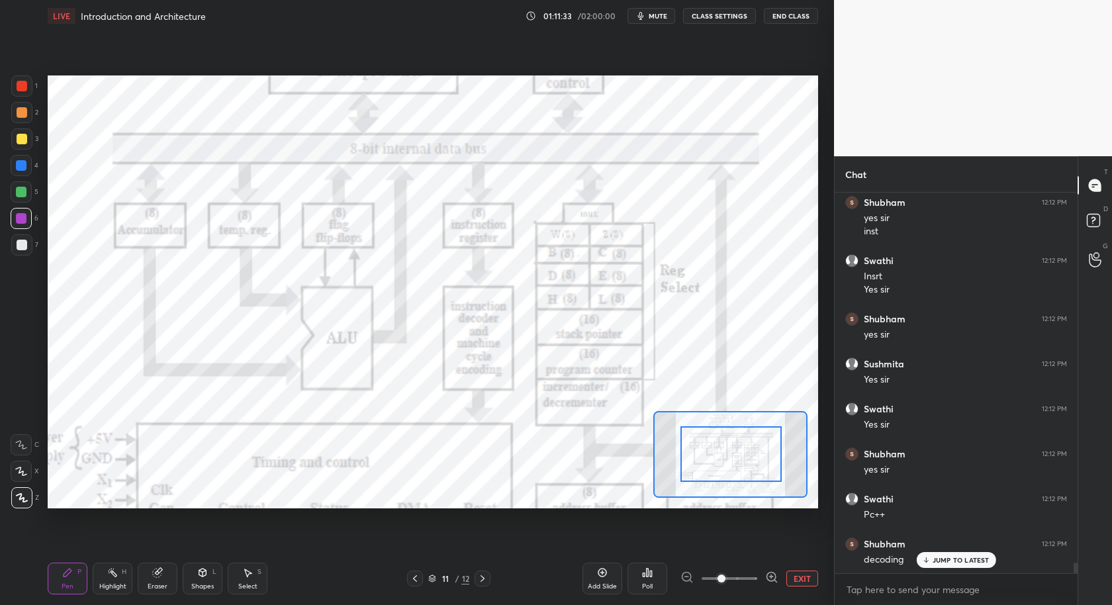
drag, startPoint x: 727, startPoint y: 449, endPoint x: 725, endPoint y: 465, distance: 16.0
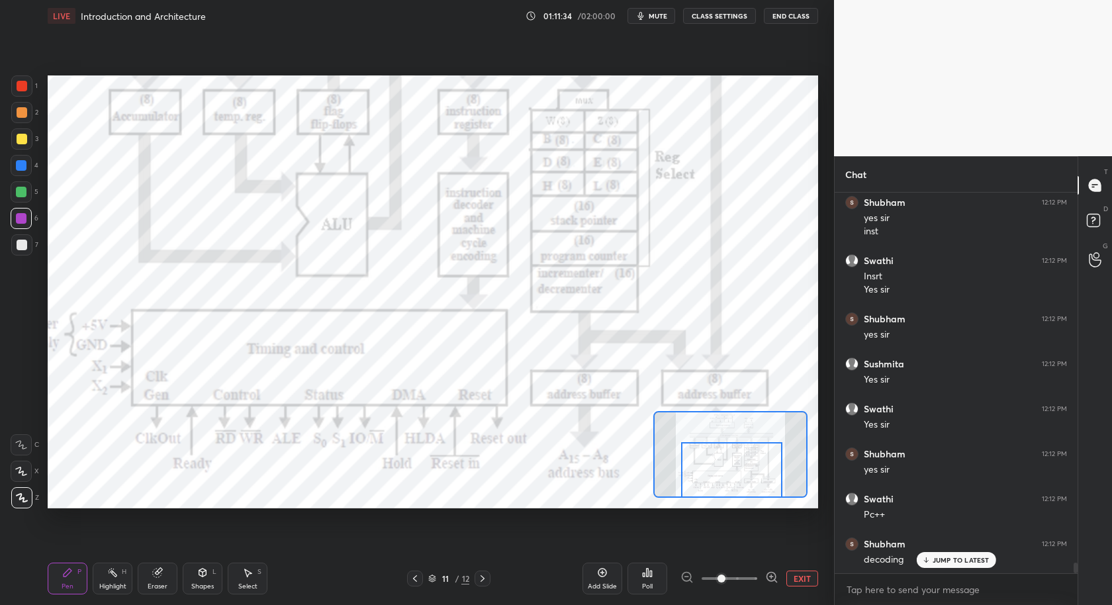
drag, startPoint x: 728, startPoint y: 459, endPoint x: 727, endPoint y: 477, distance: 17.2
click at [727, 477] on div at bounding box center [731, 470] width 101 height 56
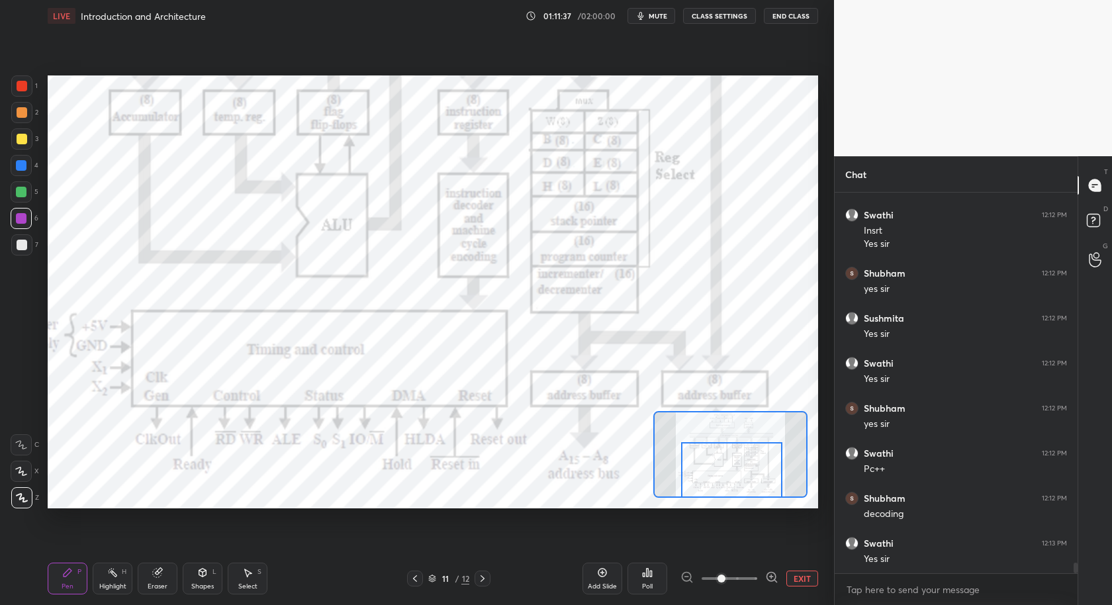
click at [774, 578] on icon at bounding box center [771, 577] width 13 height 13
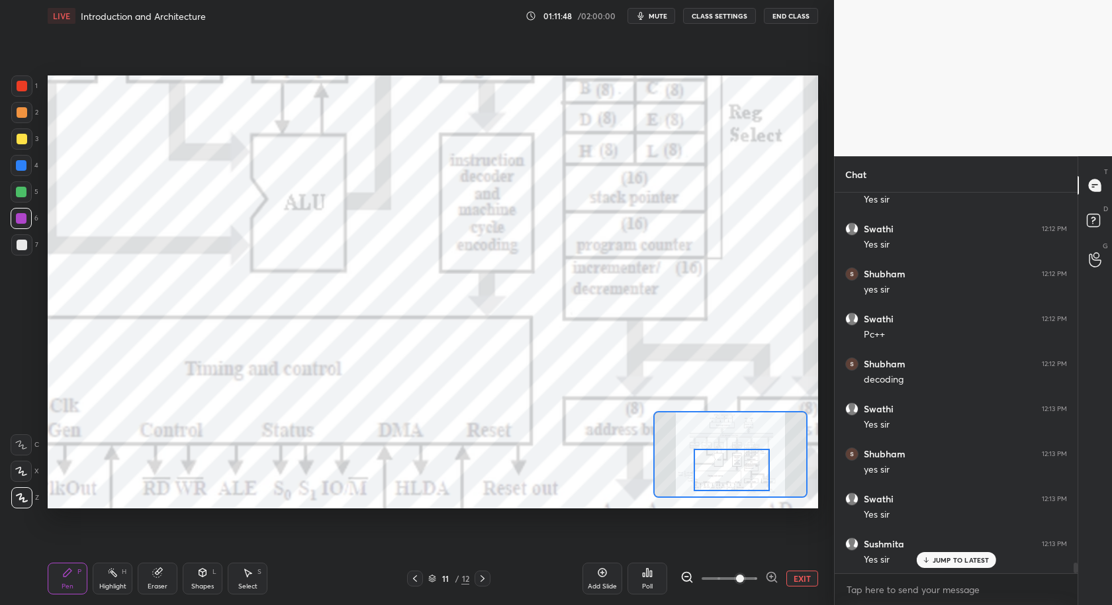
scroll to position [13189, 0]
click at [804, 576] on button "EXIT" at bounding box center [802, 579] width 32 height 16
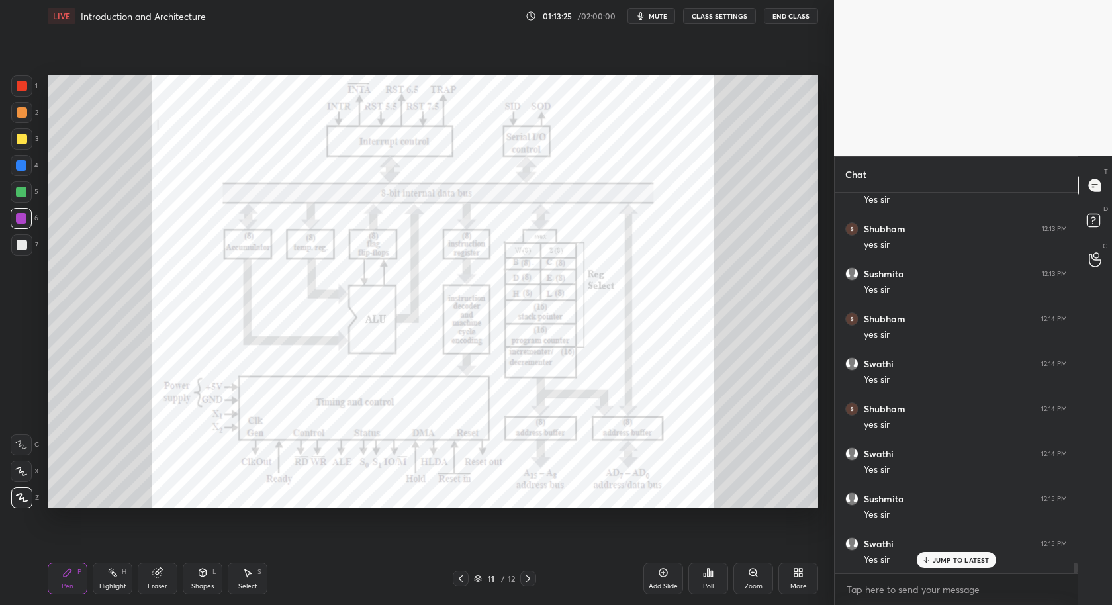
scroll to position [13639, 0]
click at [163, 584] on div "Eraser" at bounding box center [158, 586] width 20 height 7
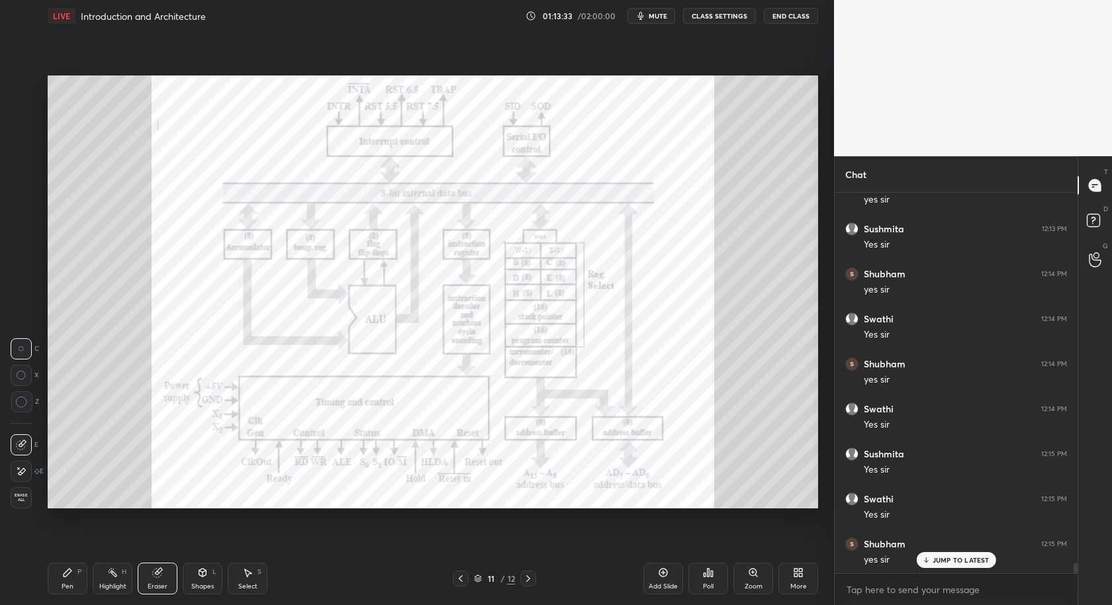
click at [23, 494] on span "Erase all" at bounding box center [21, 497] width 20 height 9
click at [52, 578] on div "Pen P" at bounding box center [68, 579] width 40 height 32
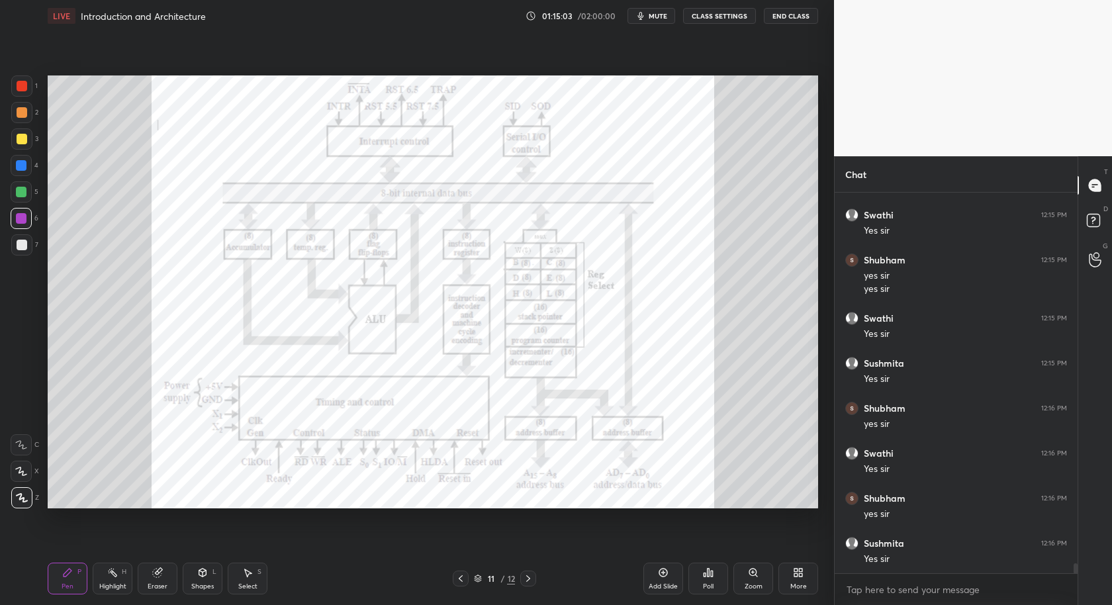
scroll to position [13967, 0]
drag, startPoint x: 167, startPoint y: 578, endPoint x: 124, endPoint y: 512, distance: 78.0
click at [165, 579] on div "Eraser" at bounding box center [158, 579] width 40 height 32
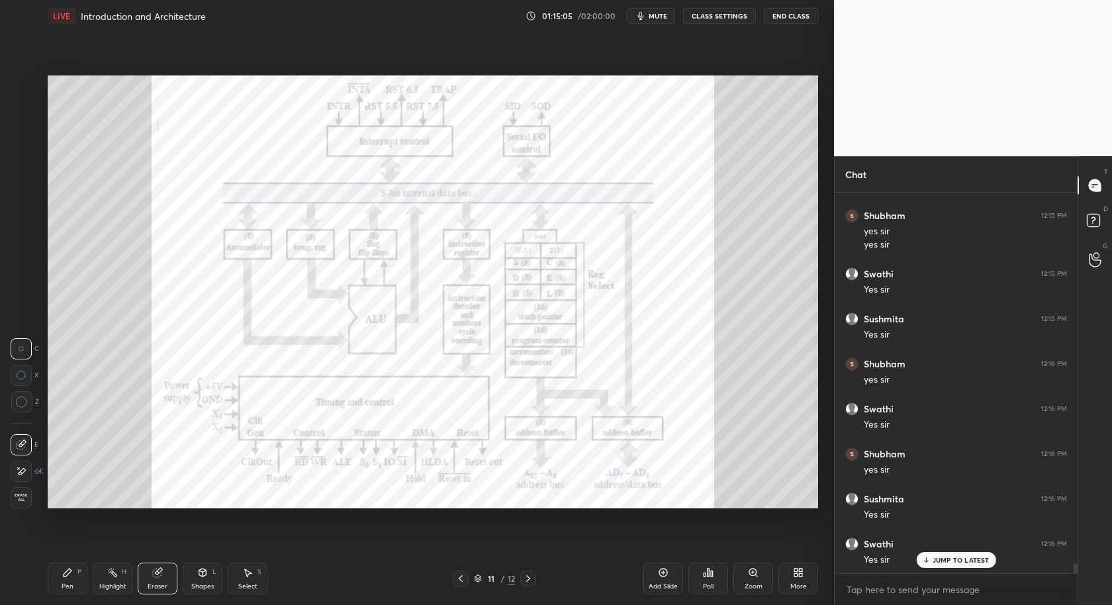
click at [23, 497] on span "Erase all" at bounding box center [21, 497] width 20 height 9
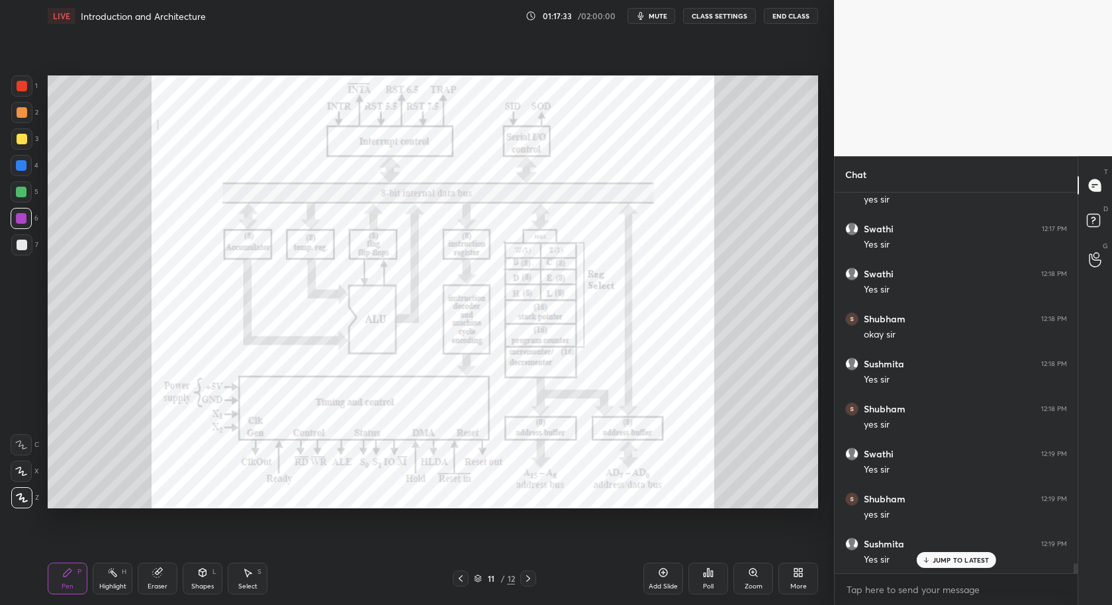
drag, startPoint x: 23, startPoint y: 420, endPoint x: 0, endPoint y: 238, distance: 183.4
click at [2, 244] on div "1 2 3 4 5 6 7 C X Z C X Z E E Erase all H H LIVE Introduction and Architecture …" at bounding box center [411, 302] width 823 height 605
drag, startPoint x: 665, startPoint y: 572, endPoint x: 656, endPoint y: 558, distance: 16.3
click at [665, 572] on icon at bounding box center [663, 573] width 4 height 4
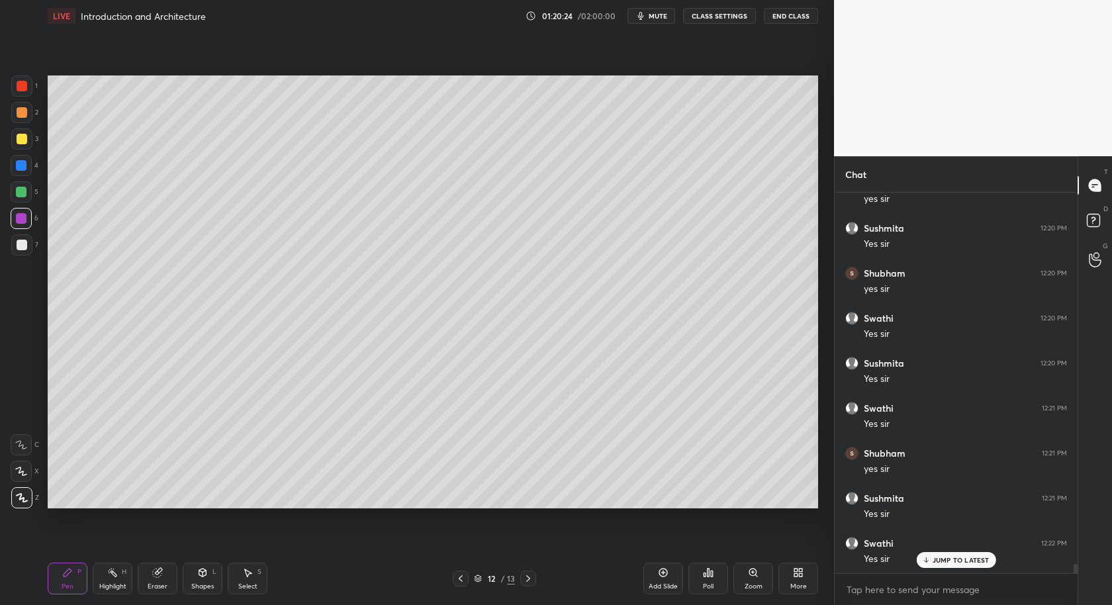
scroll to position [15357, 0]
click at [634, 513] on div "Setting up your live class Poll for secs No correct answer Start poll" at bounding box center [432, 292] width 781 height 520
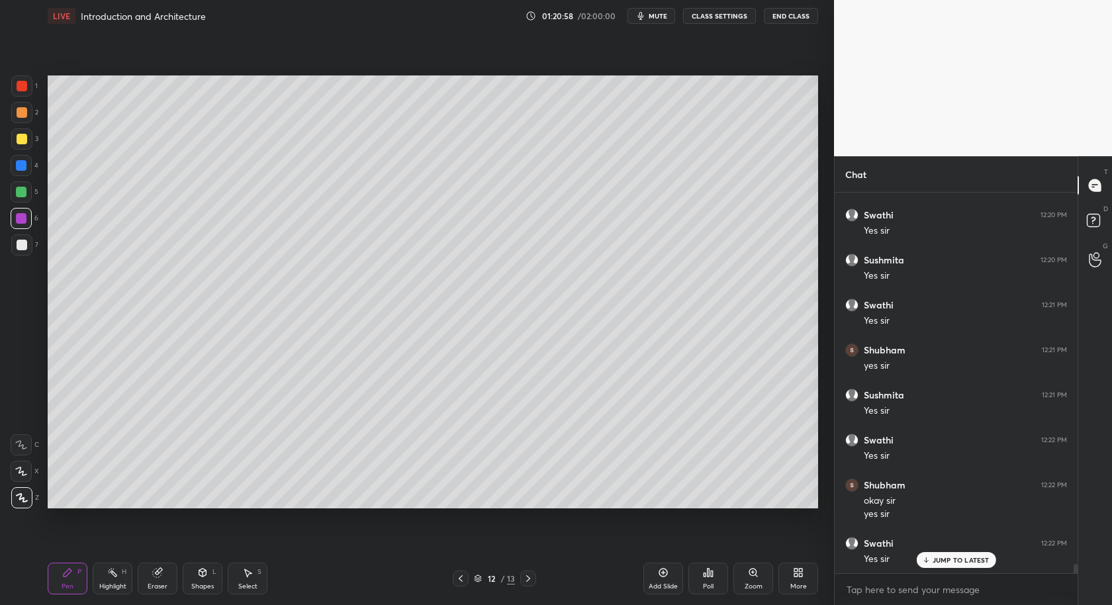
scroll to position [15460, 0]
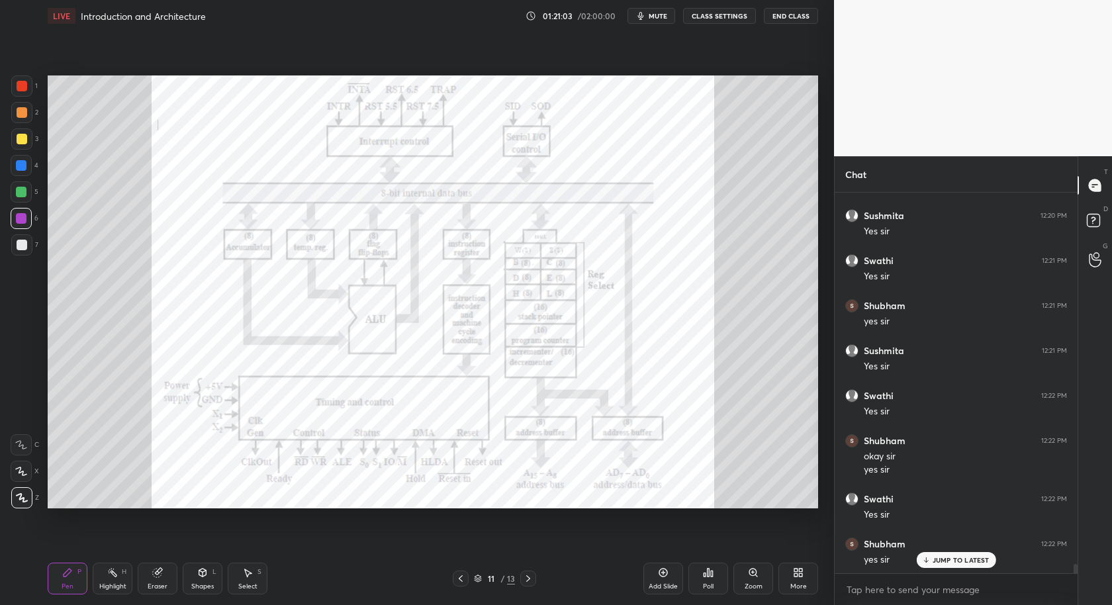
click at [758, 580] on div "Zoom" at bounding box center [753, 579] width 40 height 32
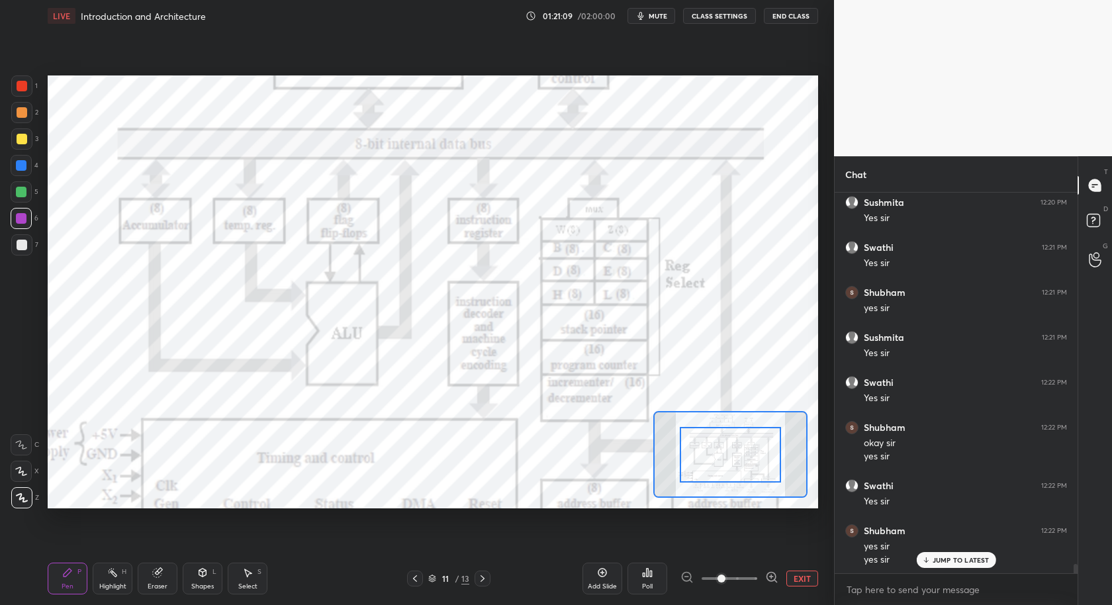
scroll to position [15519, 0]
click at [804, 577] on button "EXIT" at bounding box center [802, 579] width 32 height 16
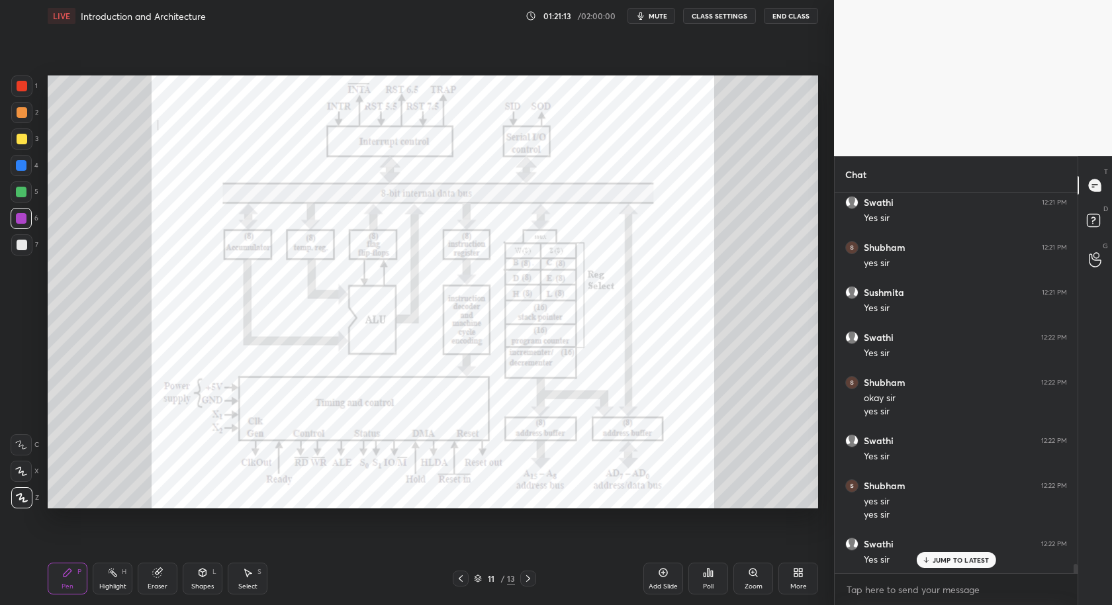
drag, startPoint x: 531, startPoint y: 577, endPoint x: 551, endPoint y: 574, distance: 20.1
click at [530, 577] on icon at bounding box center [528, 578] width 11 height 11
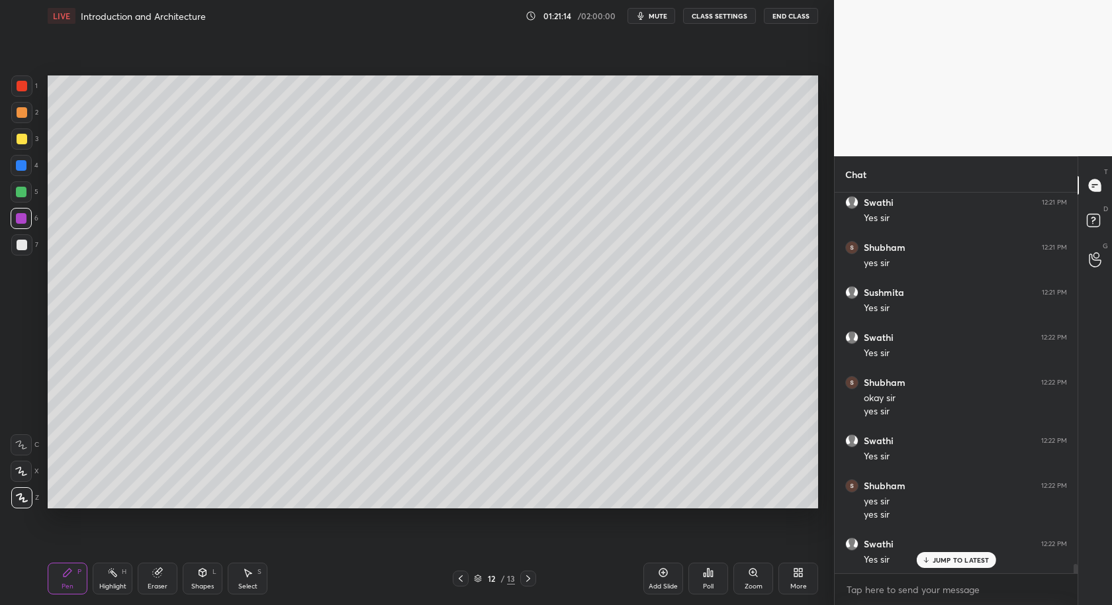
click at [665, 583] on div "Add Slide" at bounding box center [663, 586] width 29 height 7
click at [23, 250] on div at bounding box center [21, 244] width 21 height 21
drag, startPoint x: 20, startPoint y: 168, endPoint x: 32, endPoint y: 177, distance: 15.2
click at [20, 167] on div at bounding box center [21, 165] width 11 height 11
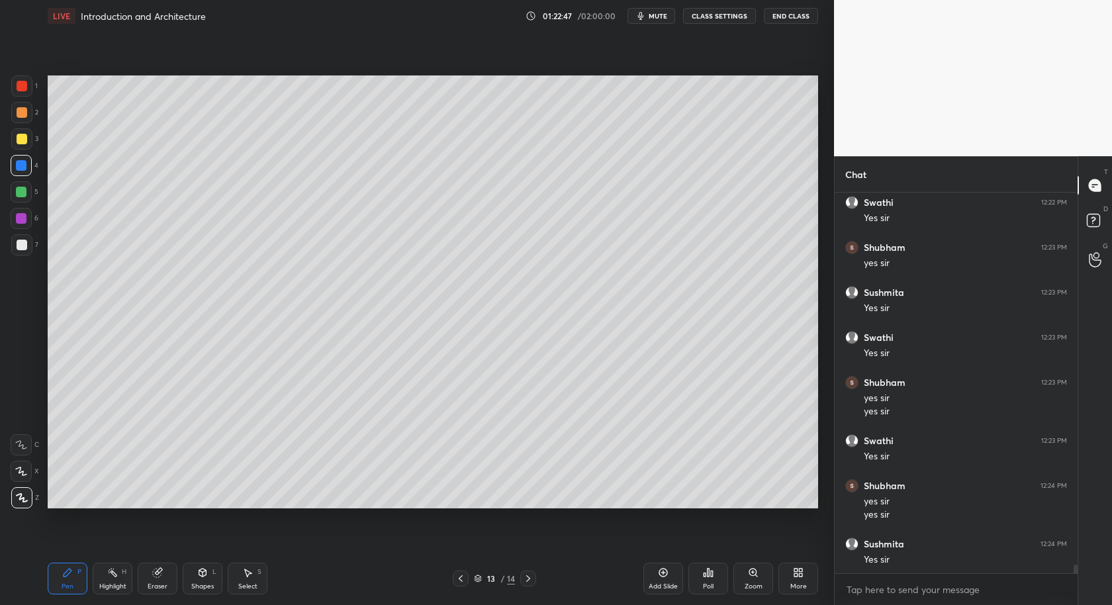
scroll to position [15906, 0]
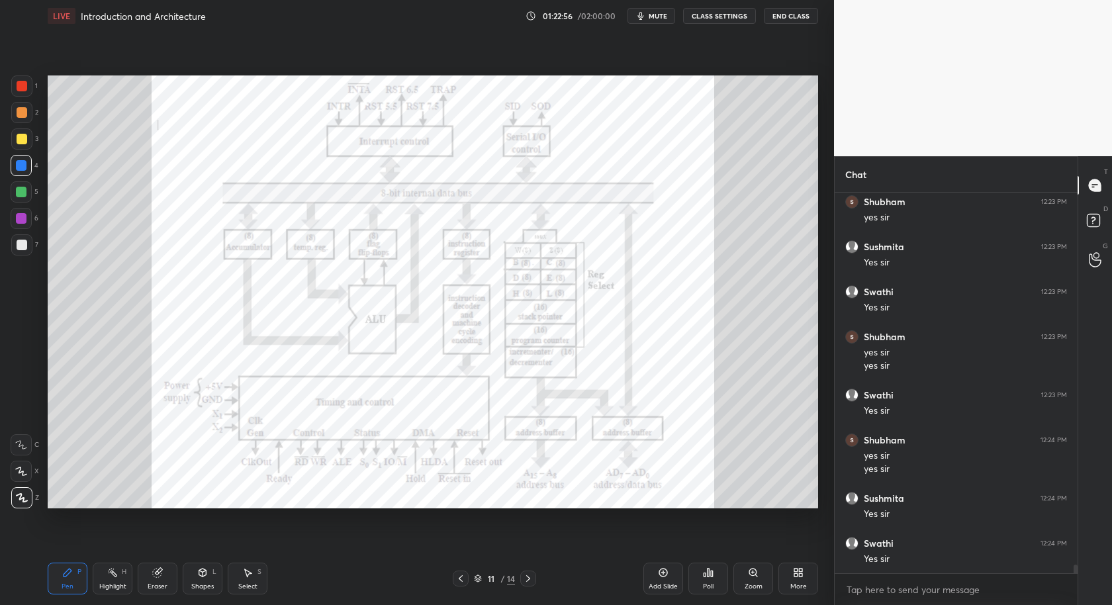
click at [662, 573] on icon at bounding box center [663, 572] width 11 height 11
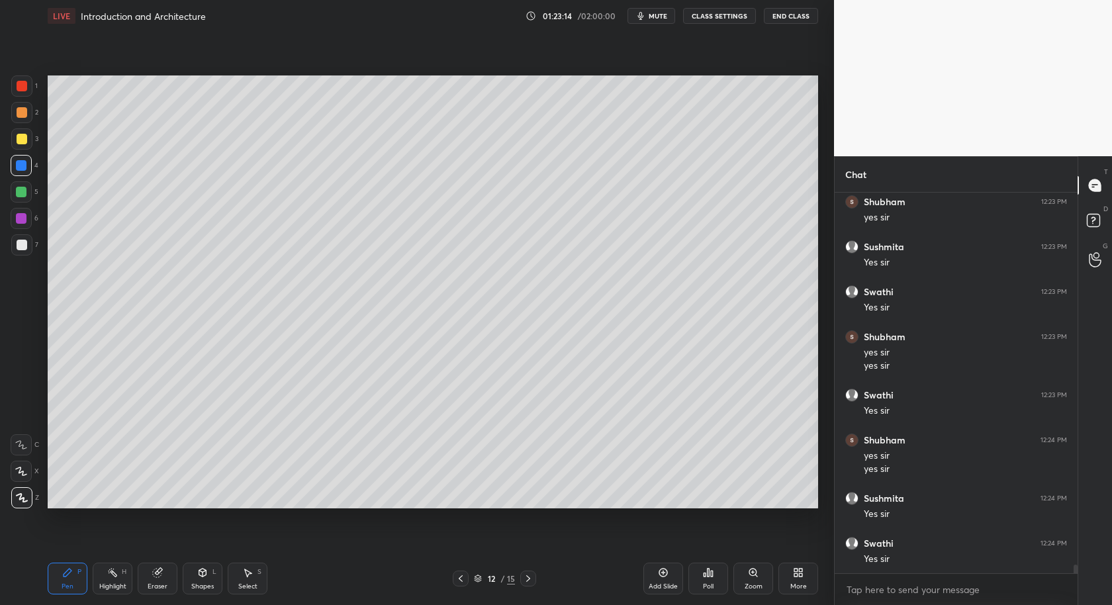
drag, startPoint x: 19, startPoint y: 244, endPoint x: 10, endPoint y: 264, distance: 22.2
click at [18, 245] on div at bounding box center [22, 245] width 11 height 11
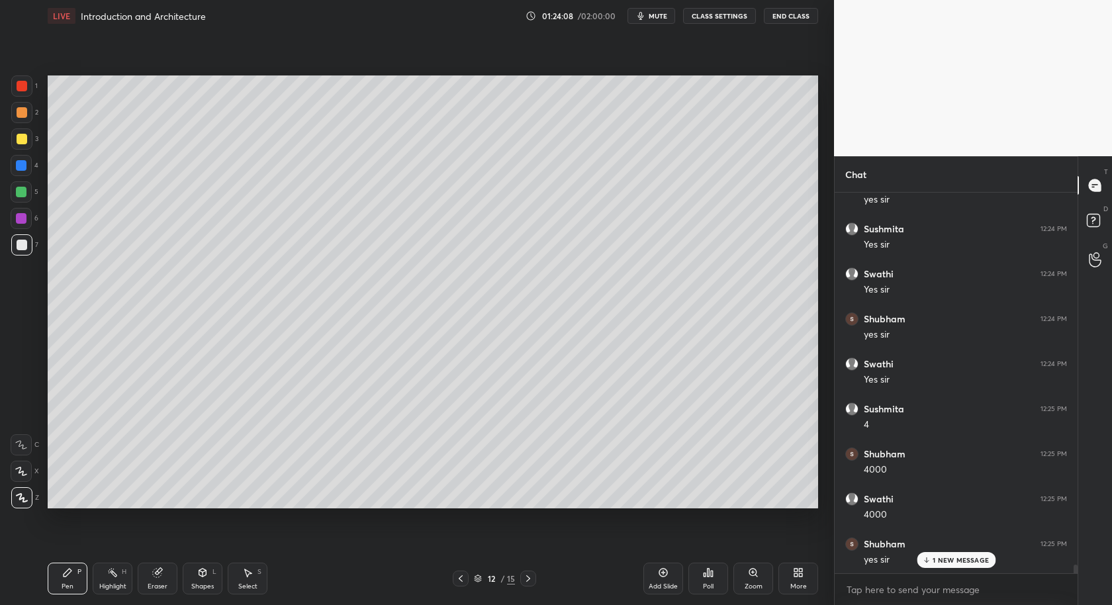
scroll to position [16220, 0]
click at [654, 575] on div "Add Slide" at bounding box center [663, 579] width 40 height 32
drag, startPoint x: 459, startPoint y: 581, endPoint x: 471, endPoint y: 561, distance: 23.2
click at [461, 580] on icon at bounding box center [461, 578] width 4 height 7
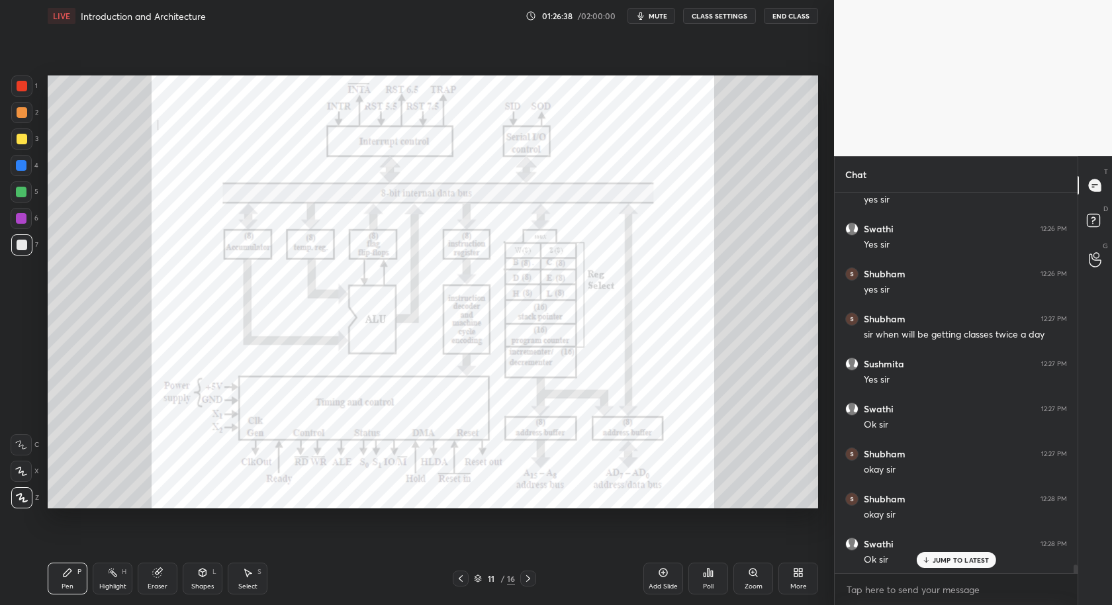
scroll to position [16670, 0]
click at [803, 14] on button "End Class" at bounding box center [791, 16] width 54 height 16
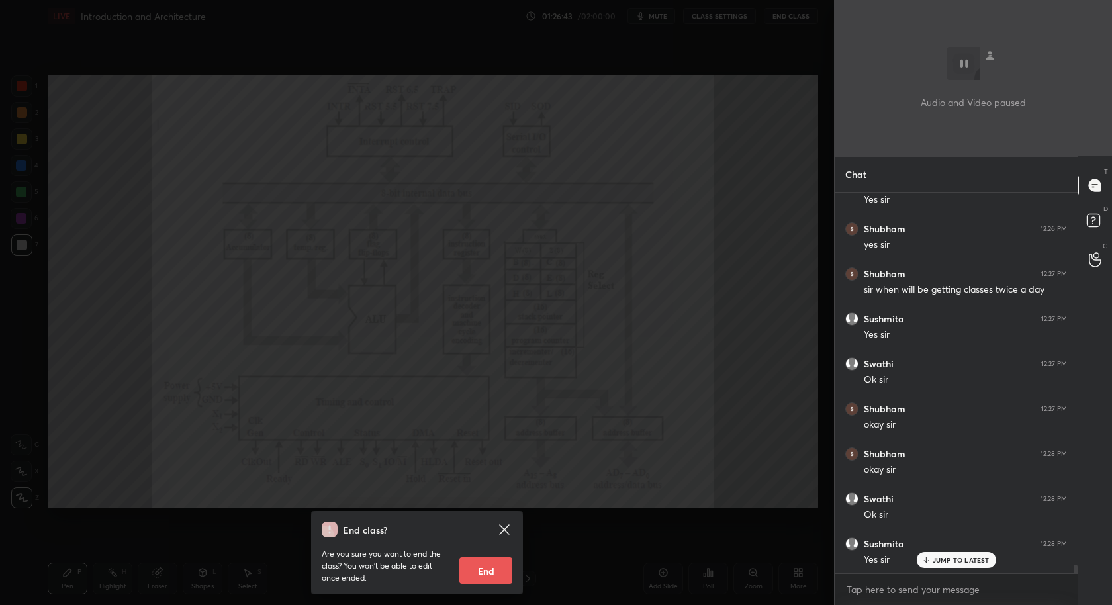
click at [494, 565] on button "End" at bounding box center [485, 570] width 53 height 26
type textarea "x"
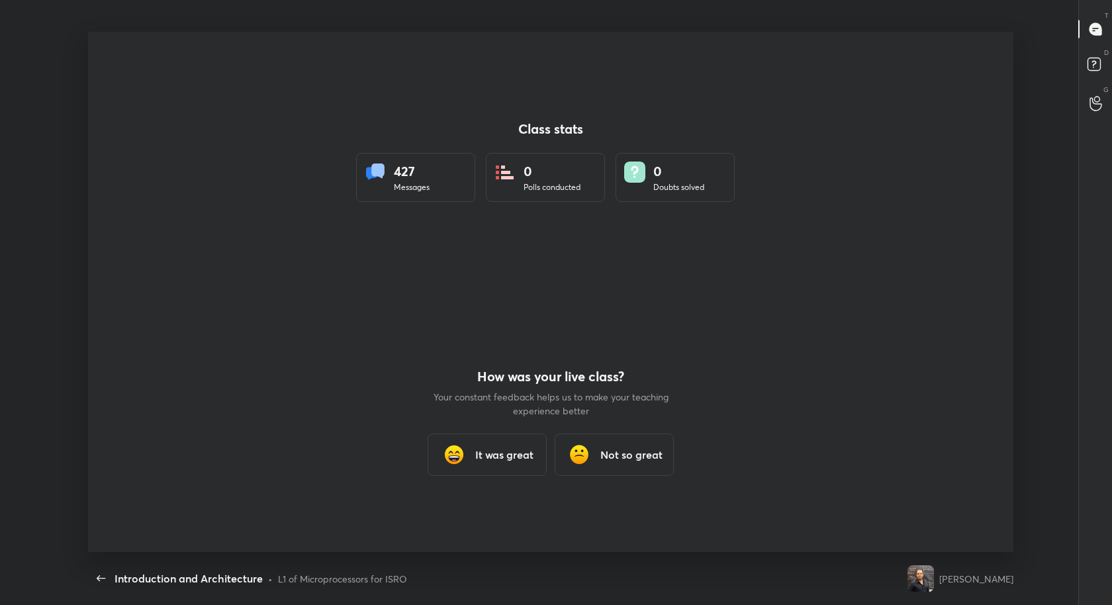
scroll to position [0, 0]
click at [501, 456] on h3 "It was great" at bounding box center [504, 455] width 58 height 16
